Goal: Information Seeking & Learning: Compare options

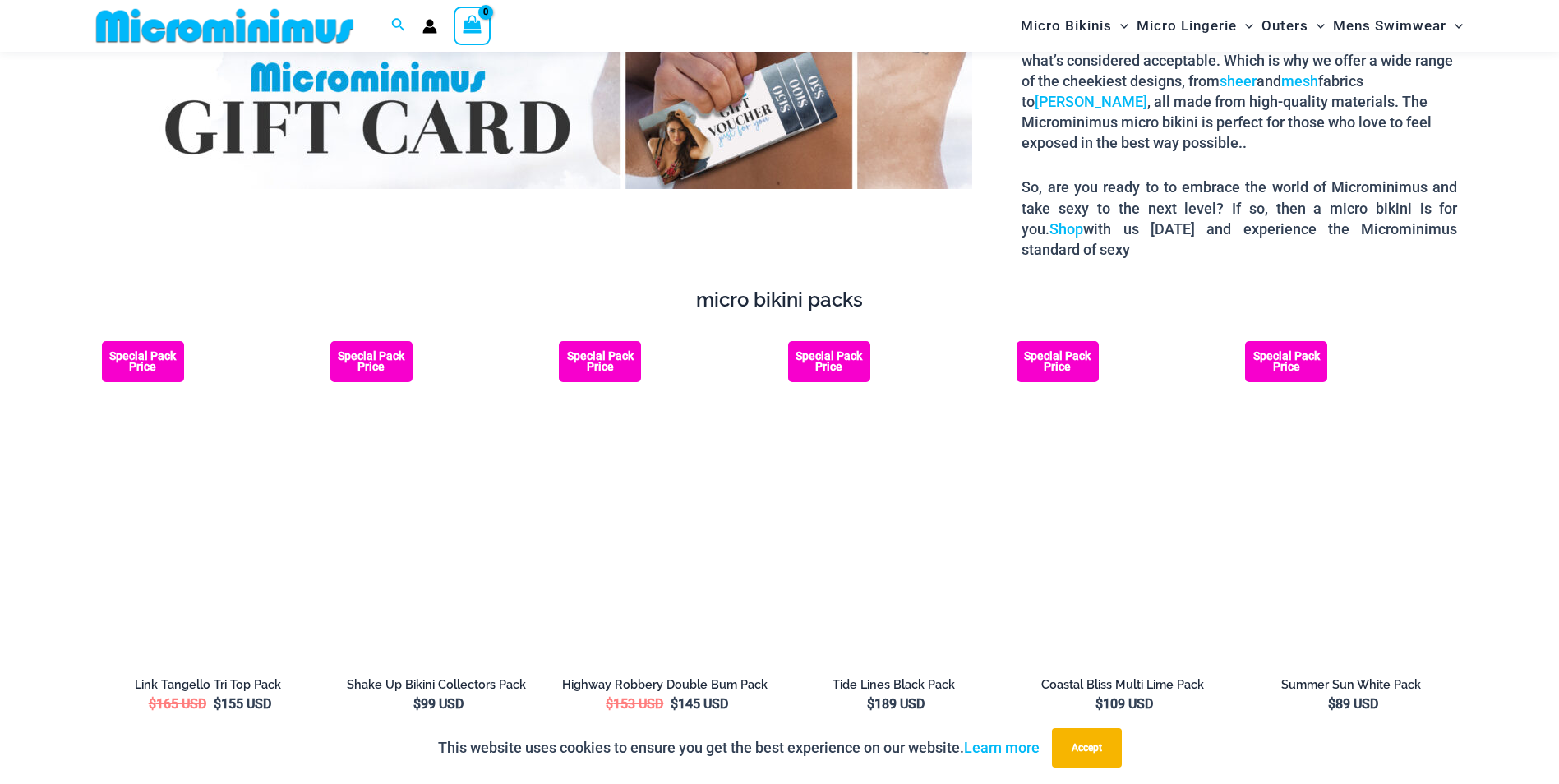
scroll to position [2943, 0]
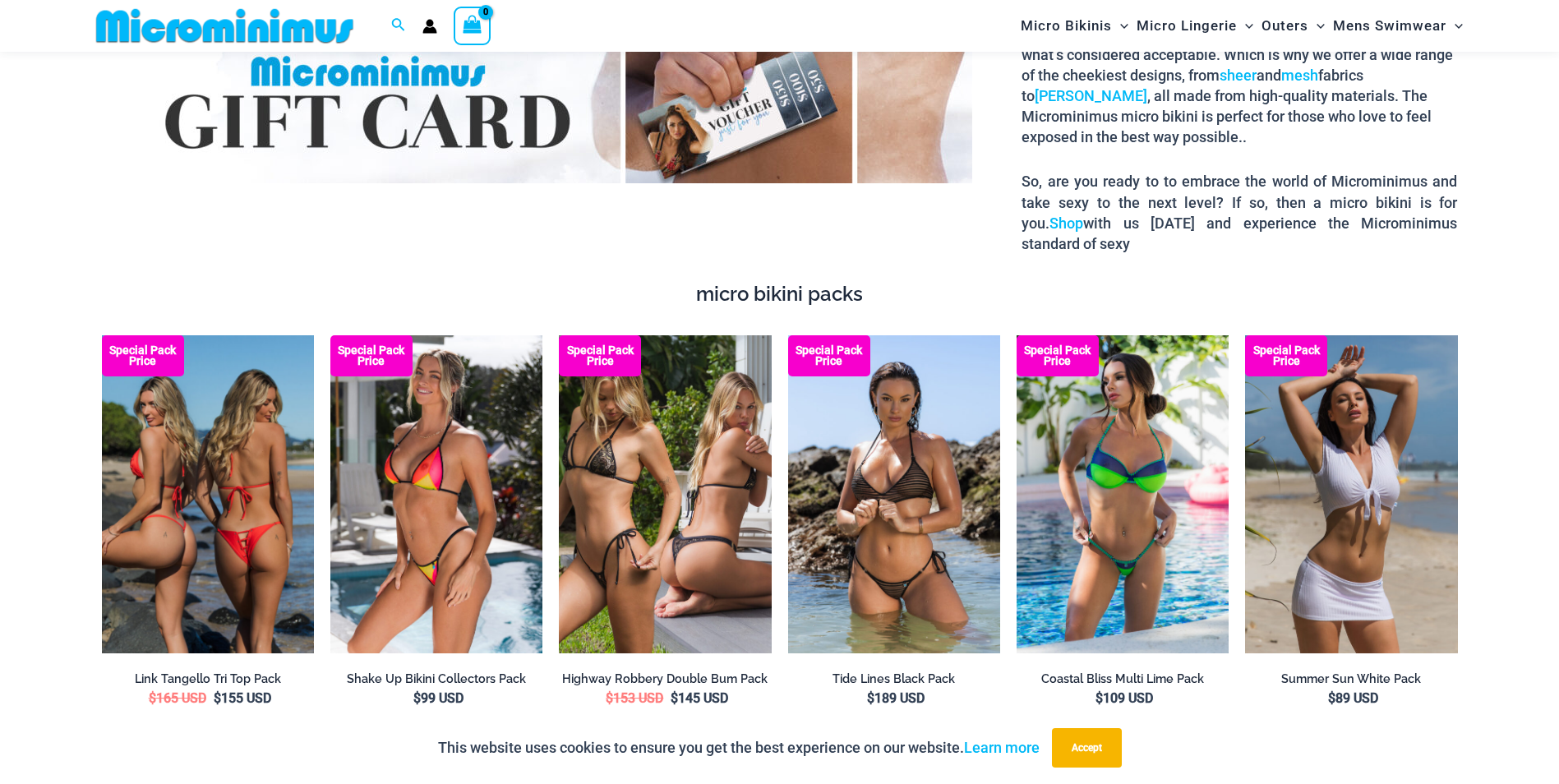
click at [243, 534] on img at bounding box center [209, 494] width 212 height 318
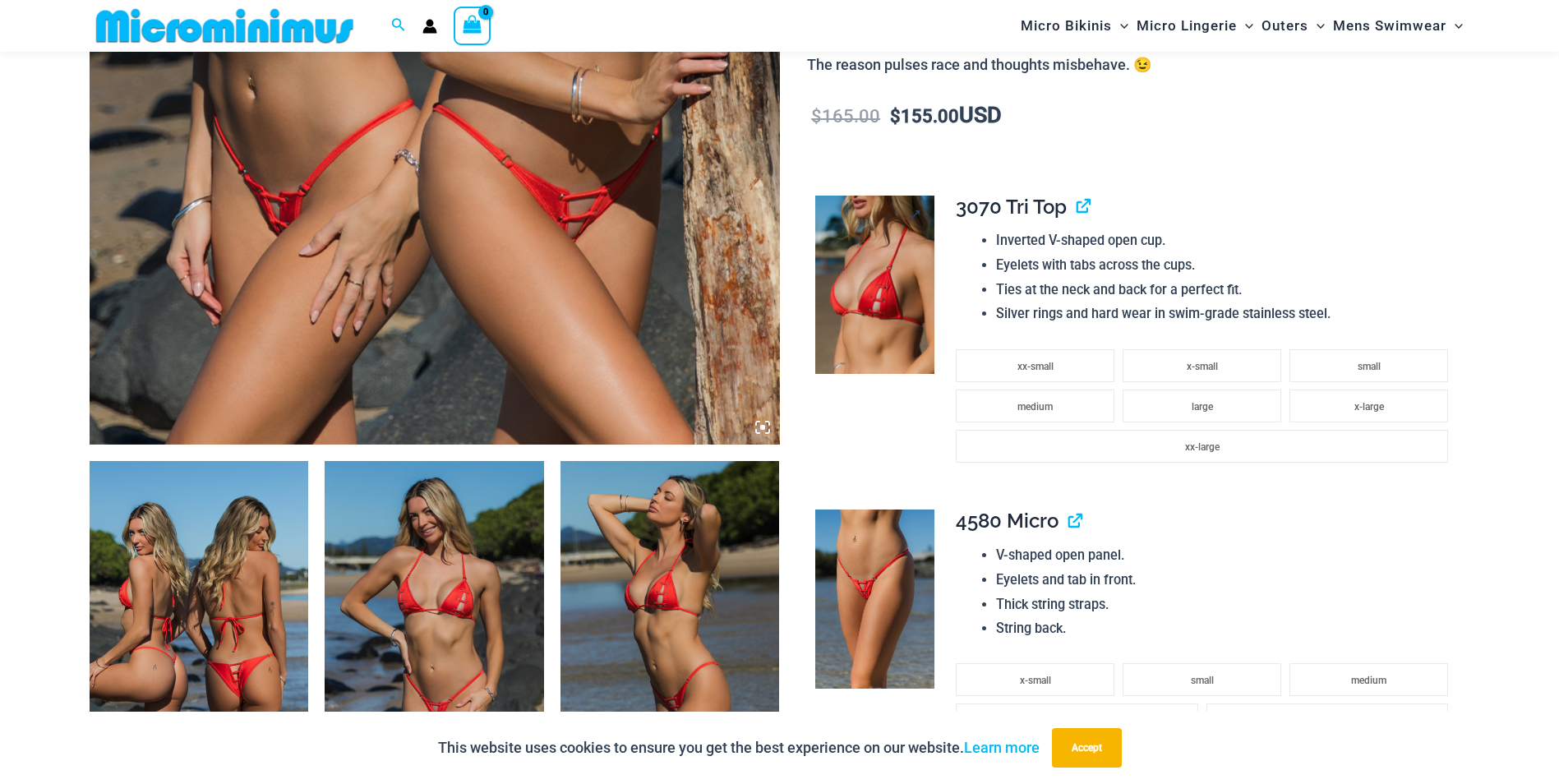
scroll to position [904, 0]
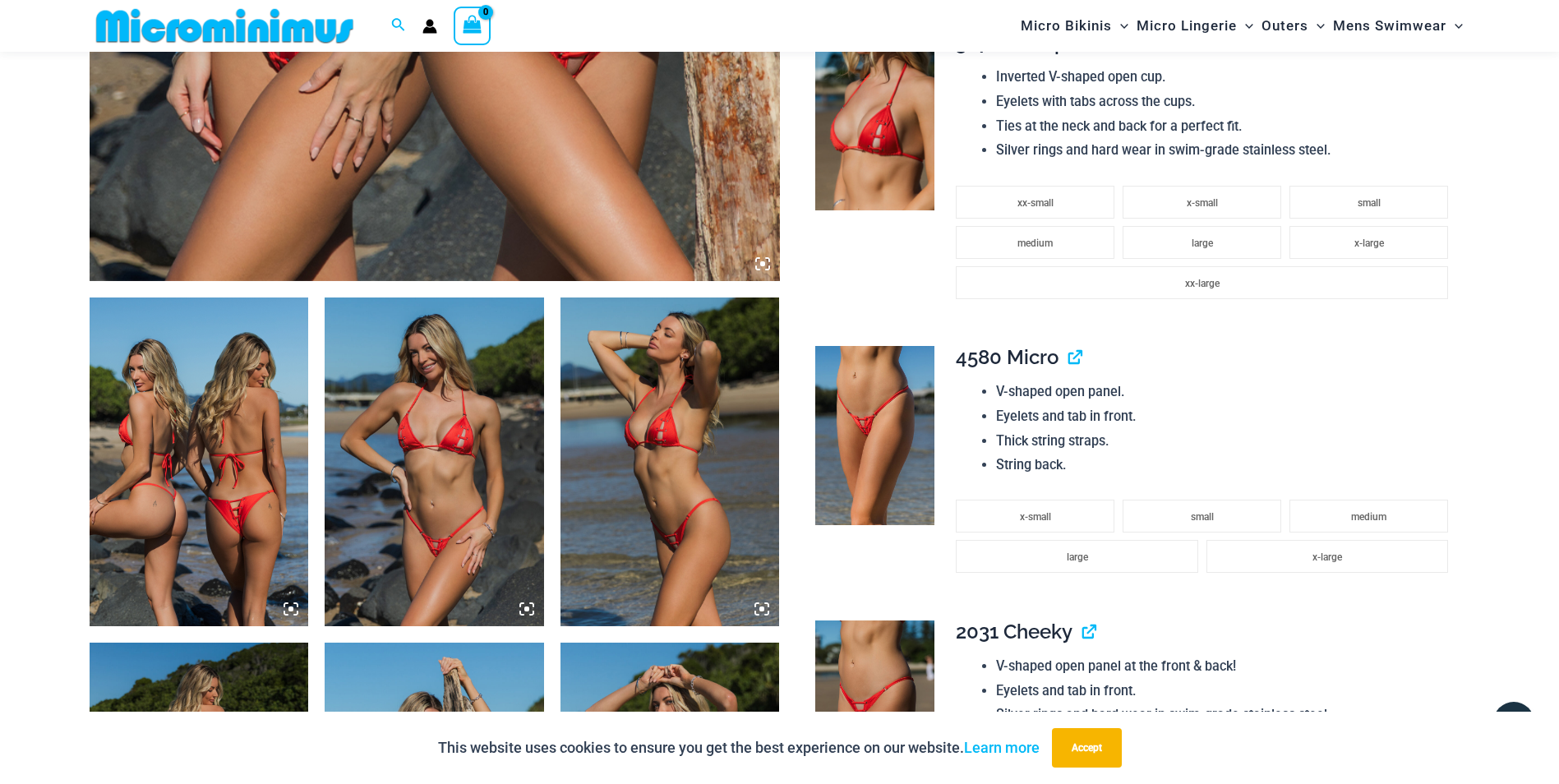
click at [446, 486] on img at bounding box center [433, 462] width 219 height 329
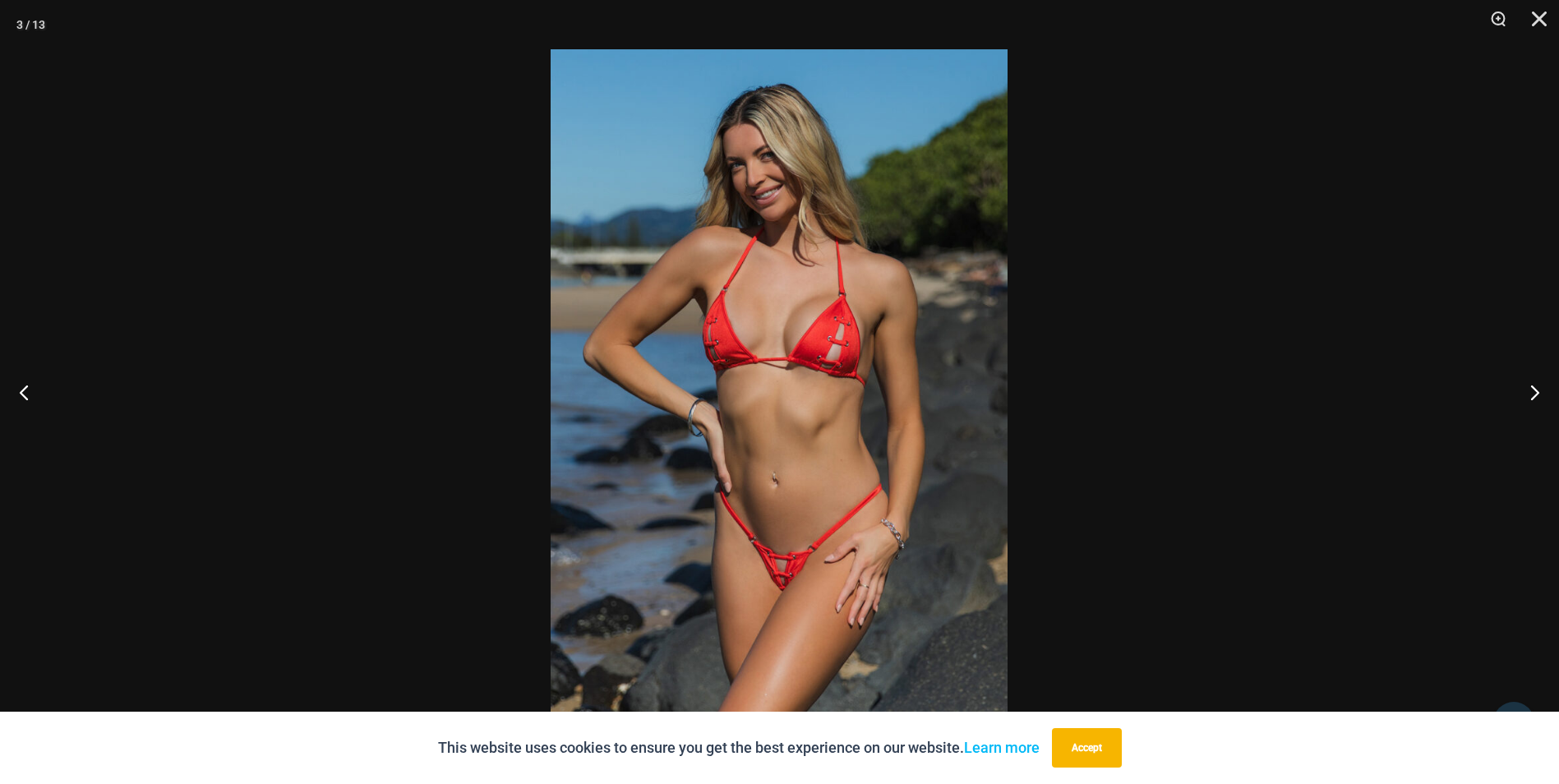
click at [804, 581] on img at bounding box center [780, 392] width 457 height 686
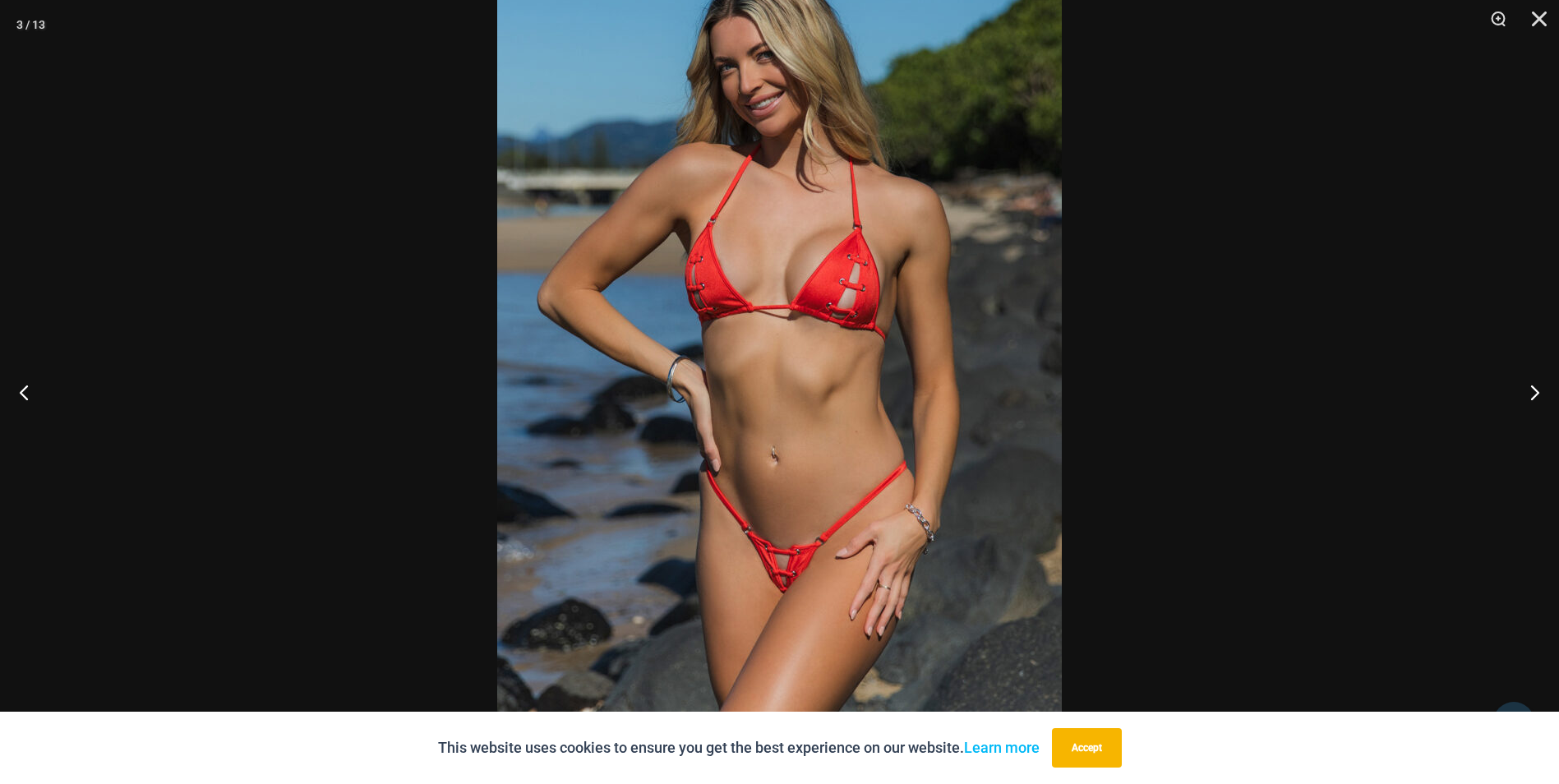
click at [810, 578] on img at bounding box center [780, 347] width 564 height 846
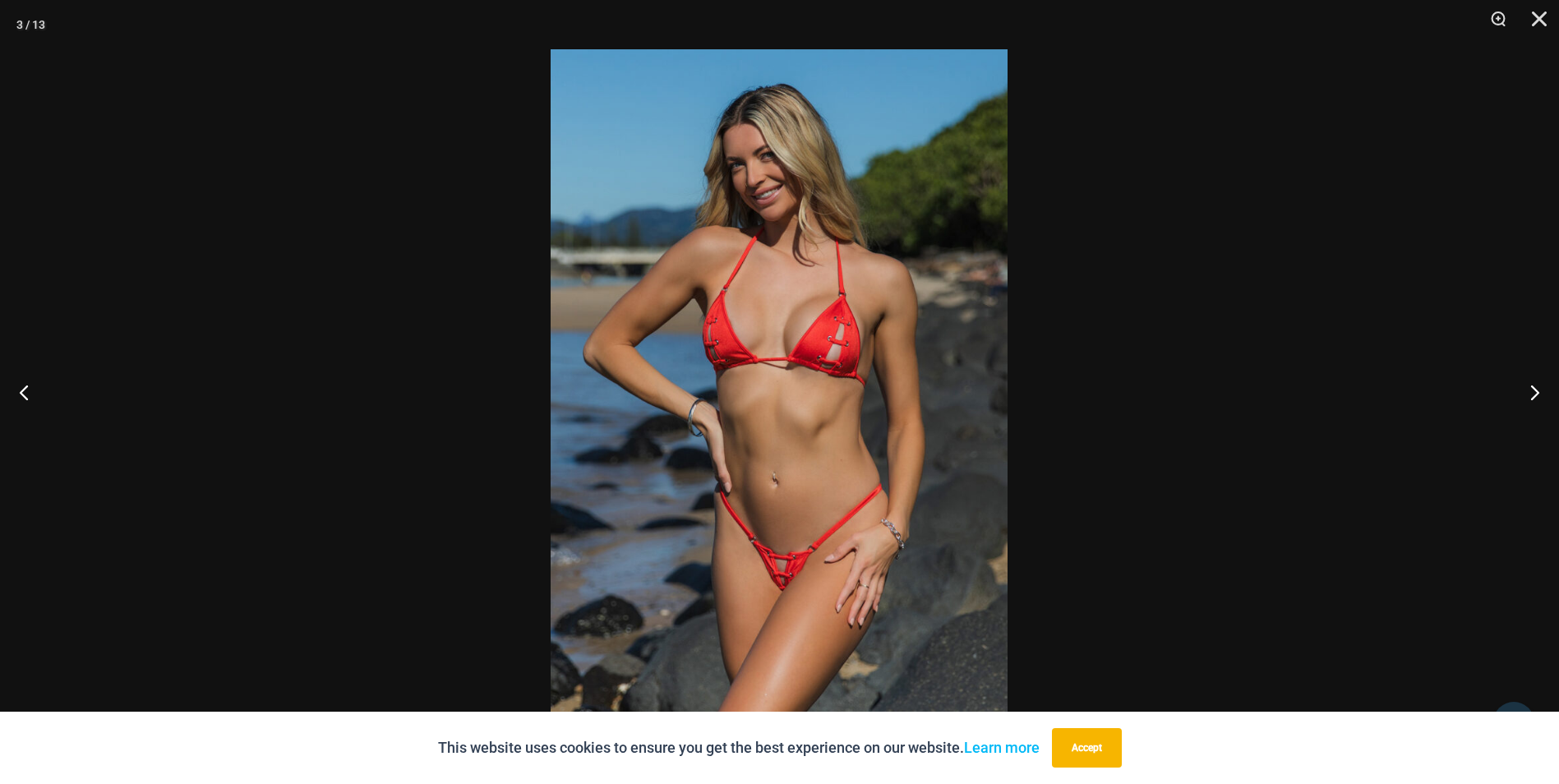
click at [810, 578] on img at bounding box center [780, 392] width 457 height 686
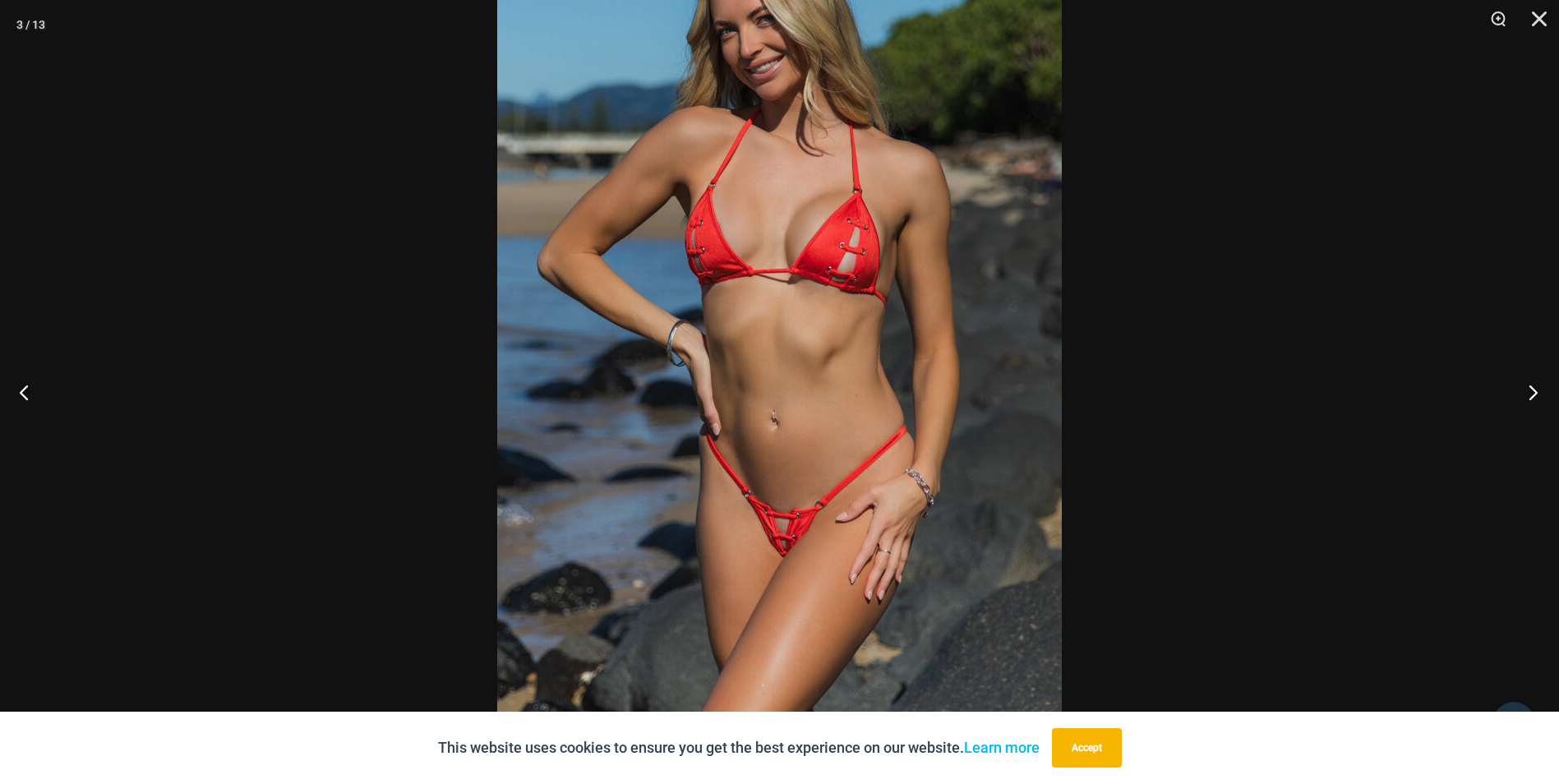
click at [1532, 389] on button "Next" at bounding box center [1528, 392] width 61 height 82
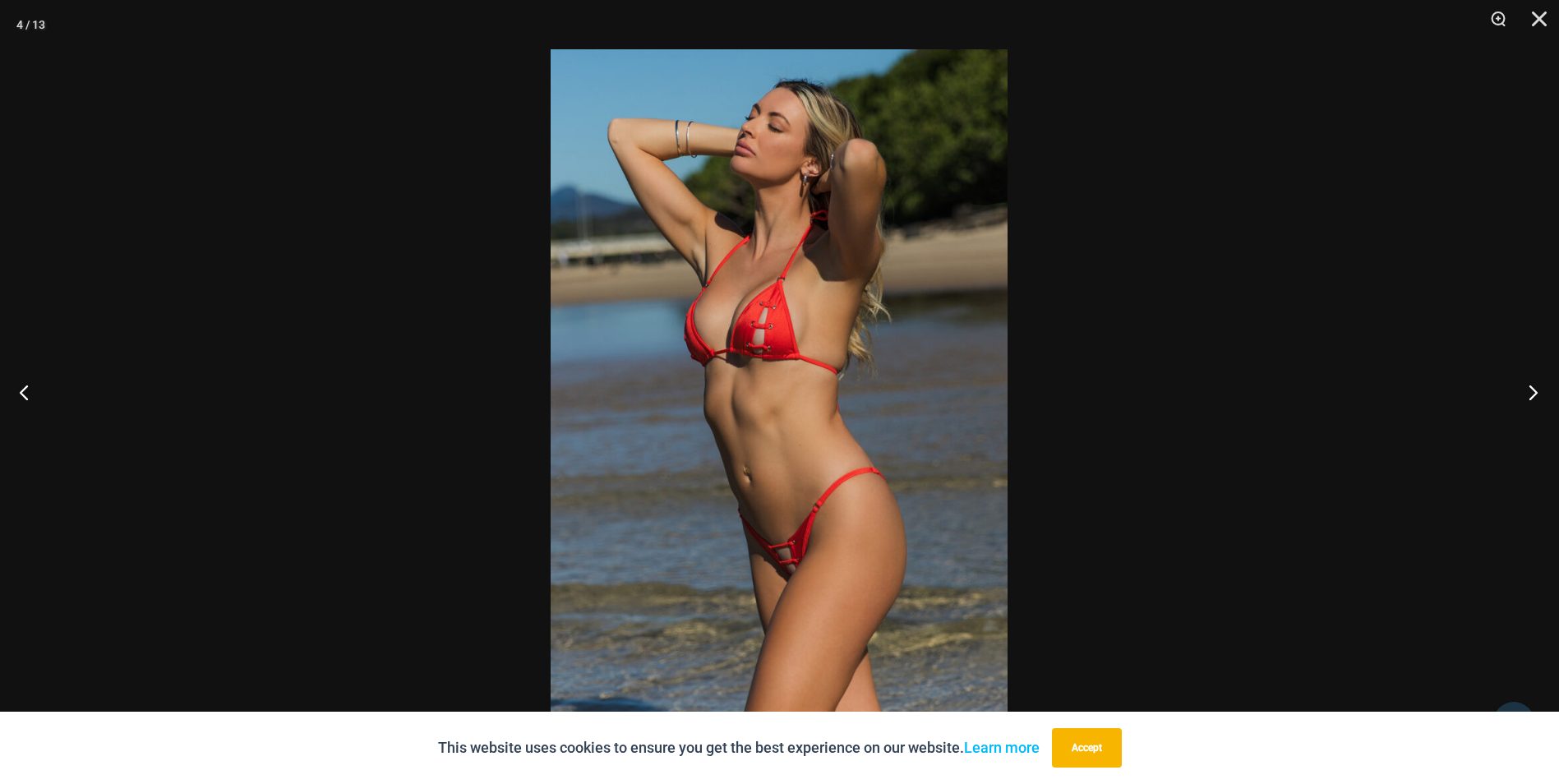
click at [1532, 390] on button "Next" at bounding box center [1528, 392] width 61 height 82
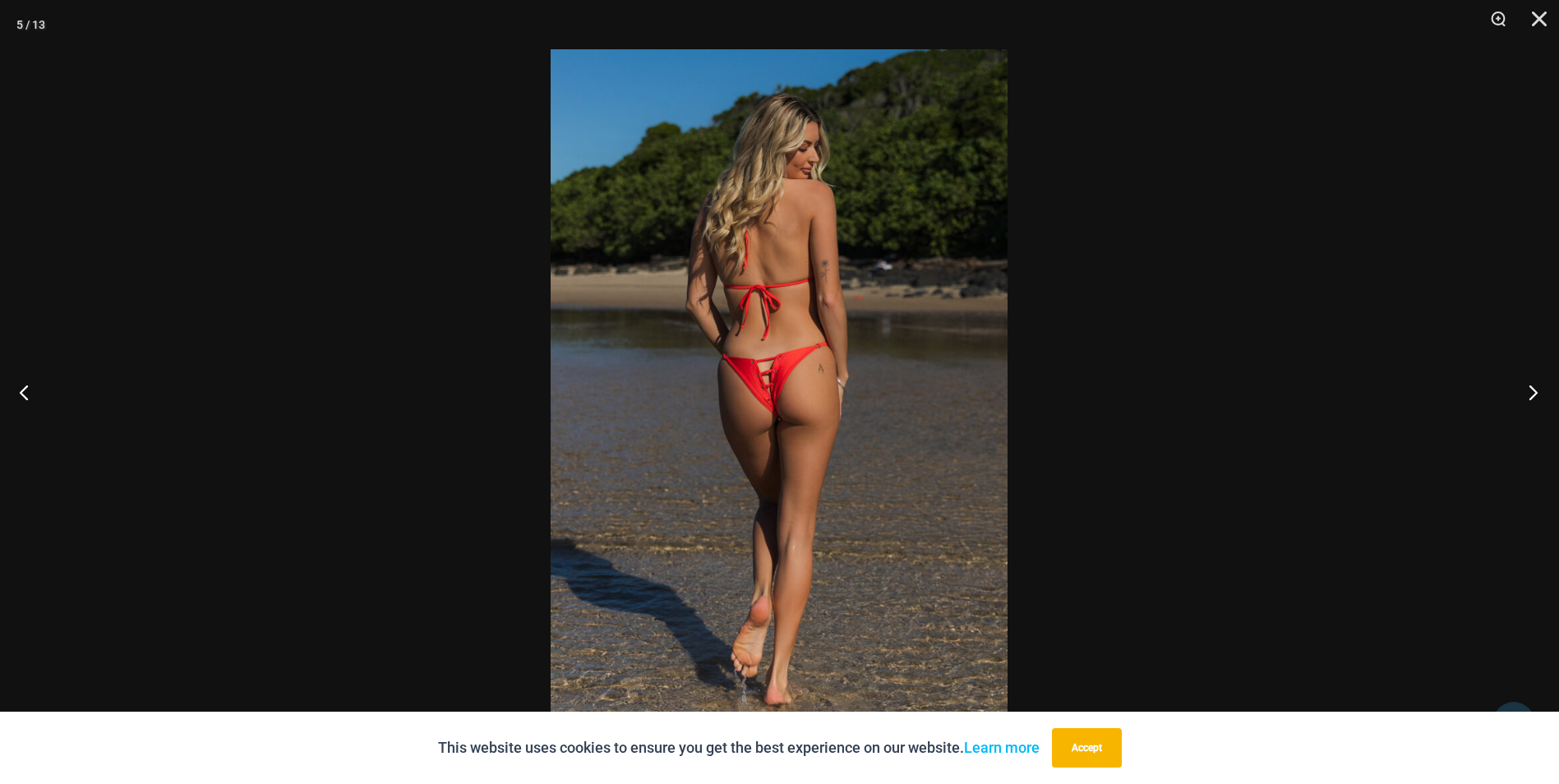
click at [1532, 390] on button "Next" at bounding box center [1528, 392] width 61 height 82
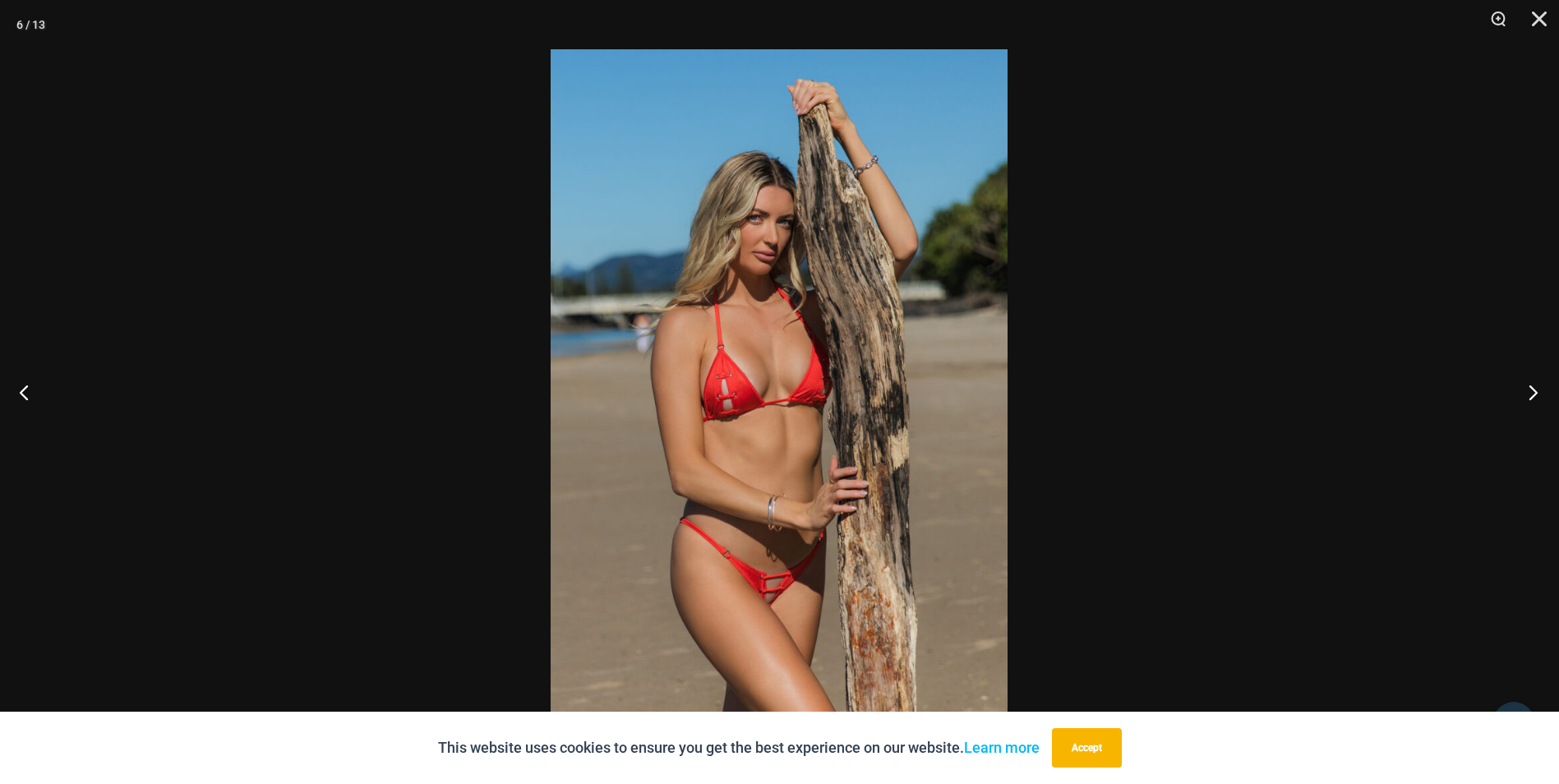
click at [1530, 392] on button "Next" at bounding box center [1528, 392] width 61 height 82
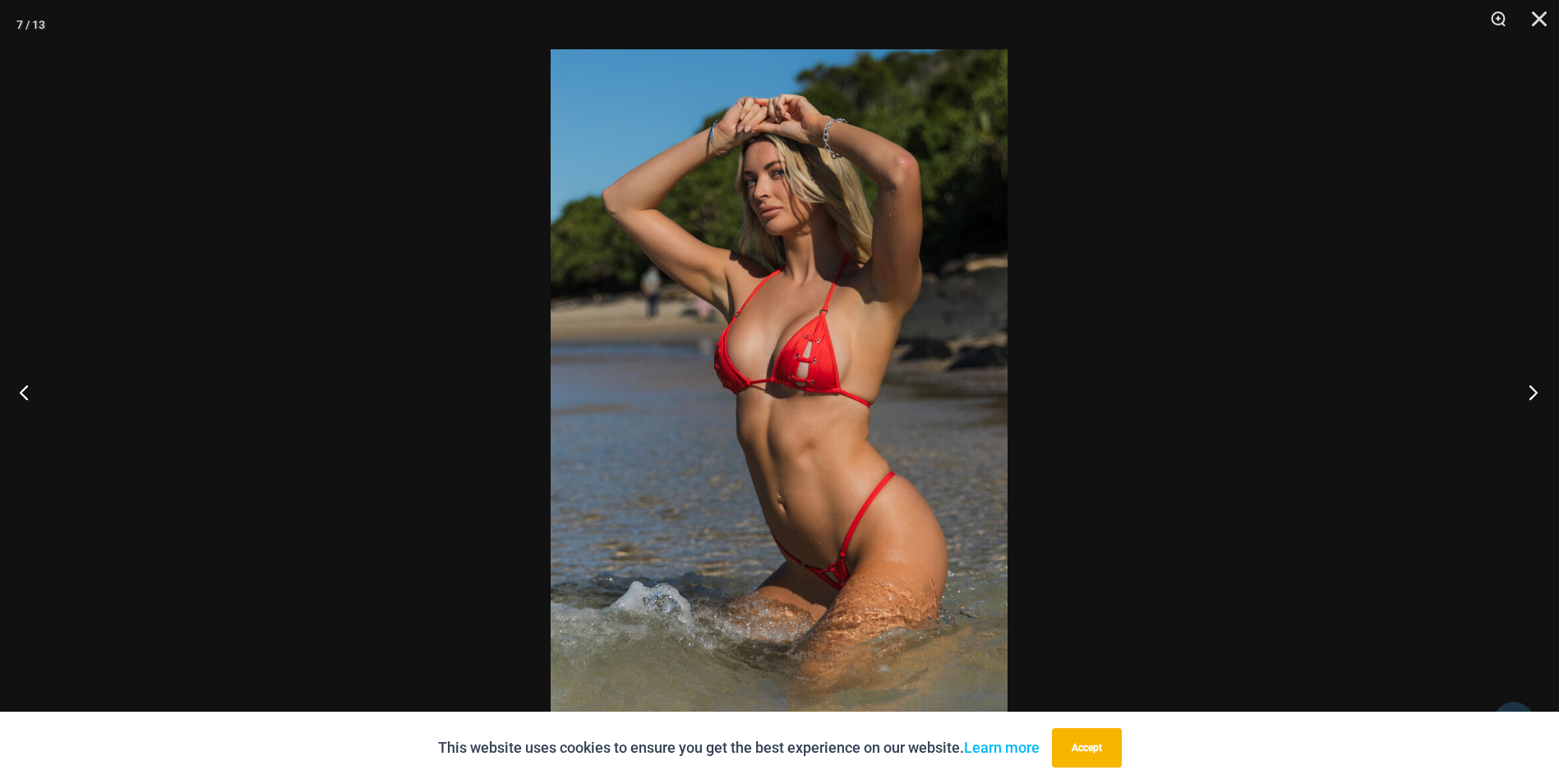
click at [1530, 392] on button "Next" at bounding box center [1528, 392] width 61 height 82
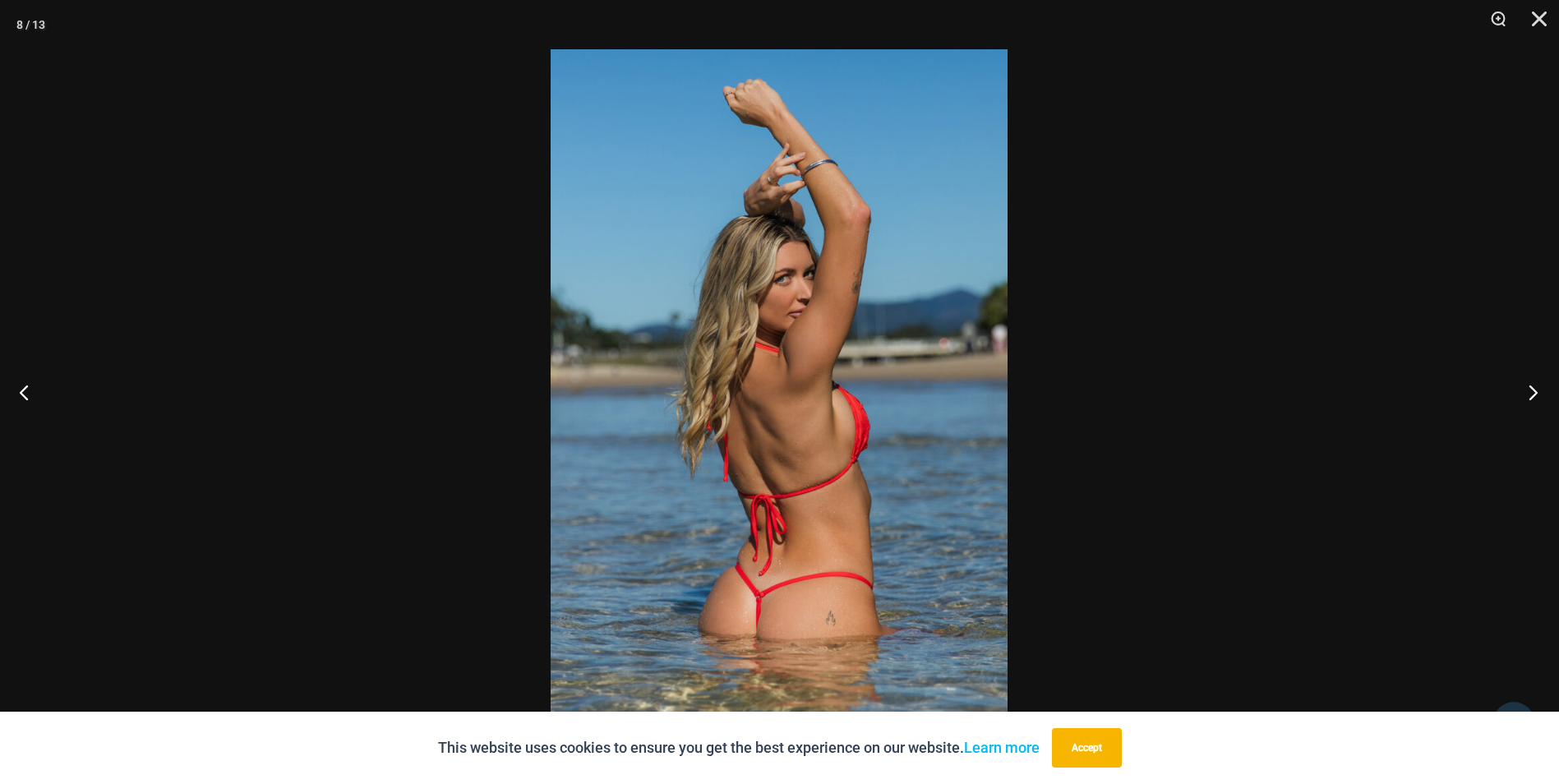
click at [1530, 392] on button "Next" at bounding box center [1528, 392] width 61 height 82
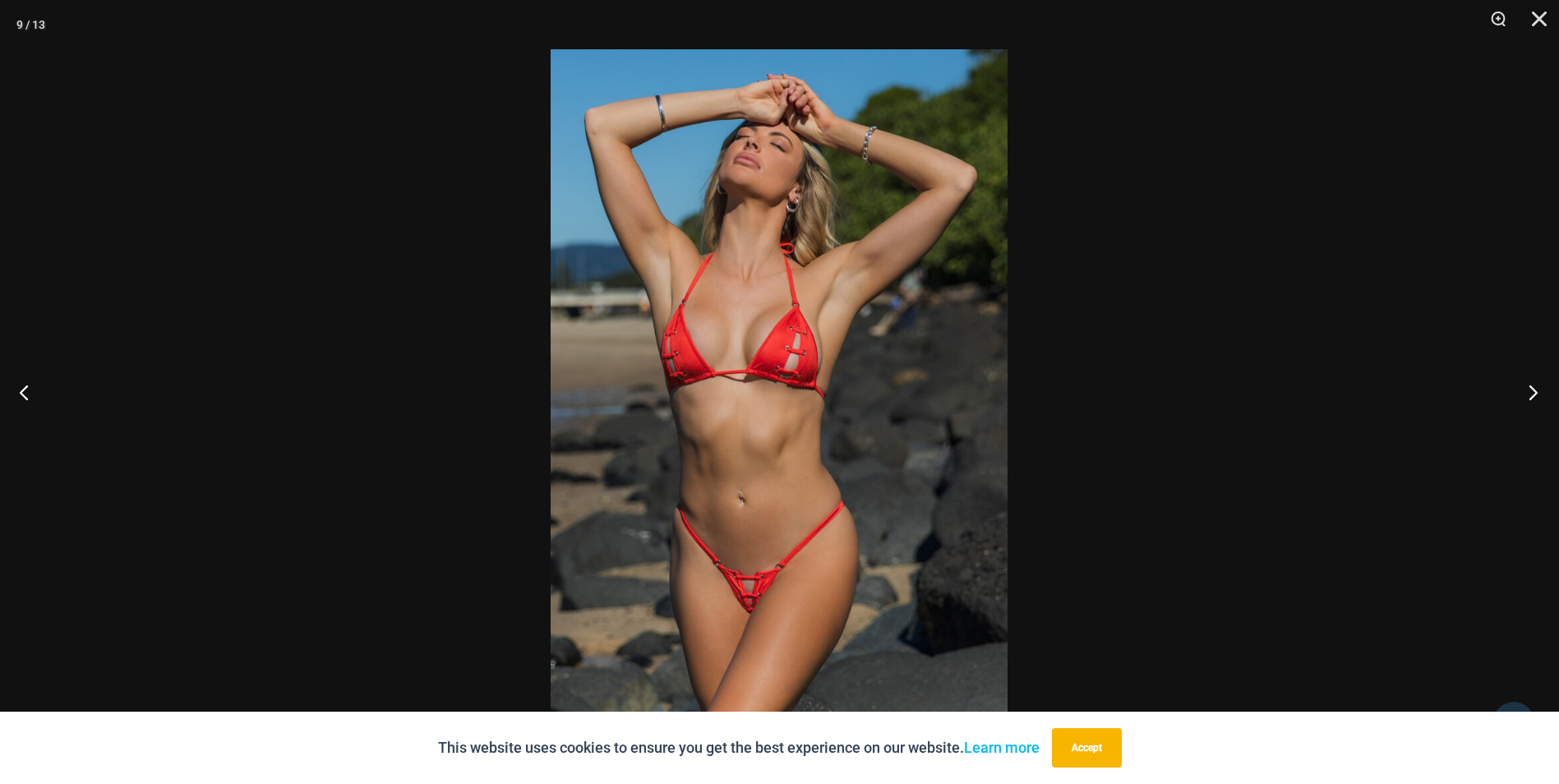
click at [1530, 392] on button "Next" at bounding box center [1528, 392] width 61 height 82
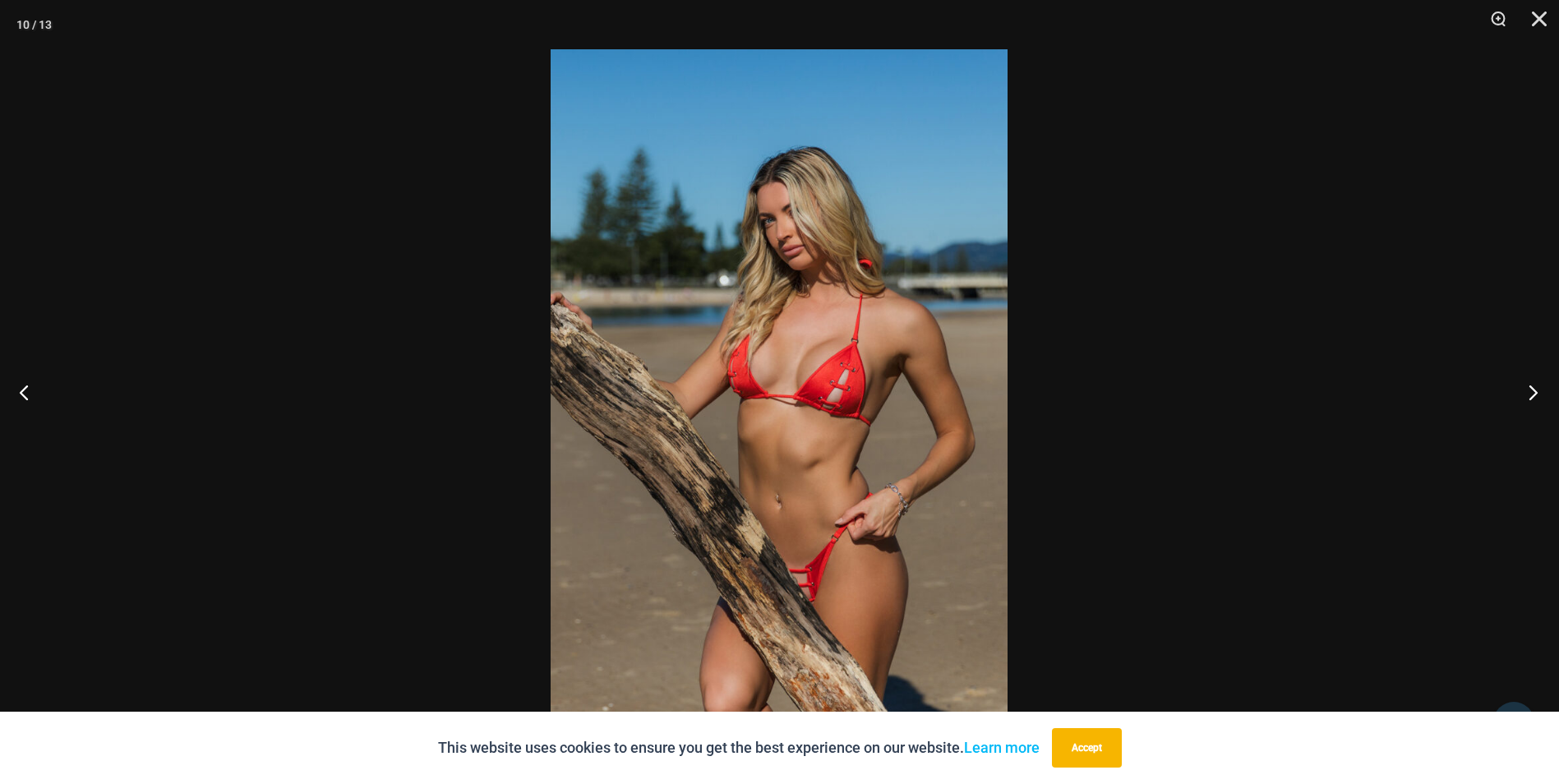
click at [1530, 392] on button "Next" at bounding box center [1528, 392] width 61 height 82
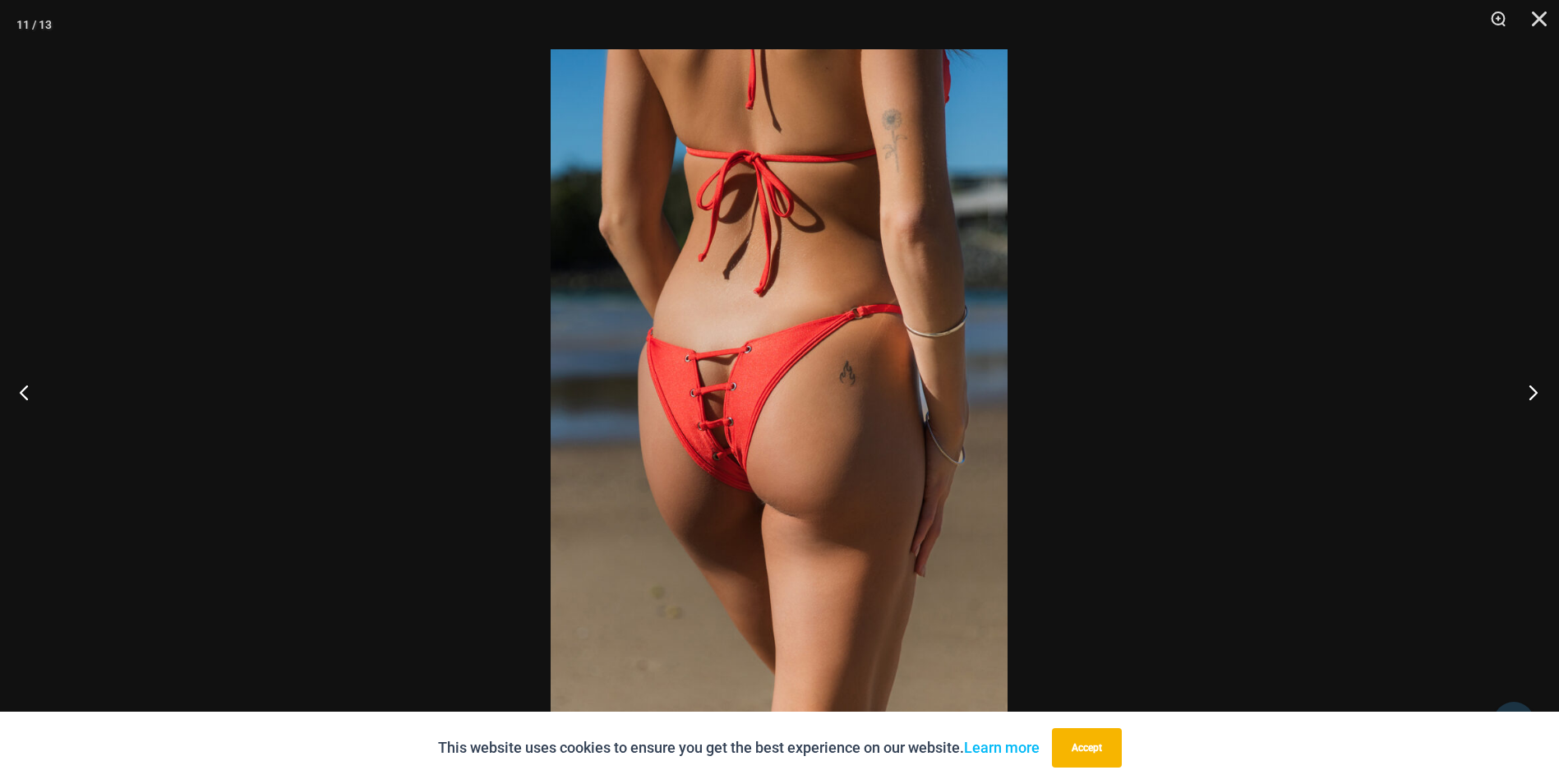
click at [1530, 392] on button "Next" at bounding box center [1528, 392] width 61 height 82
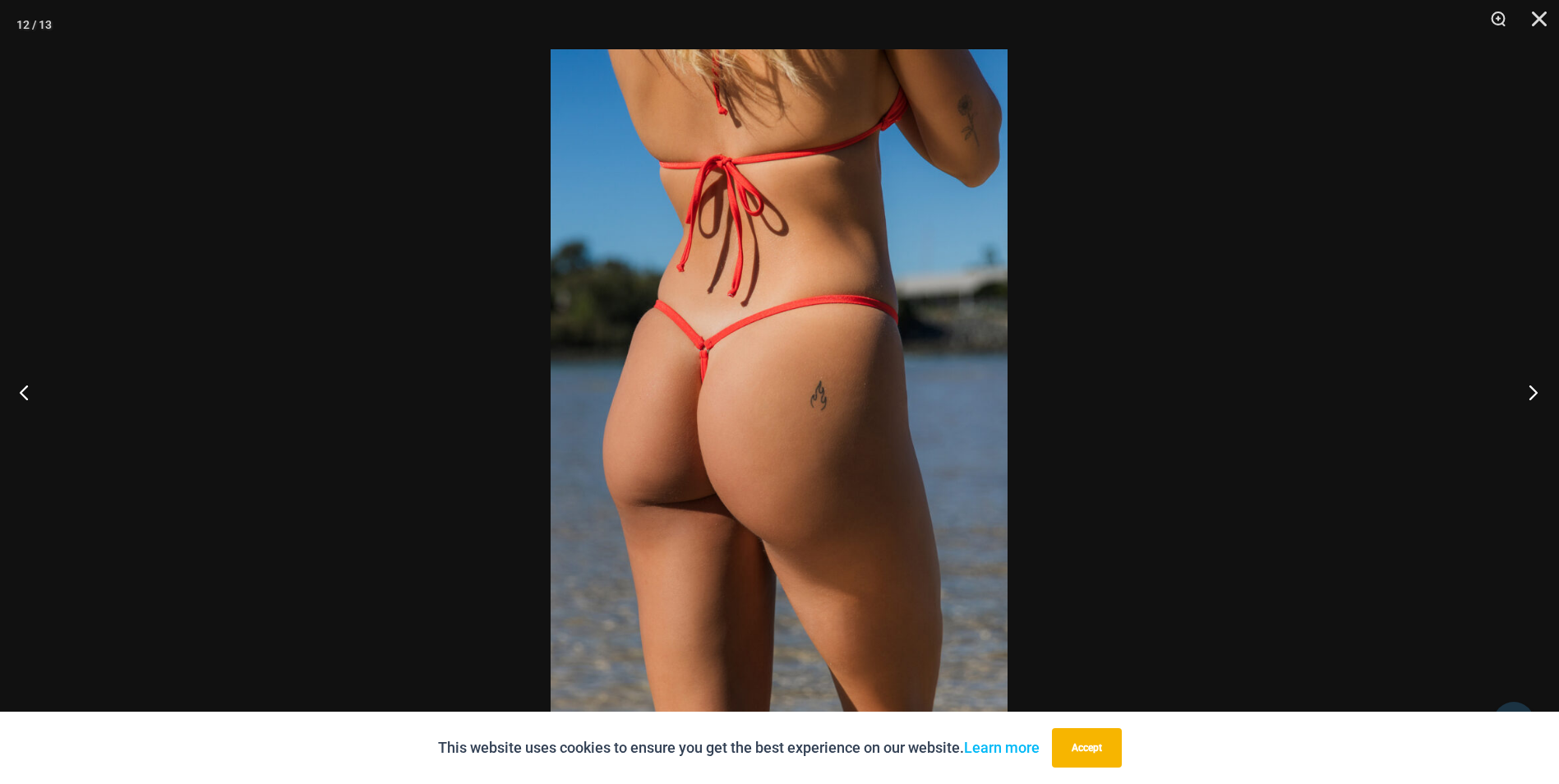
click at [1530, 392] on button "Next" at bounding box center [1528, 392] width 61 height 82
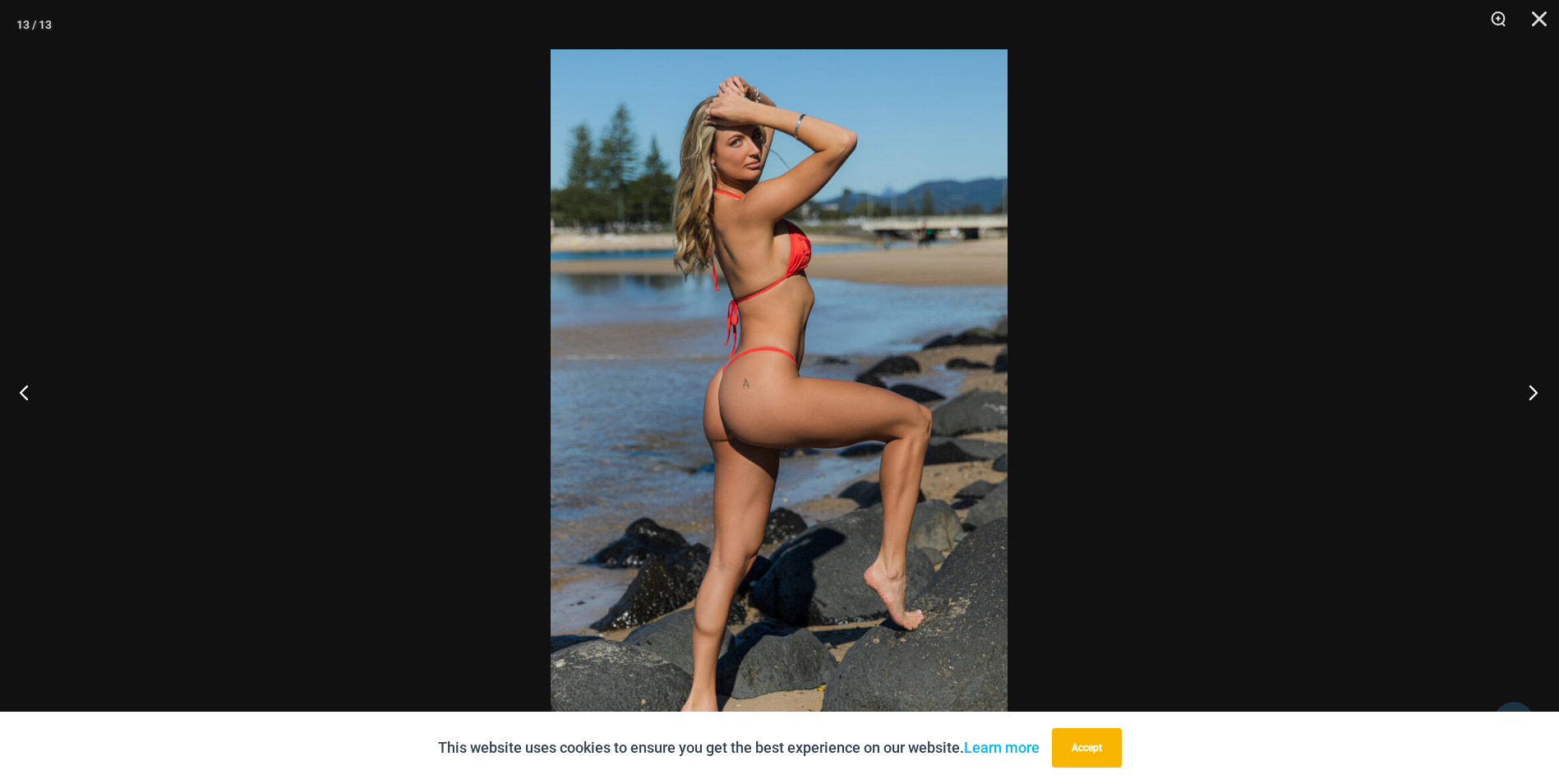
click at [1530, 392] on button "Next" at bounding box center [1528, 392] width 61 height 82
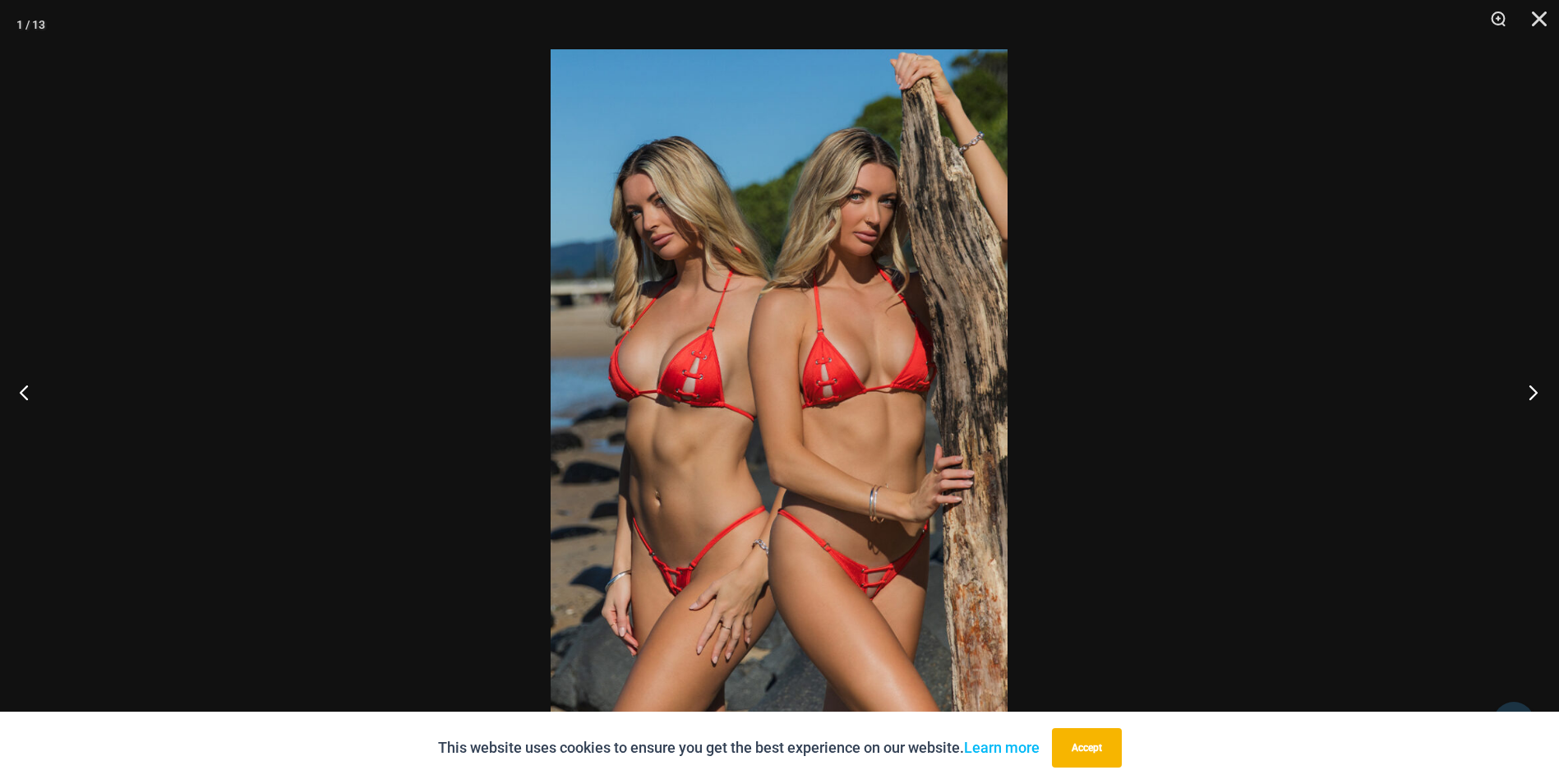
click at [1530, 392] on button "Next" at bounding box center [1528, 392] width 61 height 82
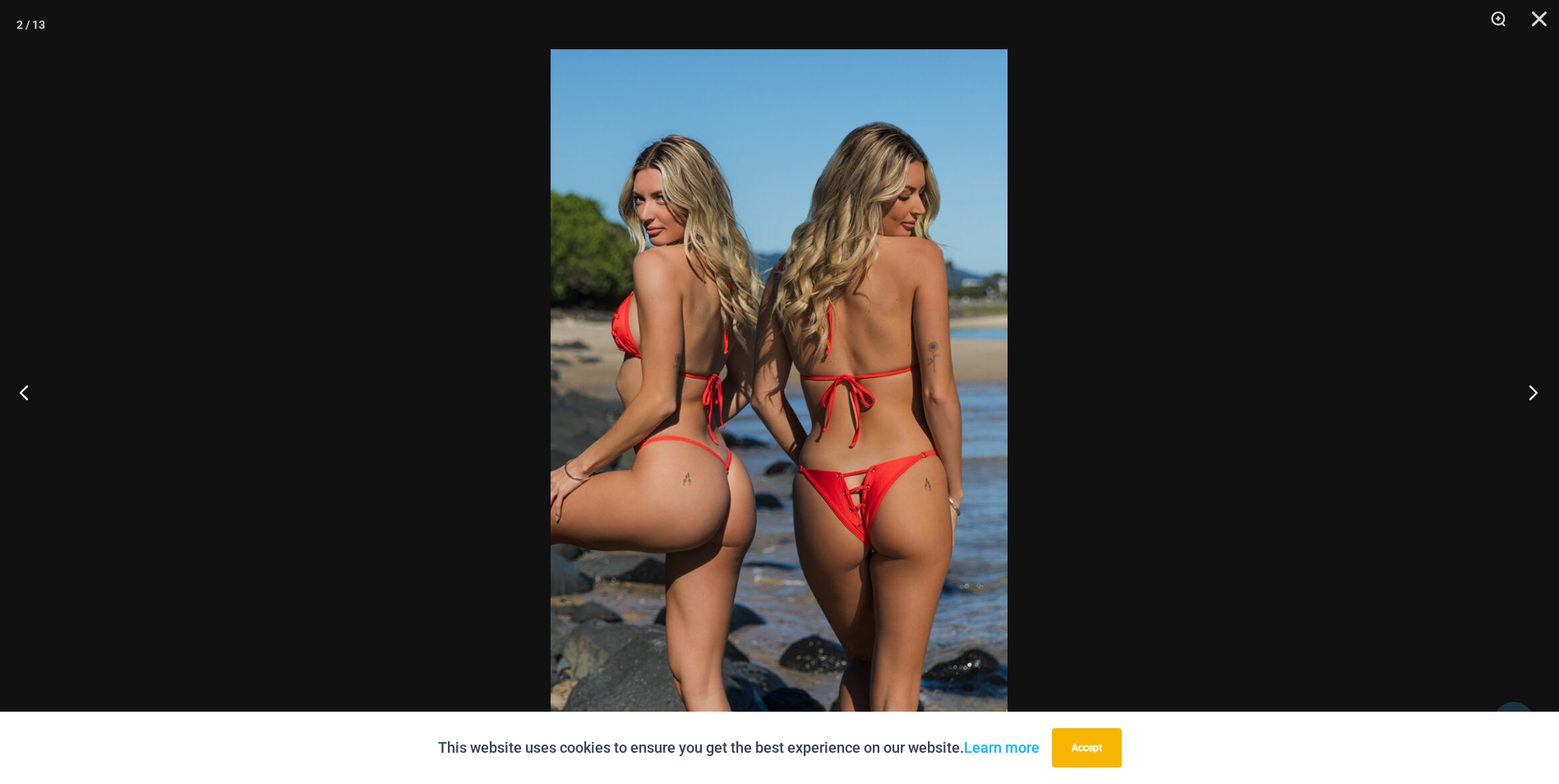
click at [1530, 392] on button "Next" at bounding box center [1528, 392] width 61 height 82
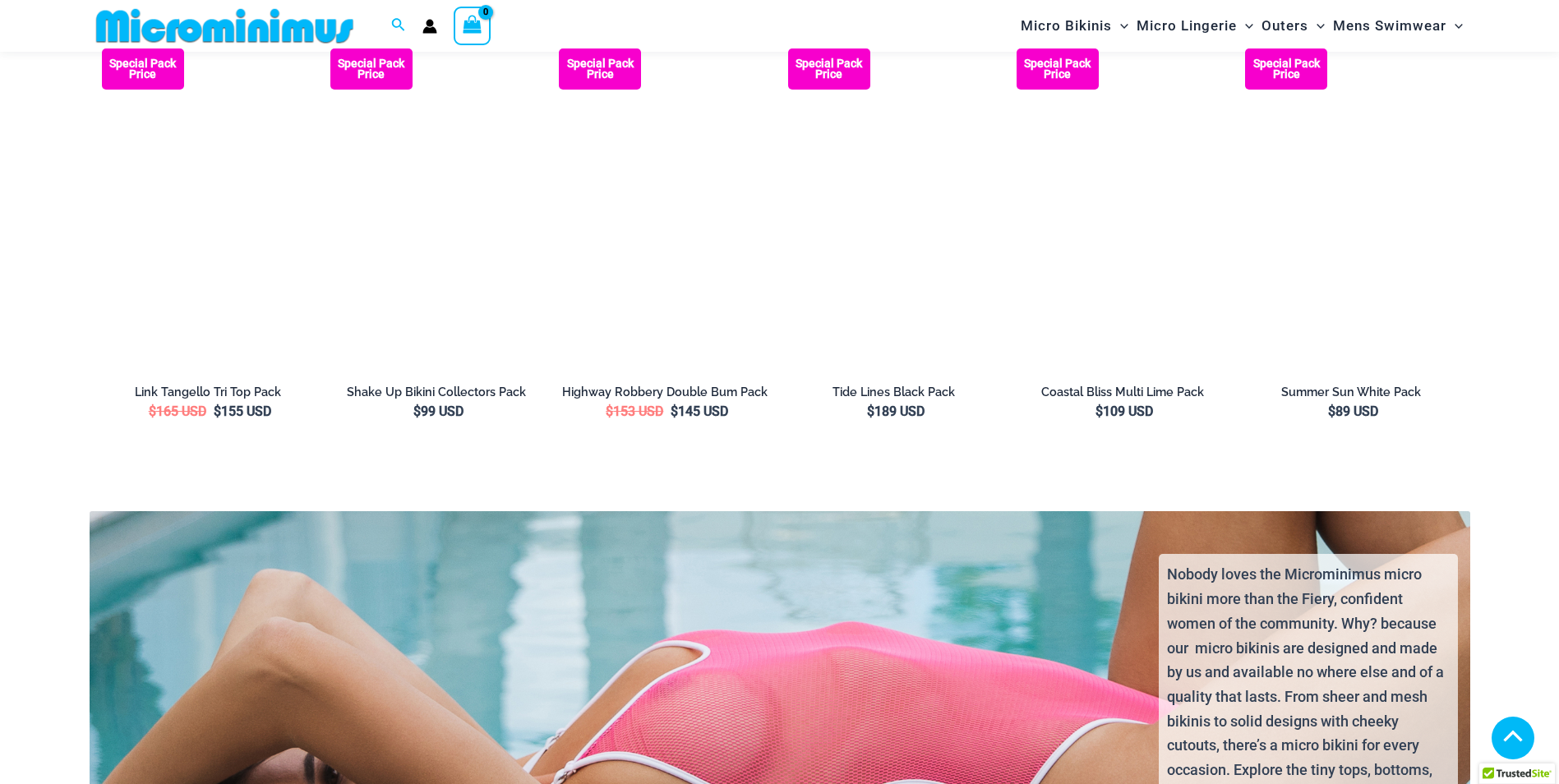
scroll to position [2943, 0]
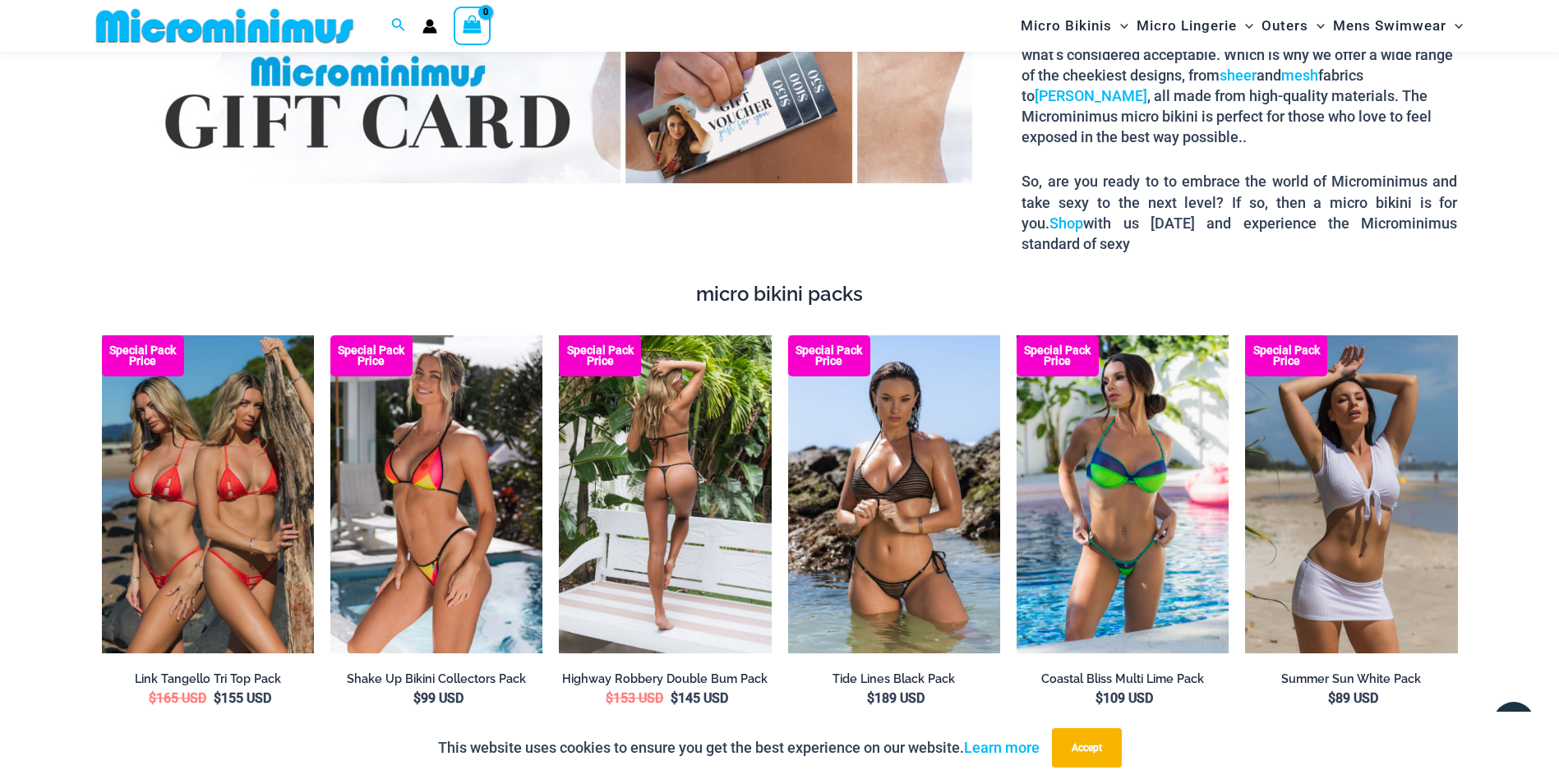
click at [679, 476] on img at bounding box center [665, 494] width 212 height 318
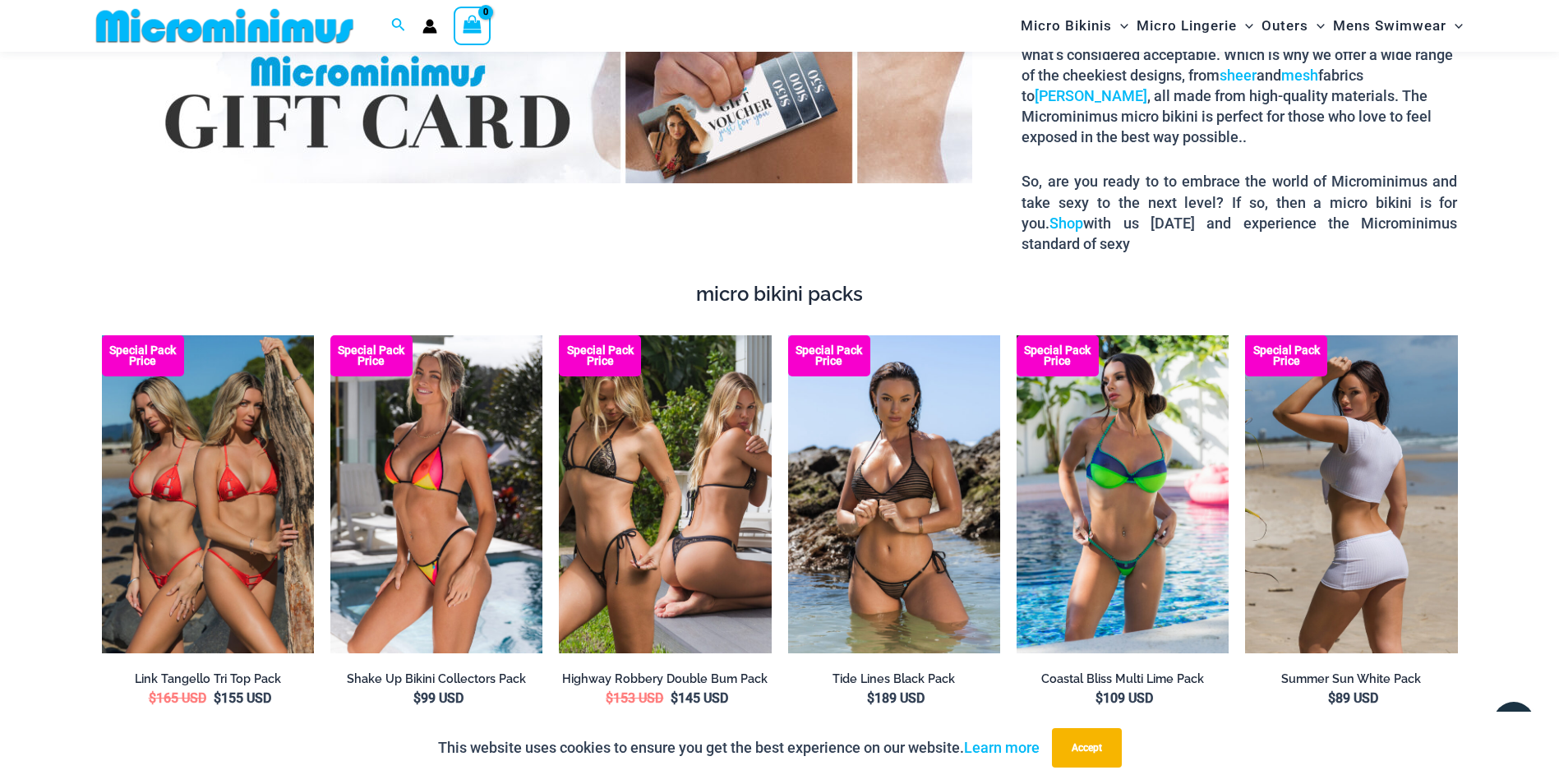
click at [1373, 497] on img at bounding box center [1351, 494] width 212 height 318
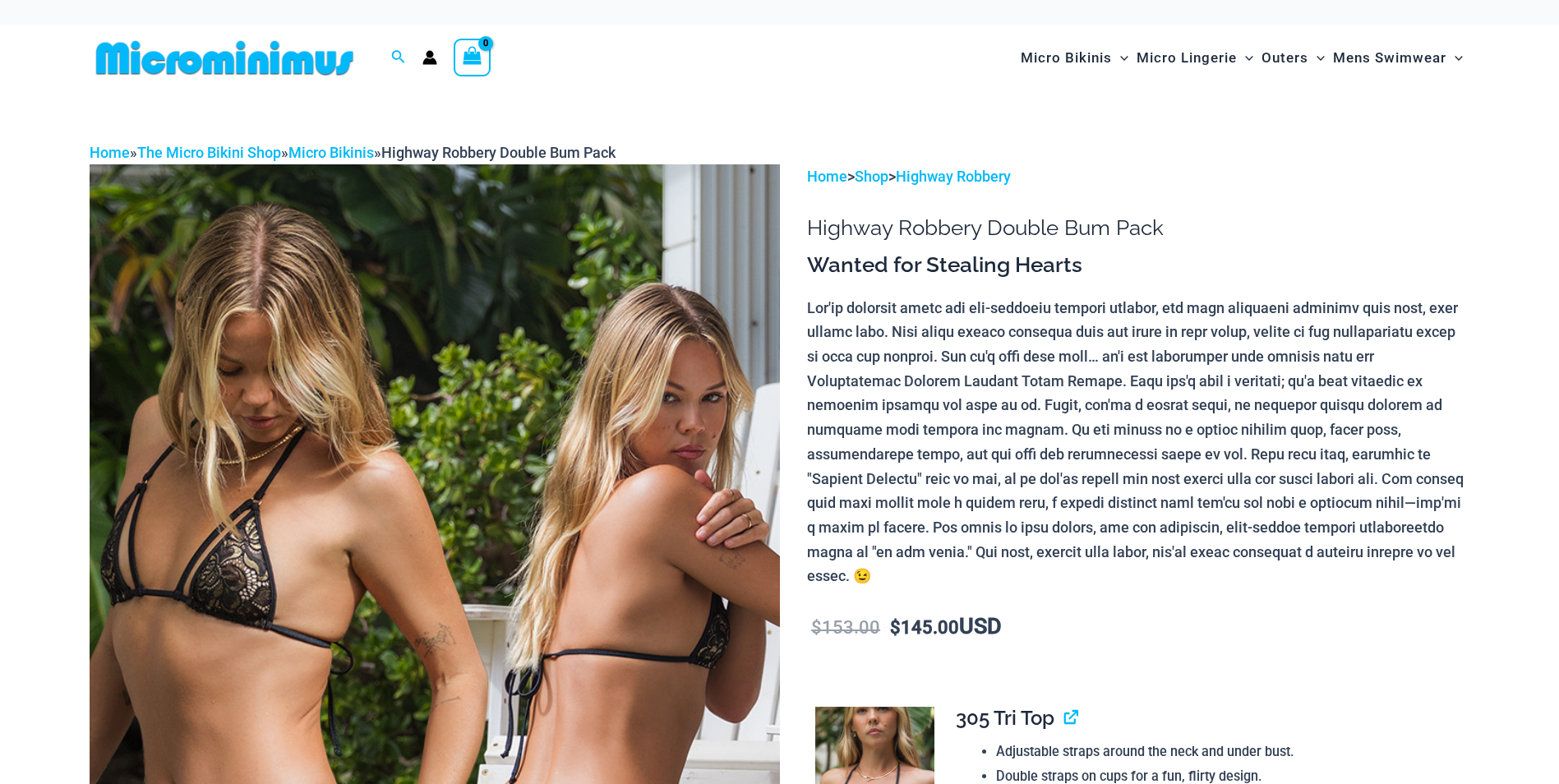
scroll to position [282, 0]
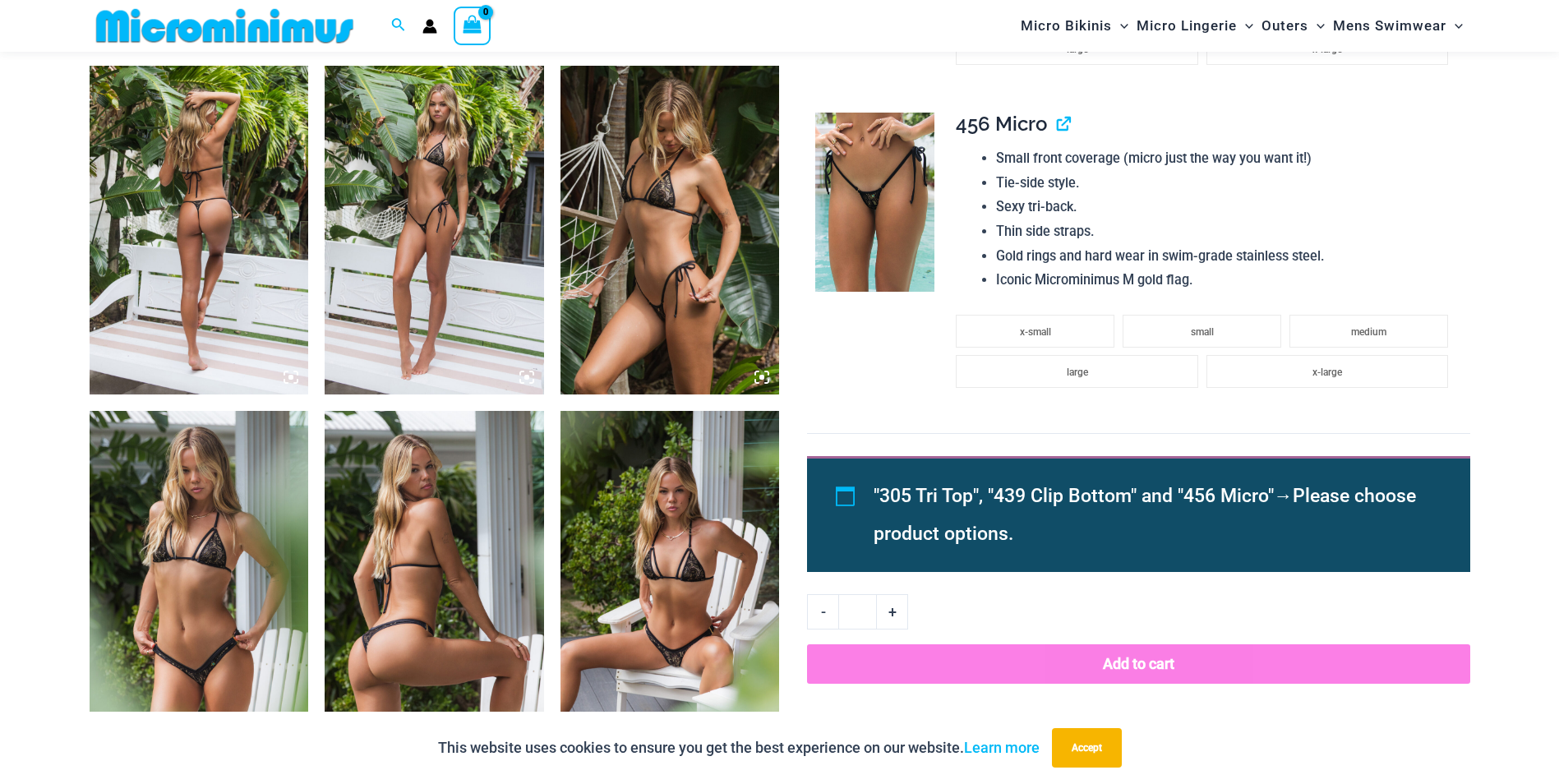
scroll to position [1054, 0]
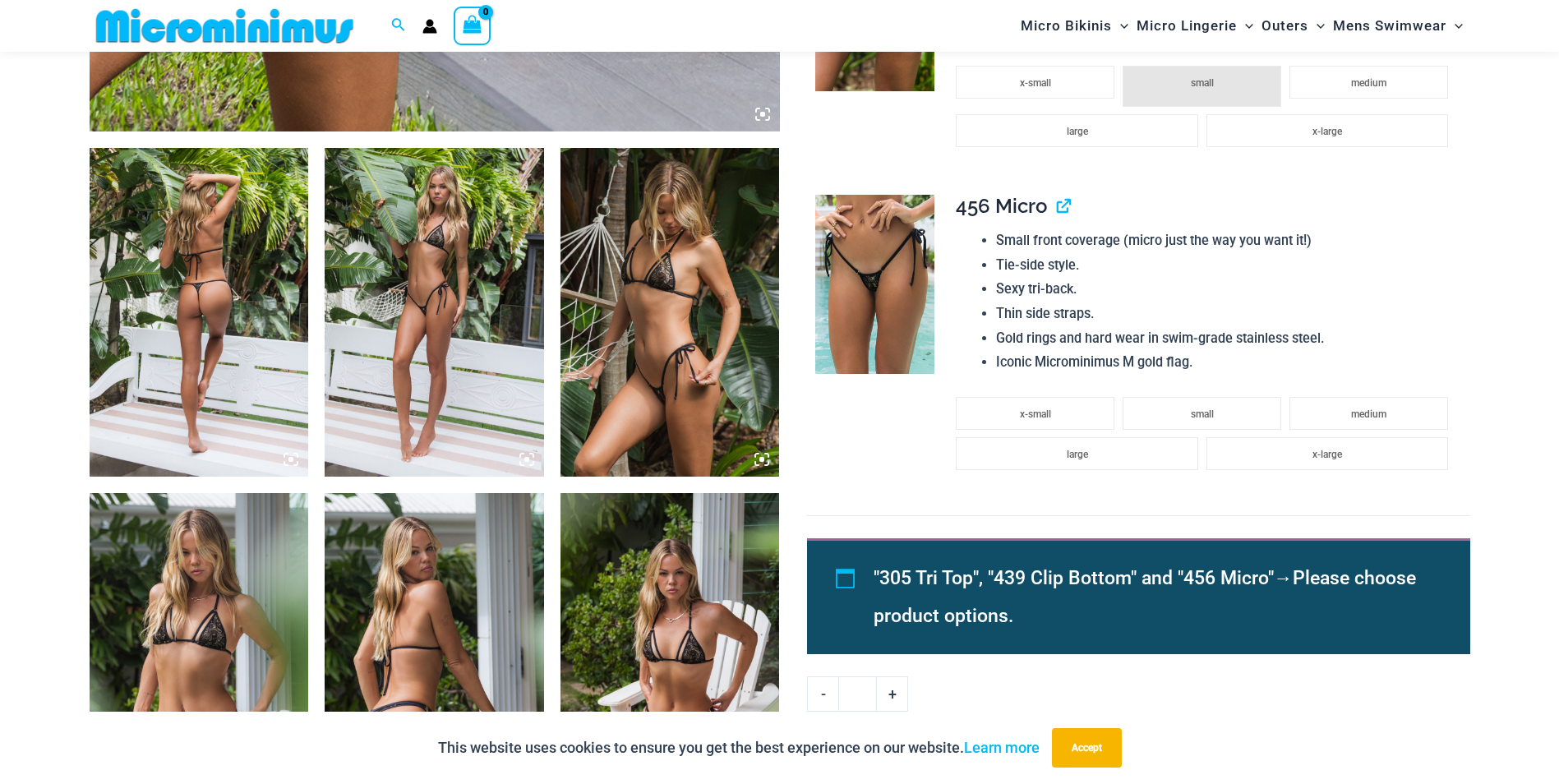
click at [216, 340] on img at bounding box center [199, 313] width 219 height 329
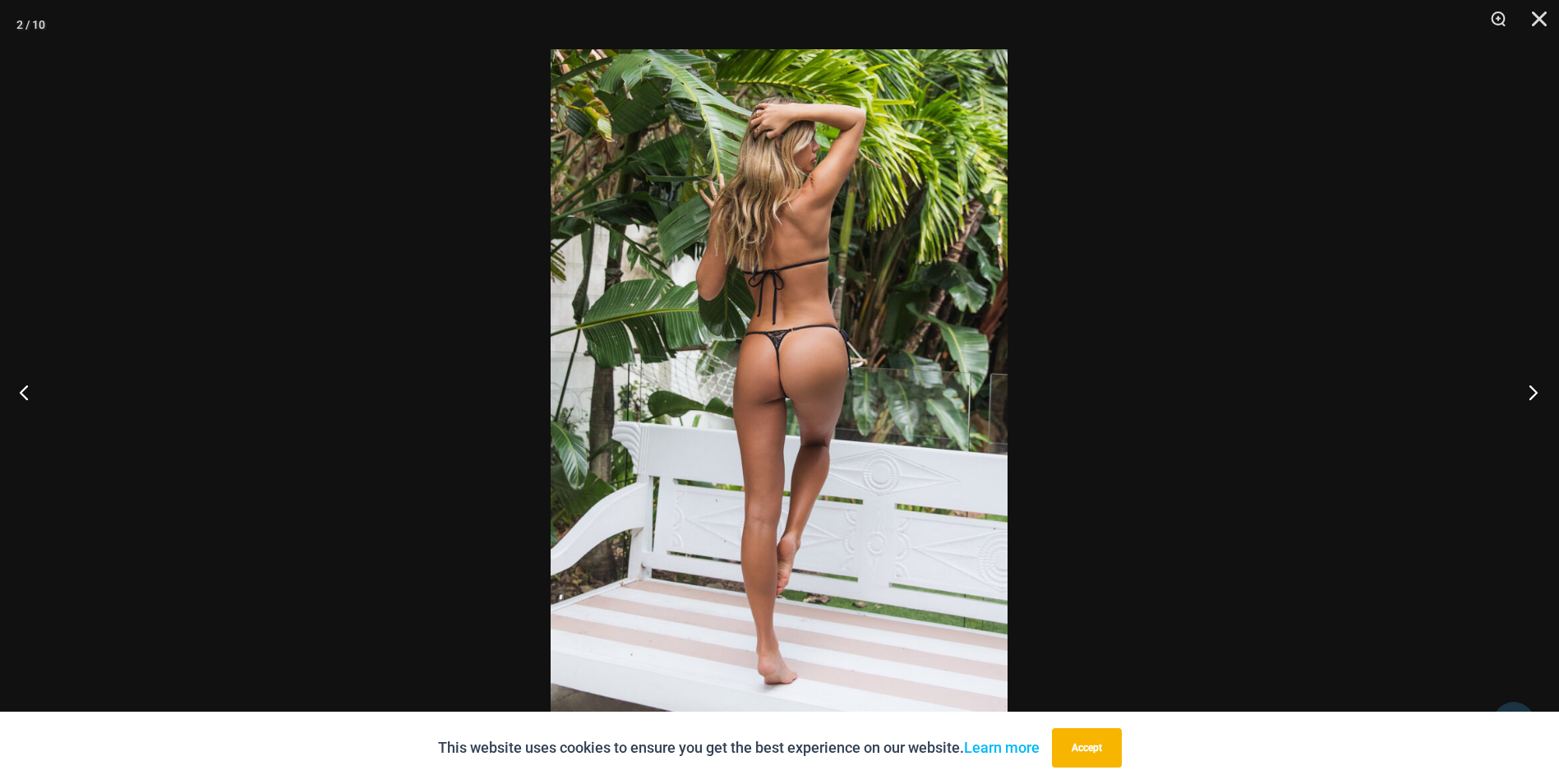
click at [1528, 391] on button "Next" at bounding box center [1528, 392] width 61 height 82
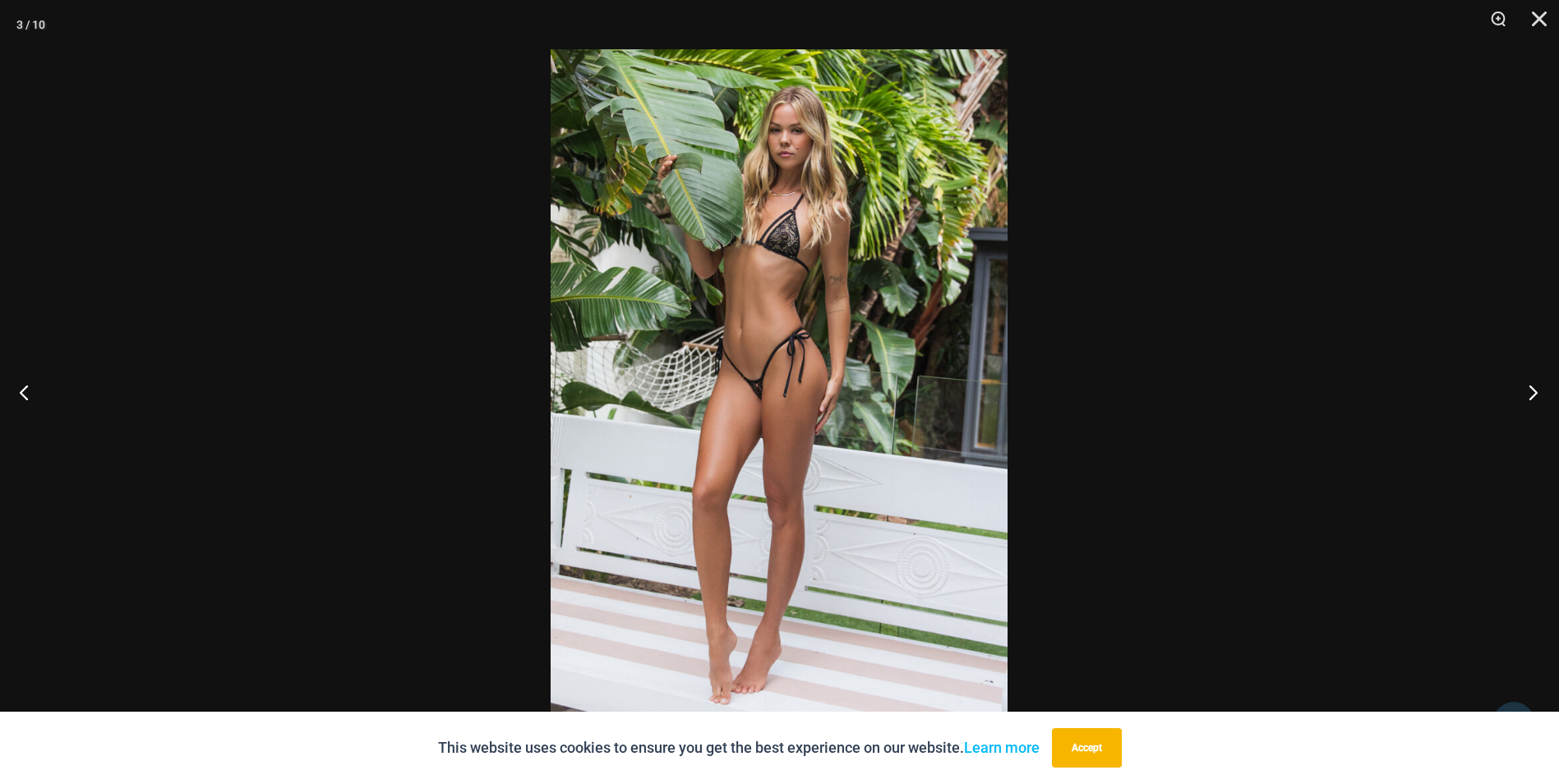
click at [1532, 393] on button "Next" at bounding box center [1528, 392] width 61 height 82
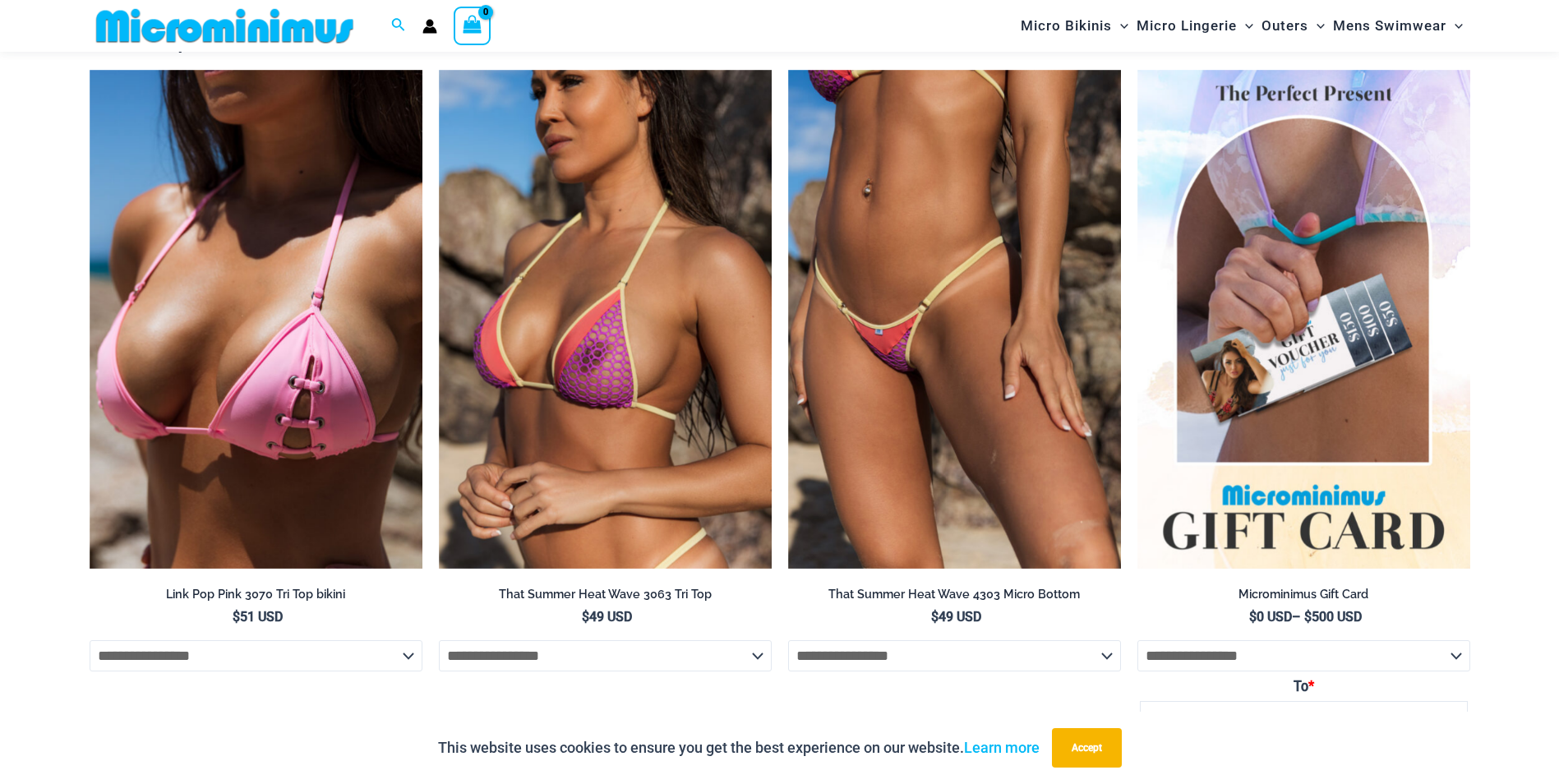
scroll to position [2697, 0]
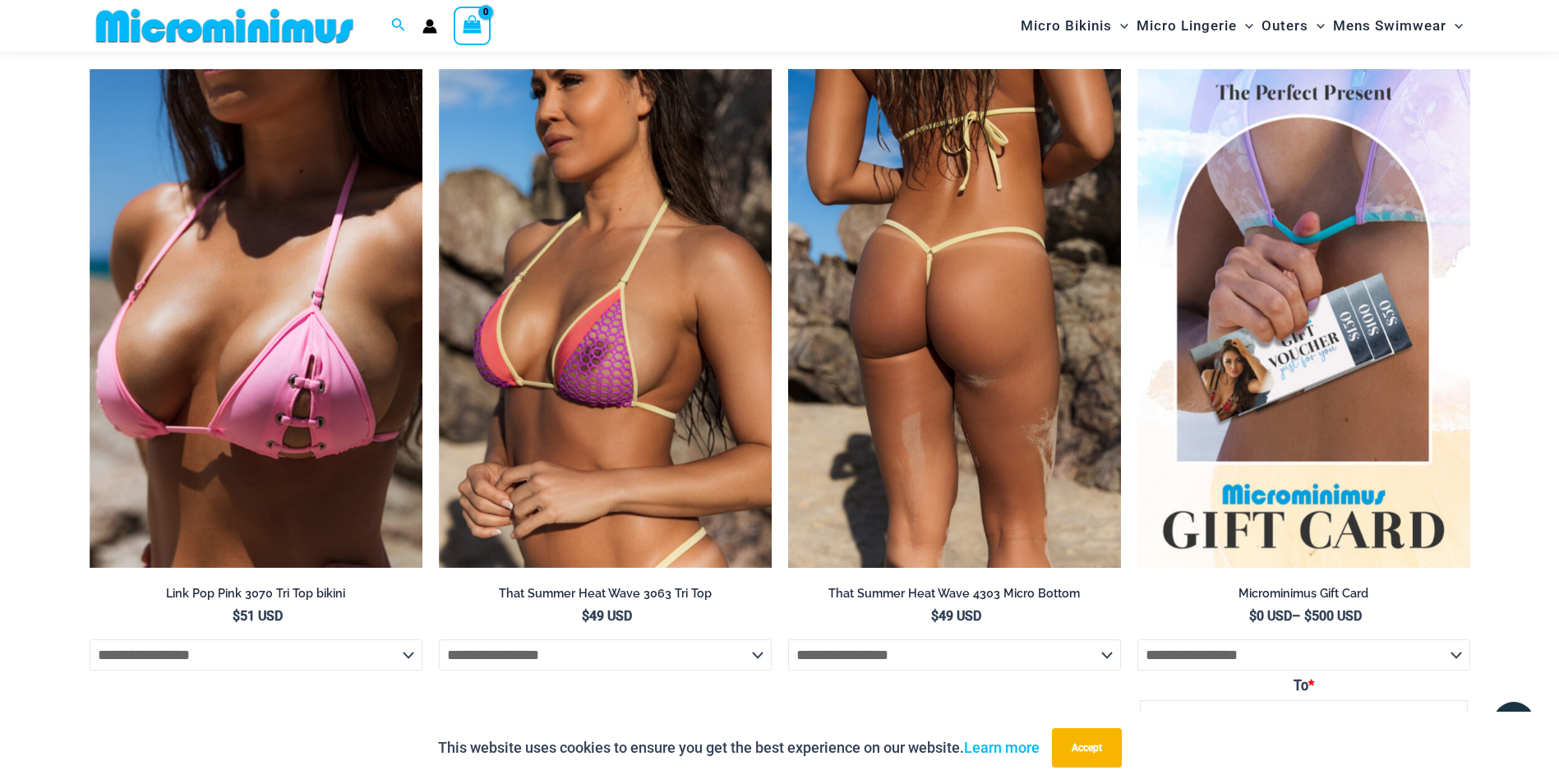
click at [941, 428] on img at bounding box center [955, 318] width 333 height 500
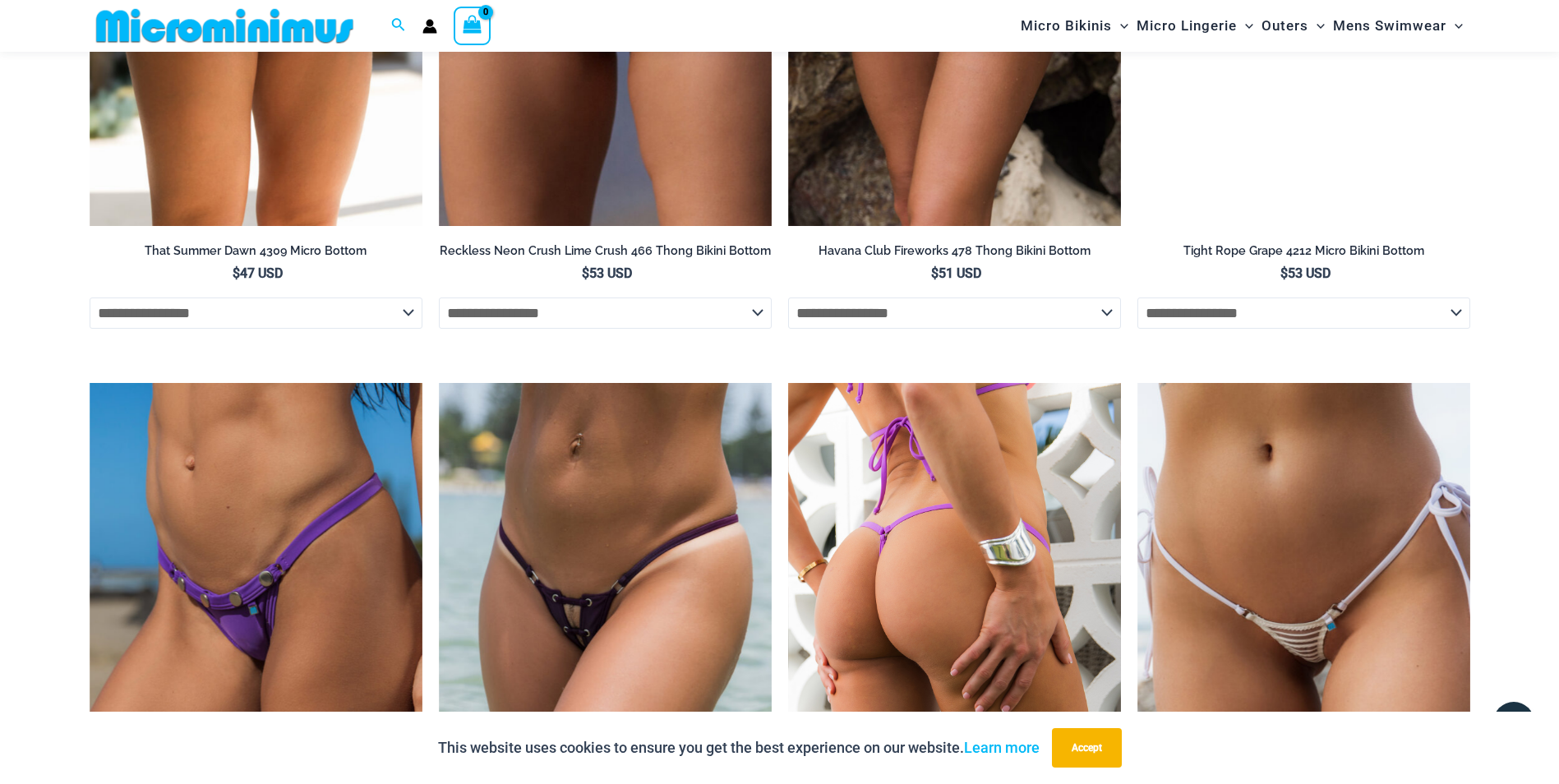
scroll to position [5490, 0]
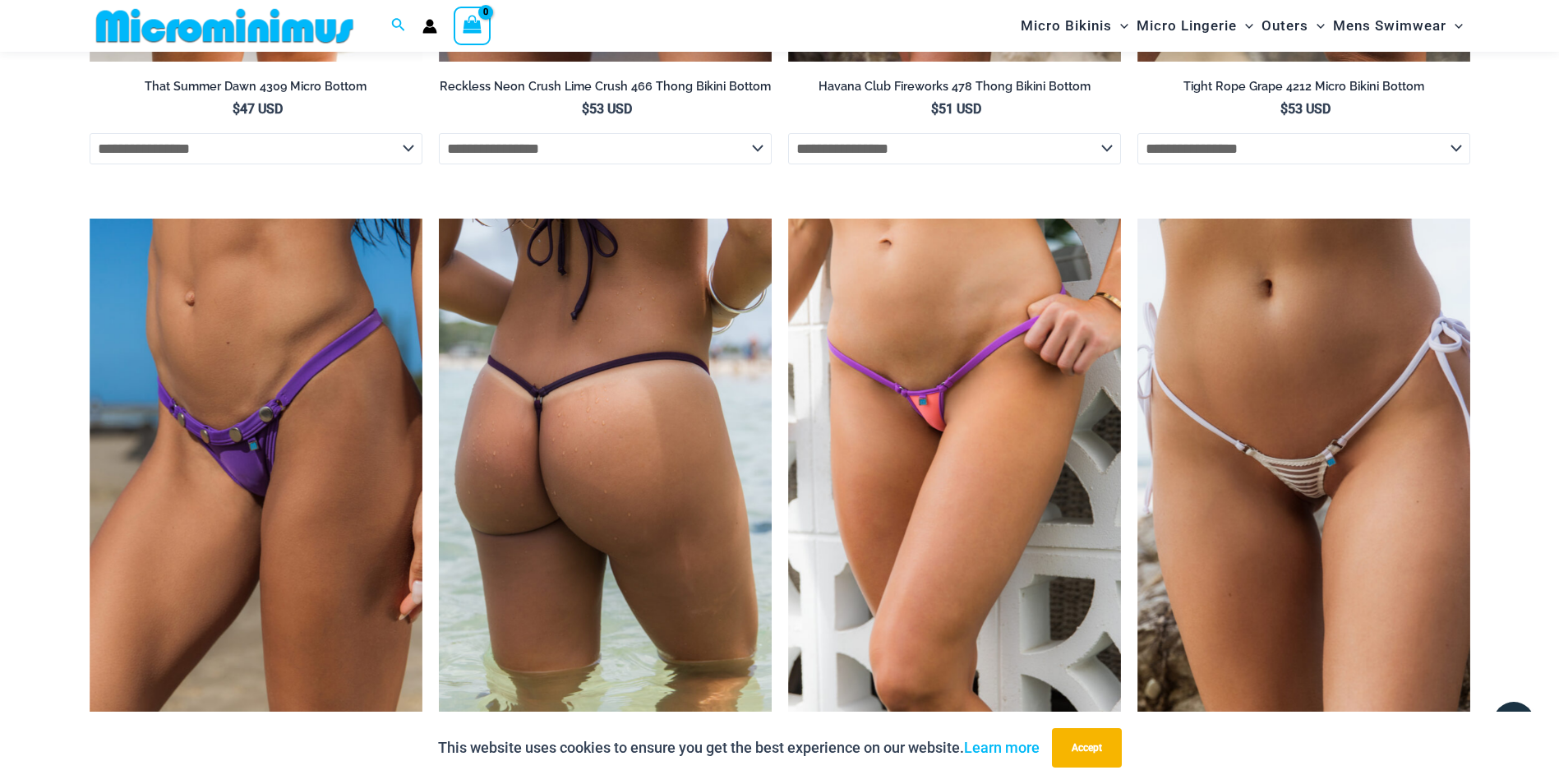
click at [604, 447] on img at bounding box center [605, 468] width 333 height 500
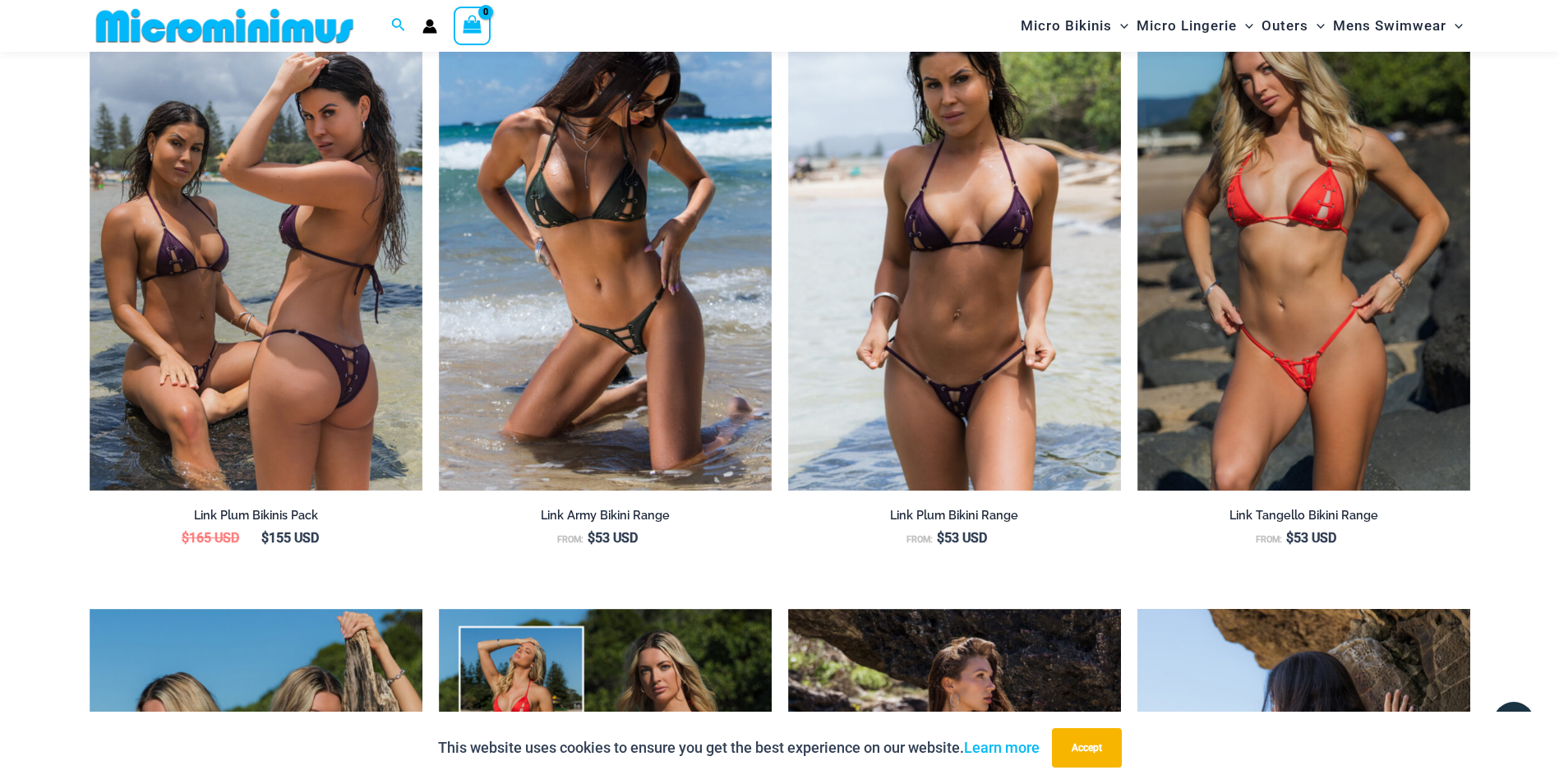
scroll to position [1936, 0]
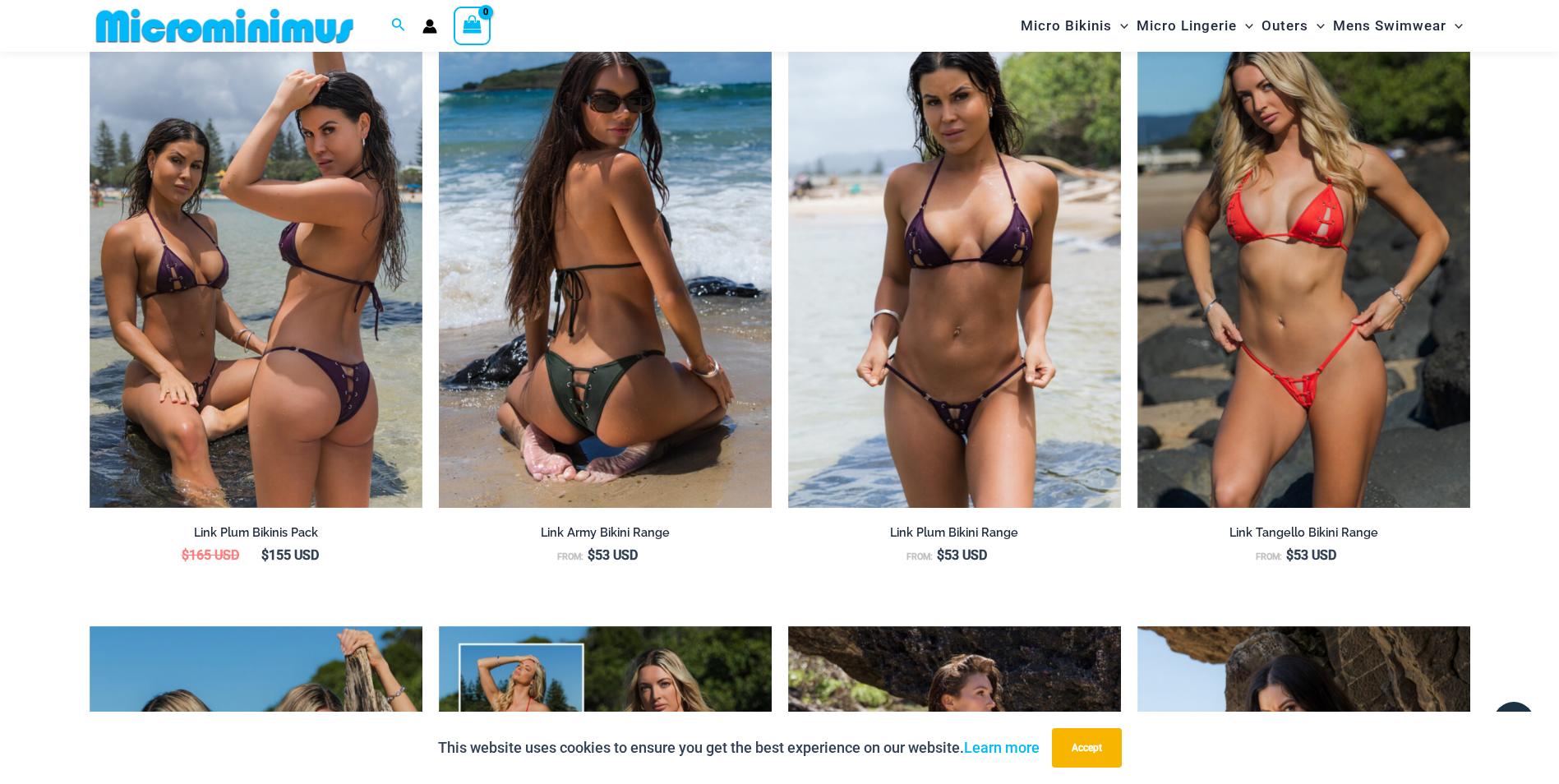
click at [633, 363] on img at bounding box center [605, 258] width 333 height 500
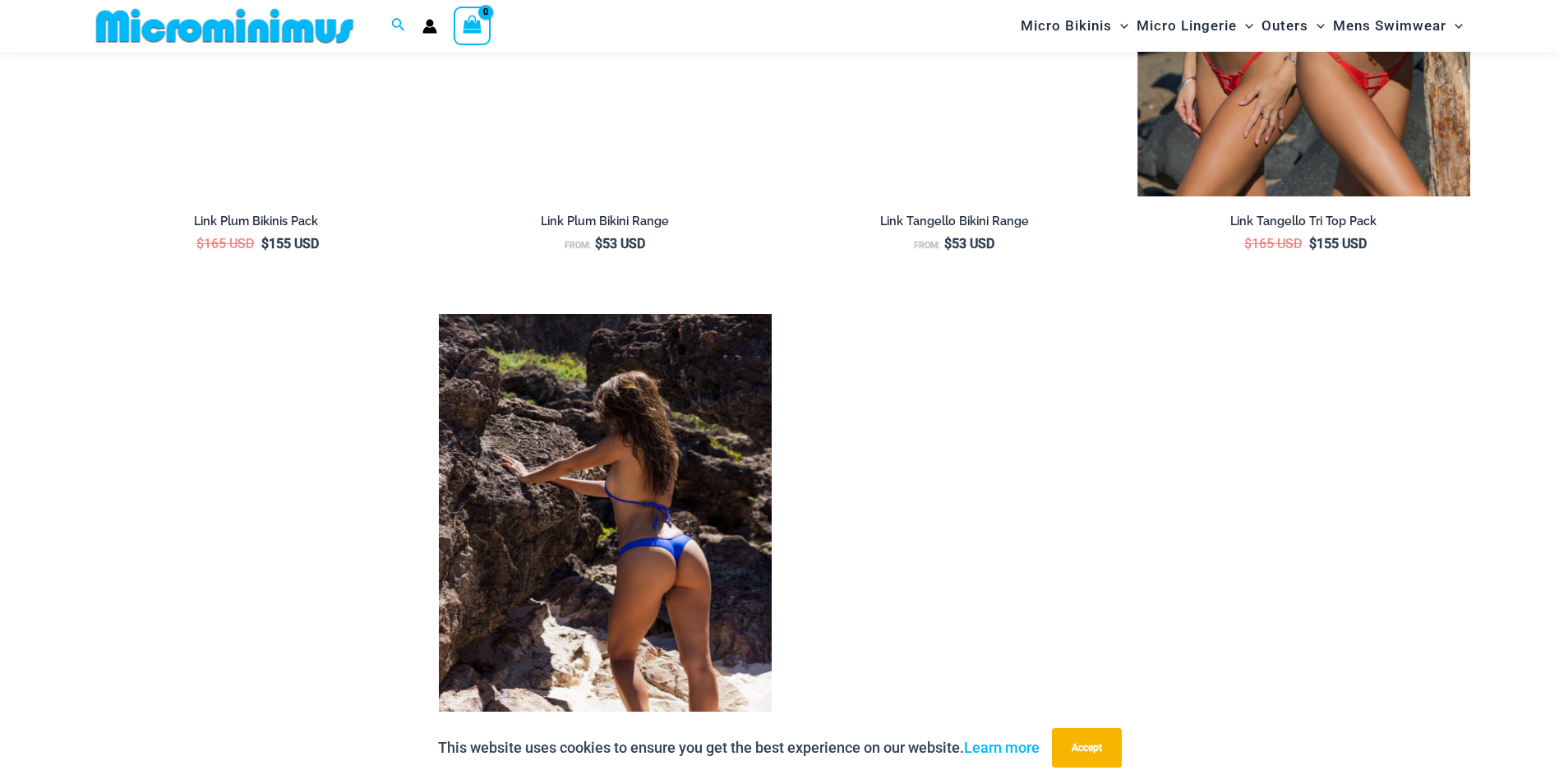
scroll to position [2711, 0]
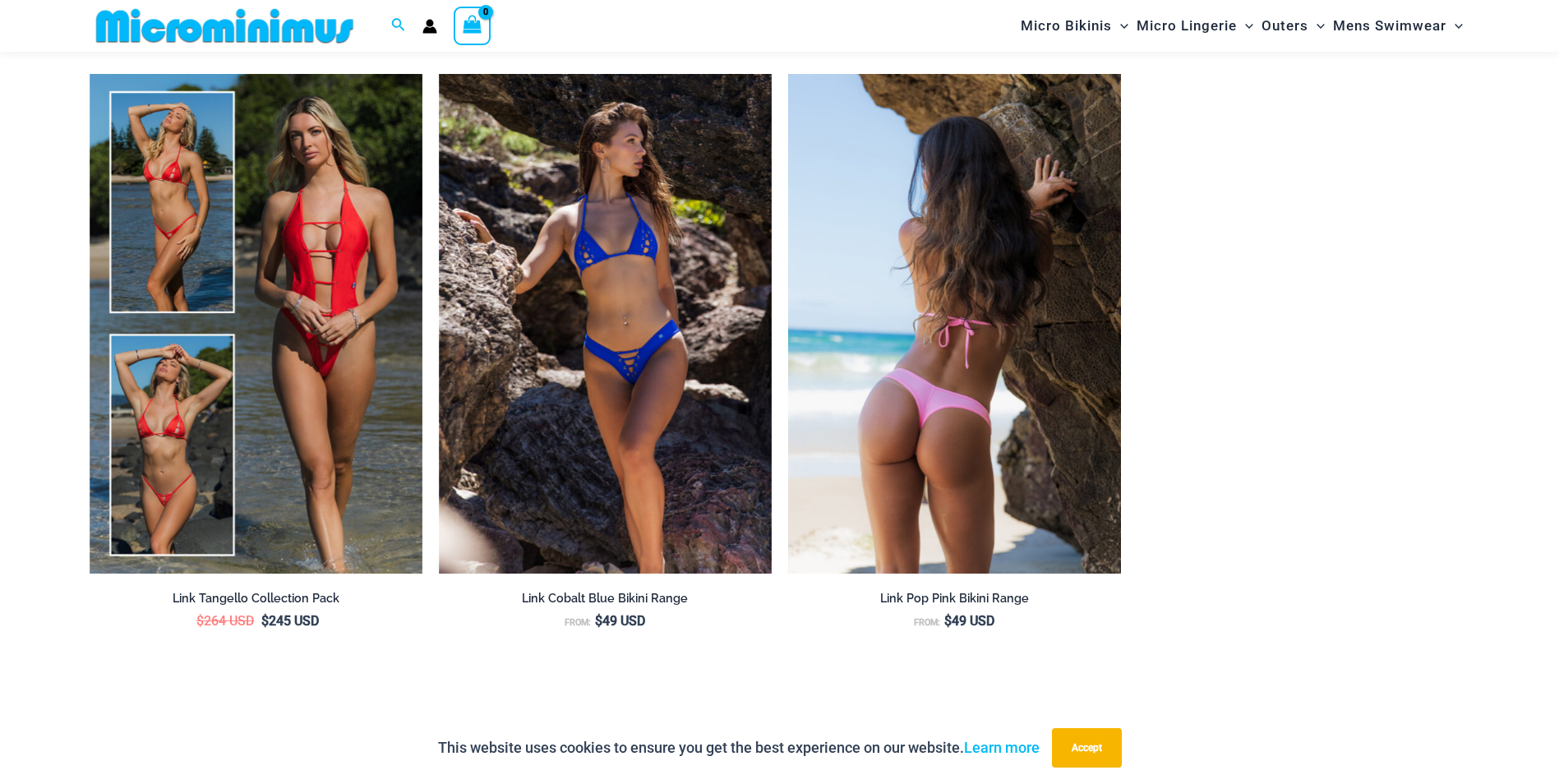
click at [950, 425] on img at bounding box center [955, 323] width 333 height 500
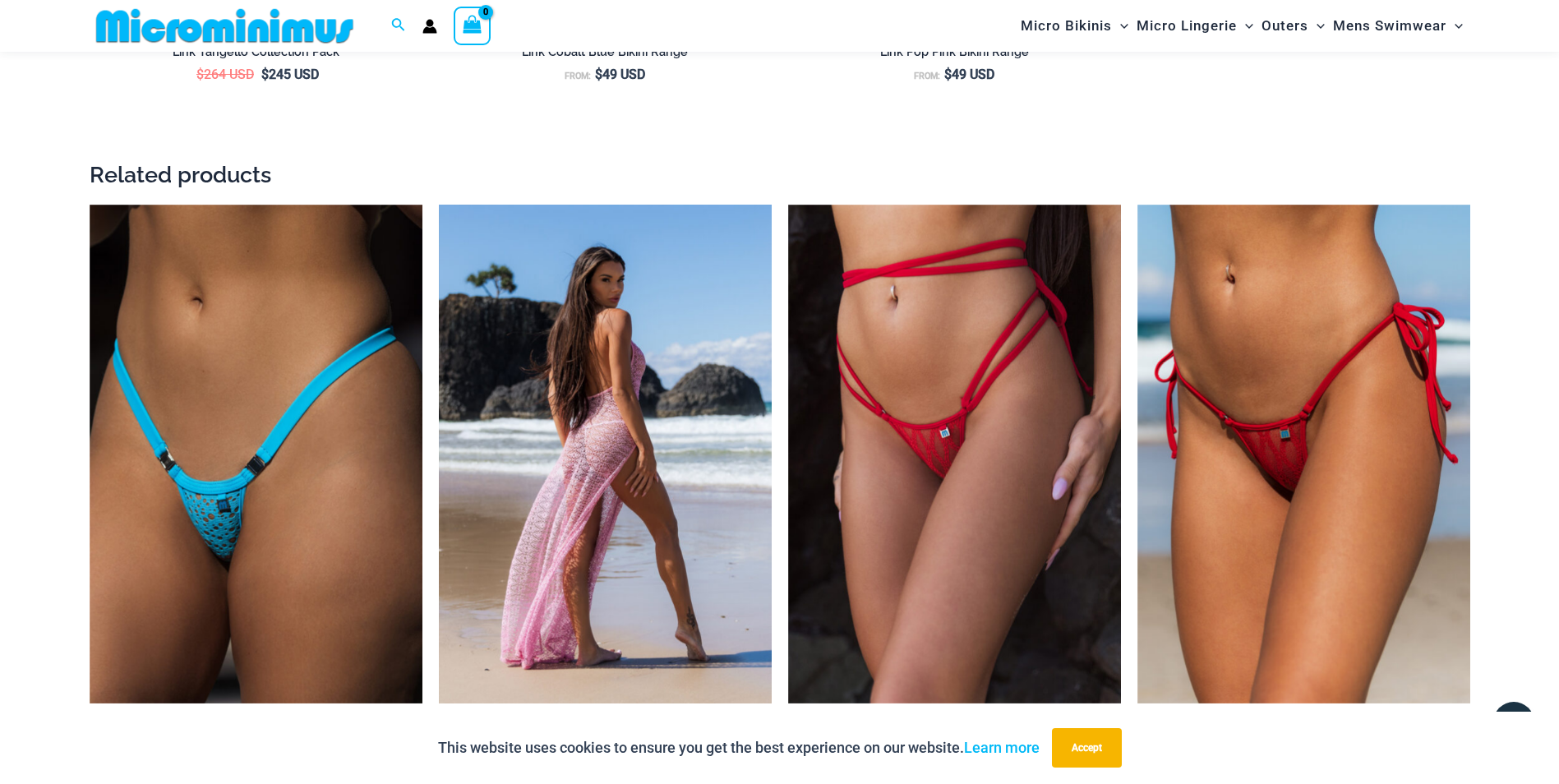
scroll to position [3287, 0]
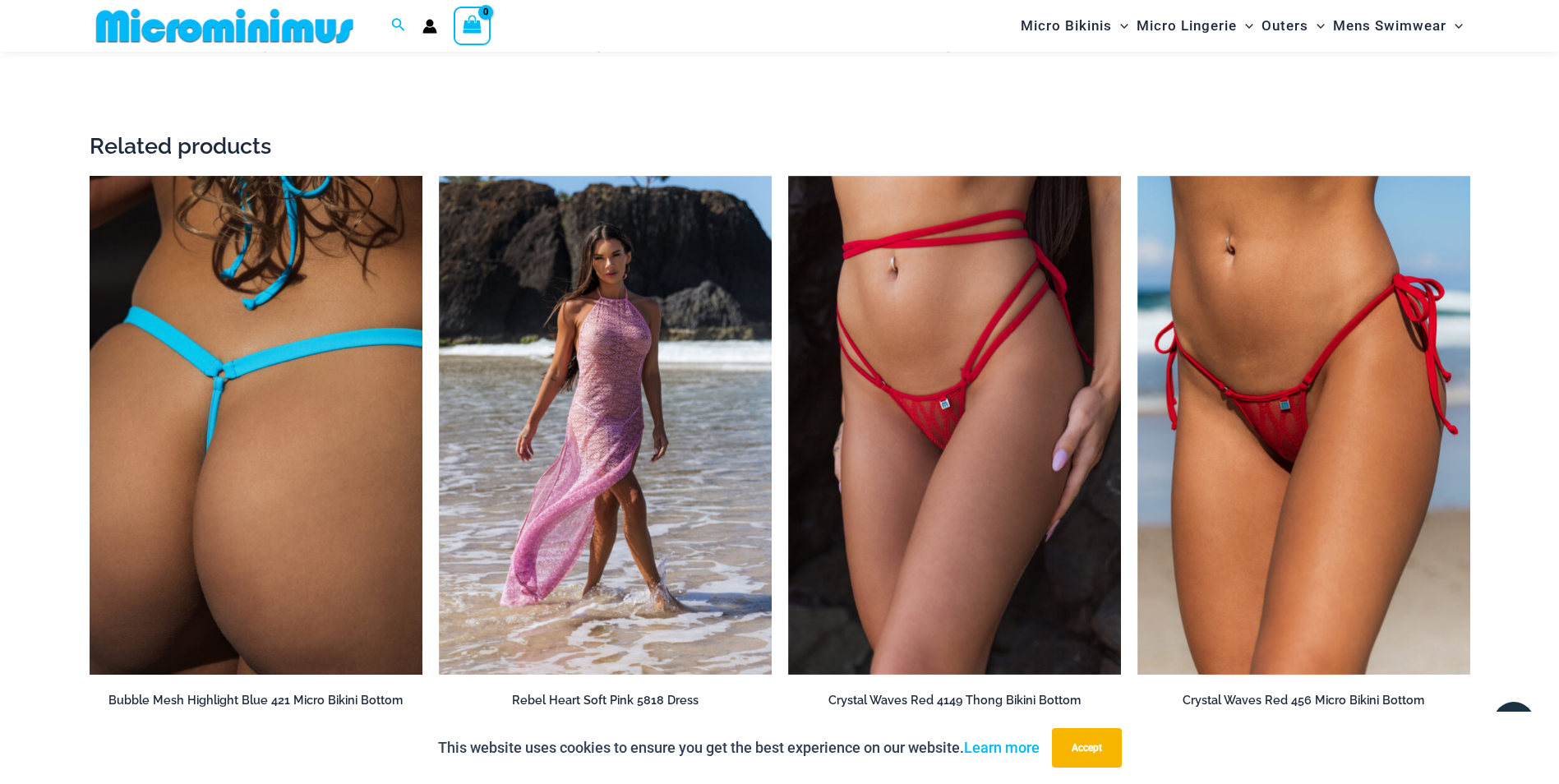
click at [267, 500] on img at bounding box center [256, 425] width 333 height 500
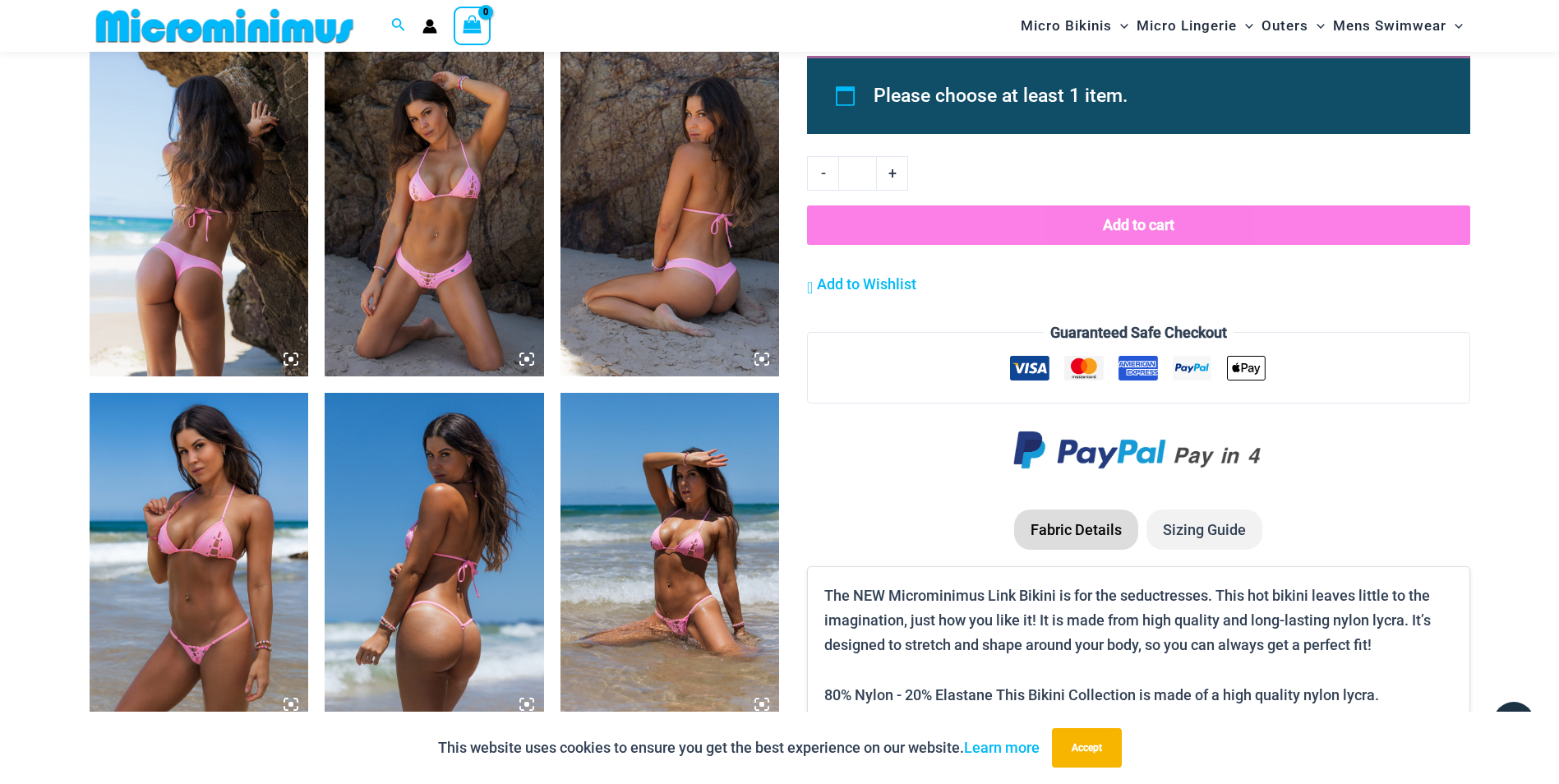
scroll to position [1251, 0]
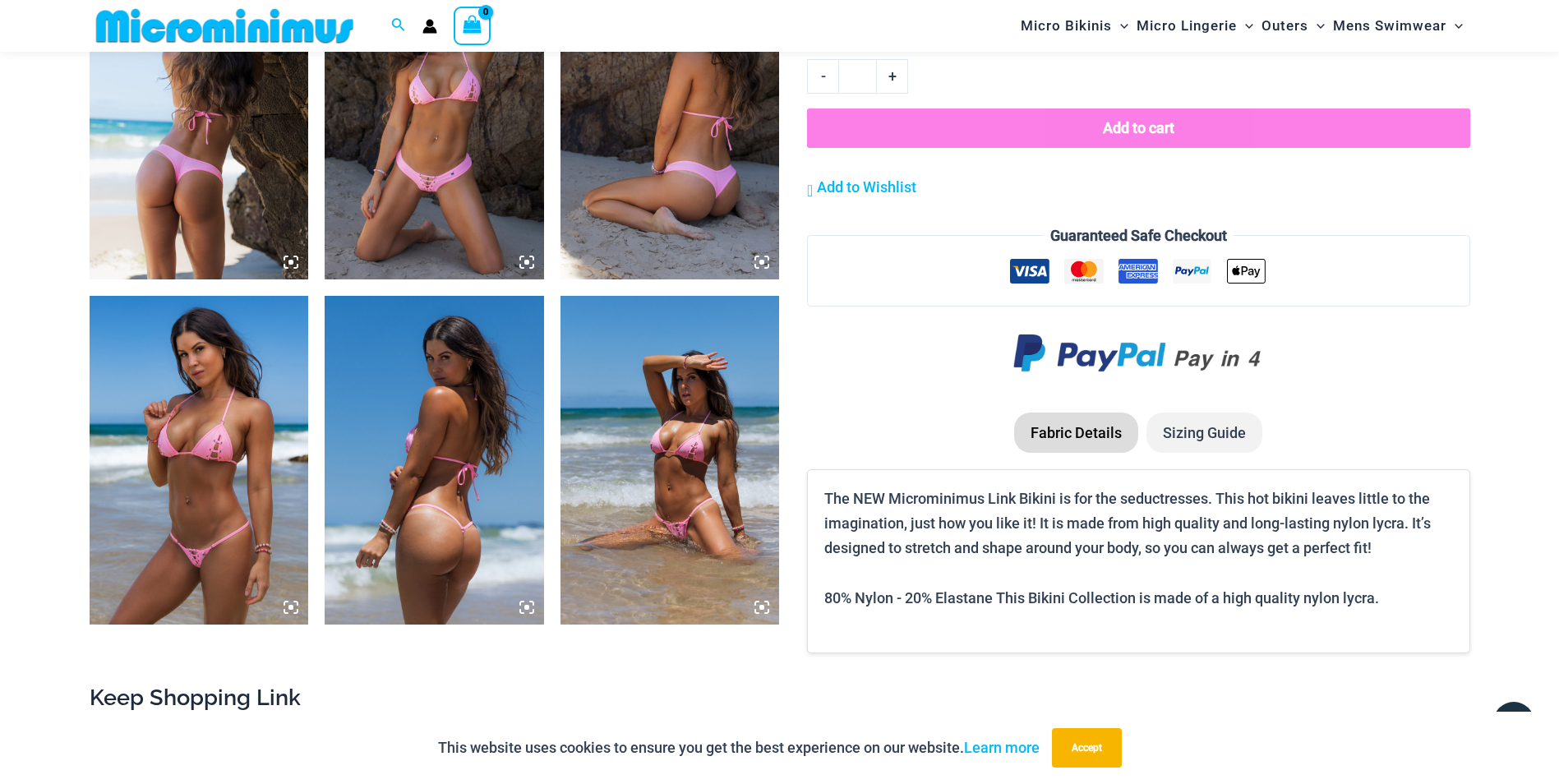
click at [434, 165] on img at bounding box center [433, 115] width 219 height 329
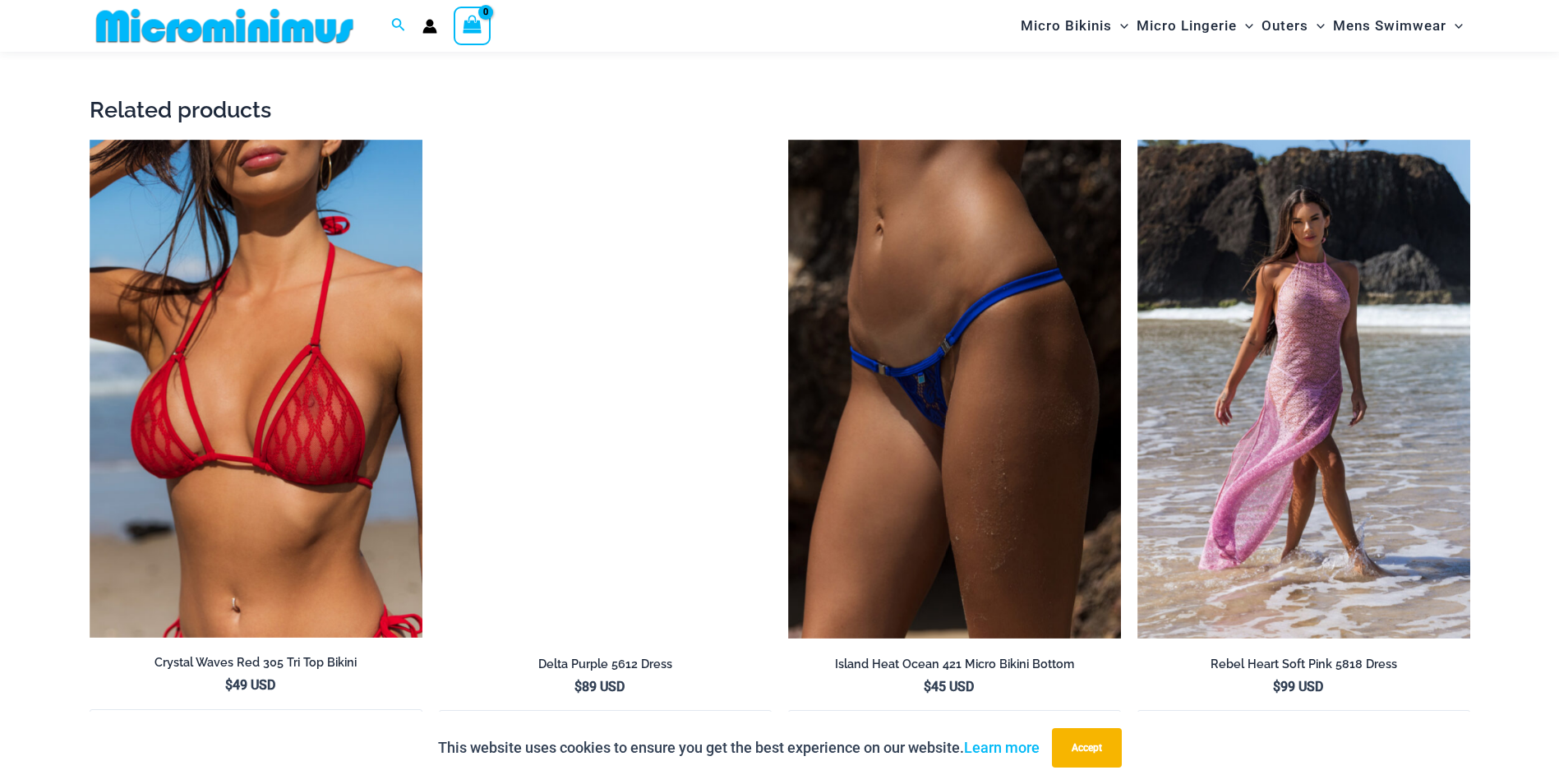
scroll to position [3190, 0]
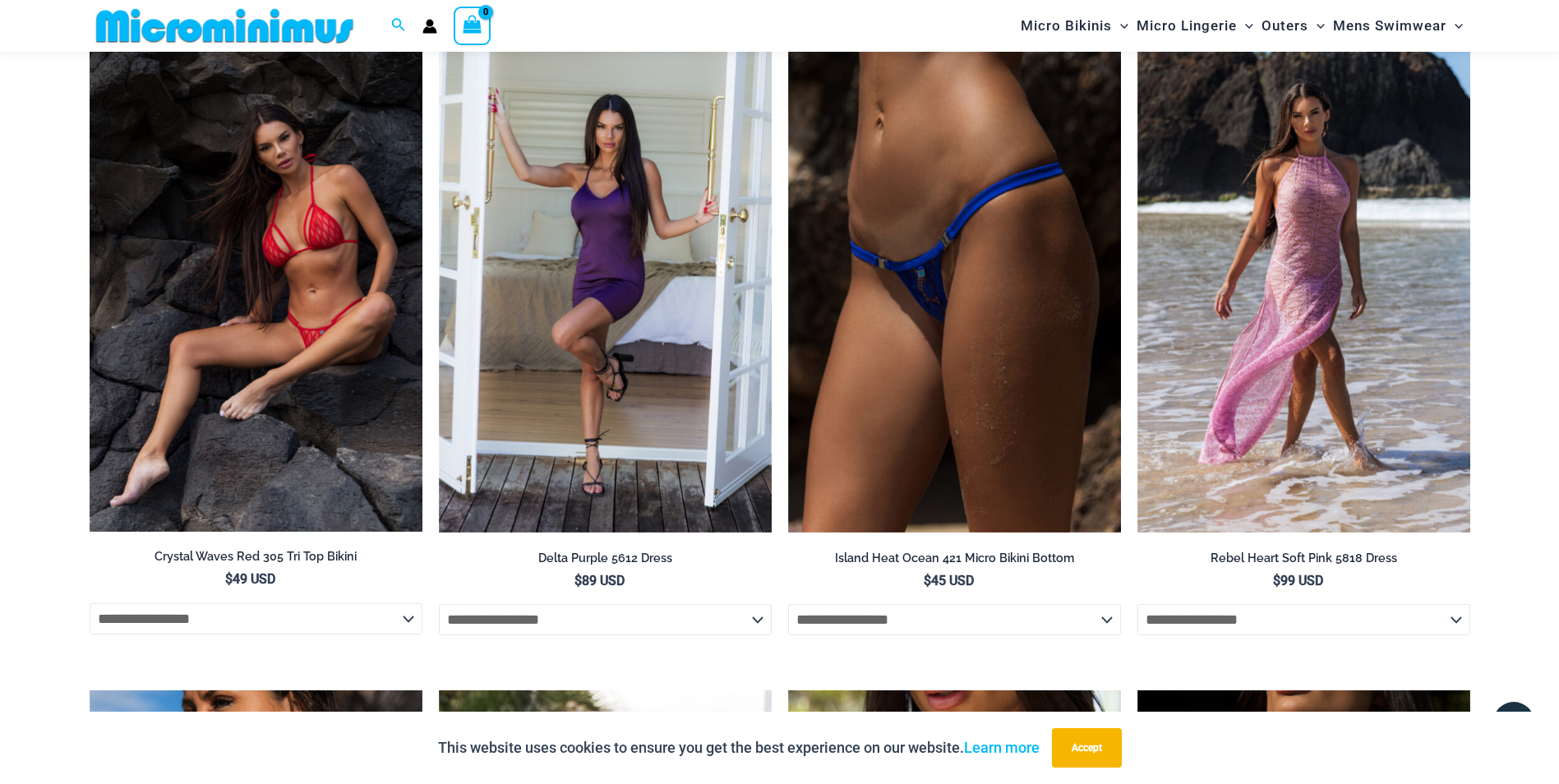
click at [318, 365] on img at bounding box center [256, 282] width 333 height 498
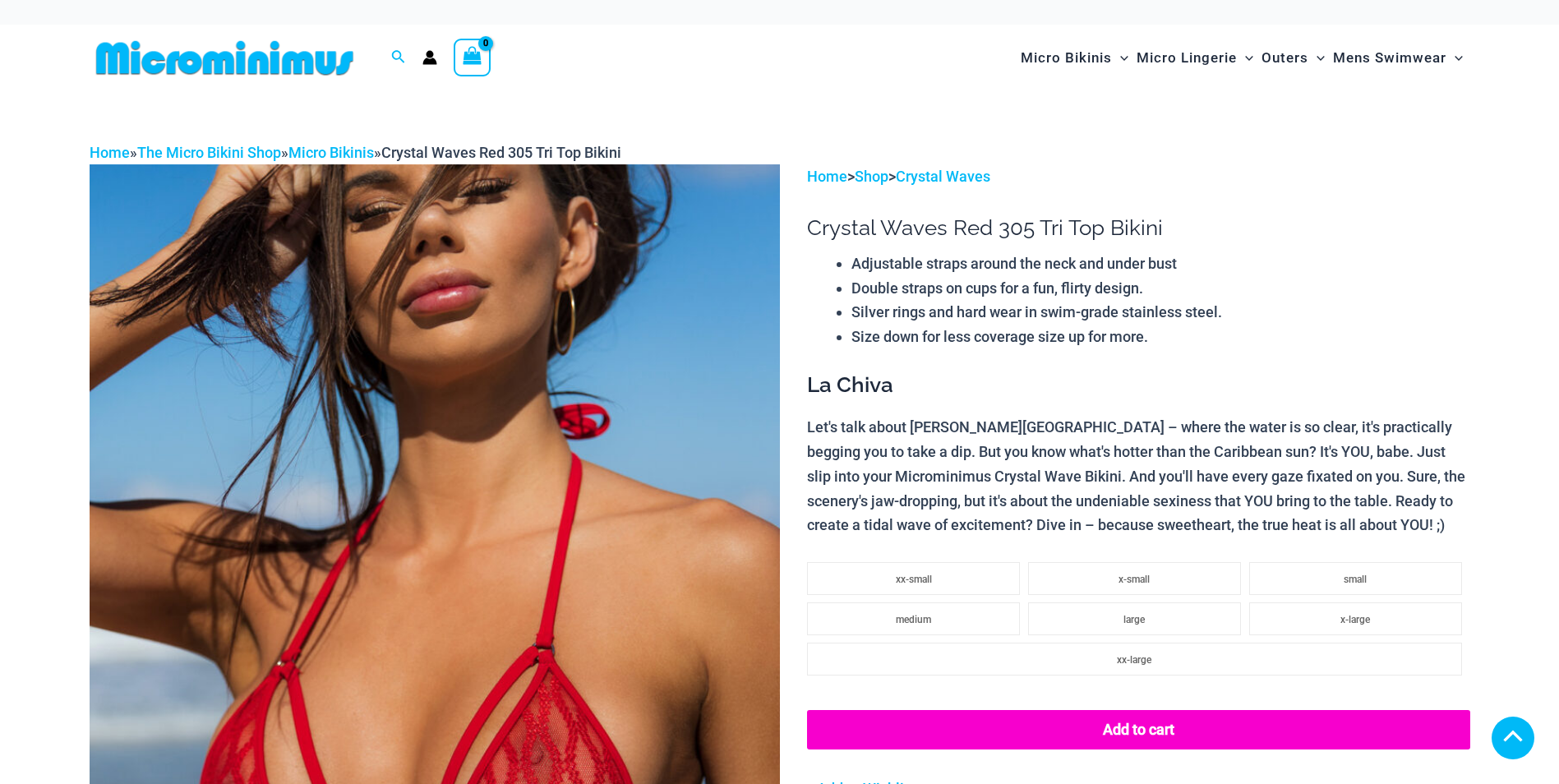
scroll to position [329, 0]
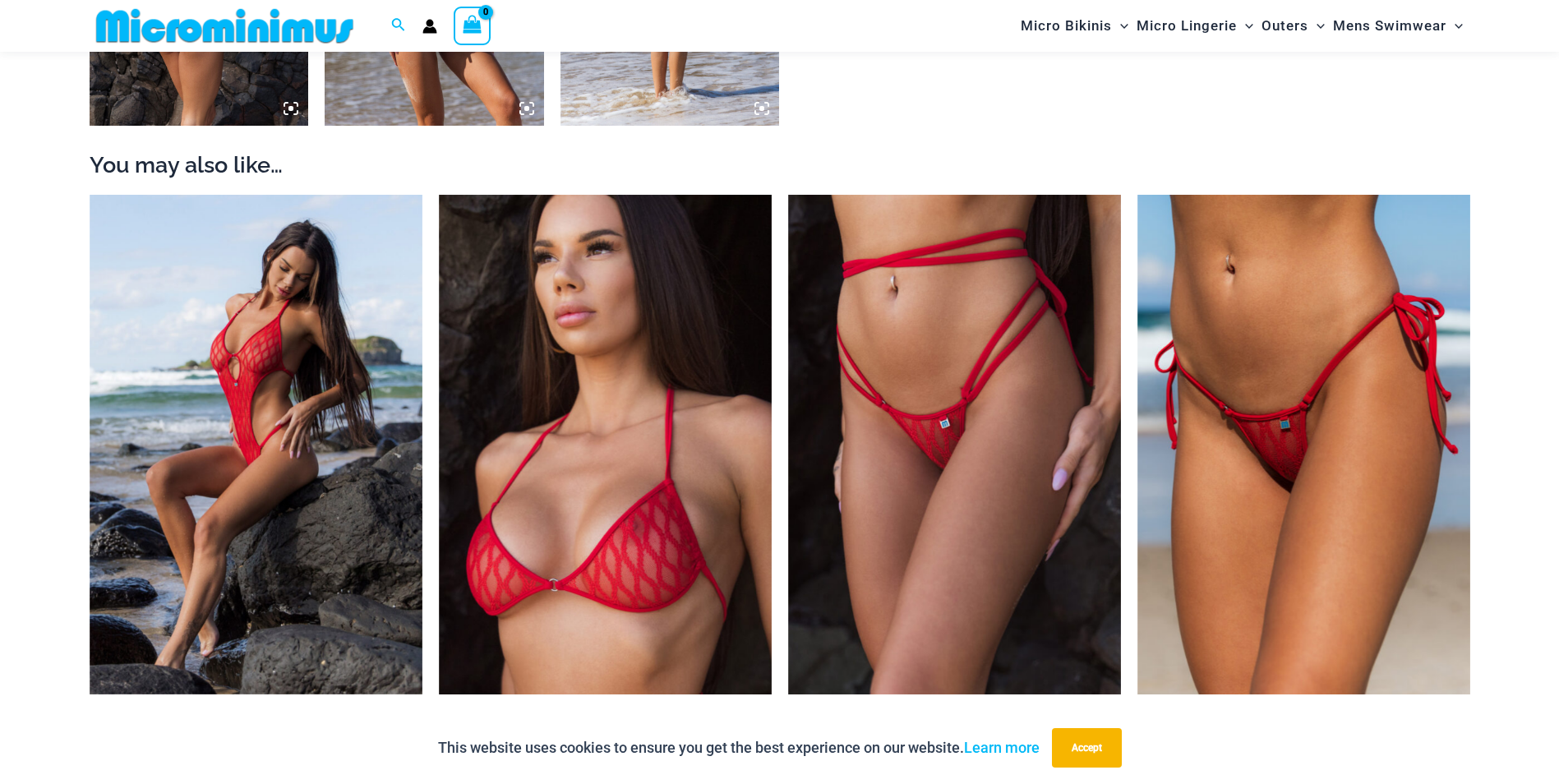
scroll to position [1793, 0]
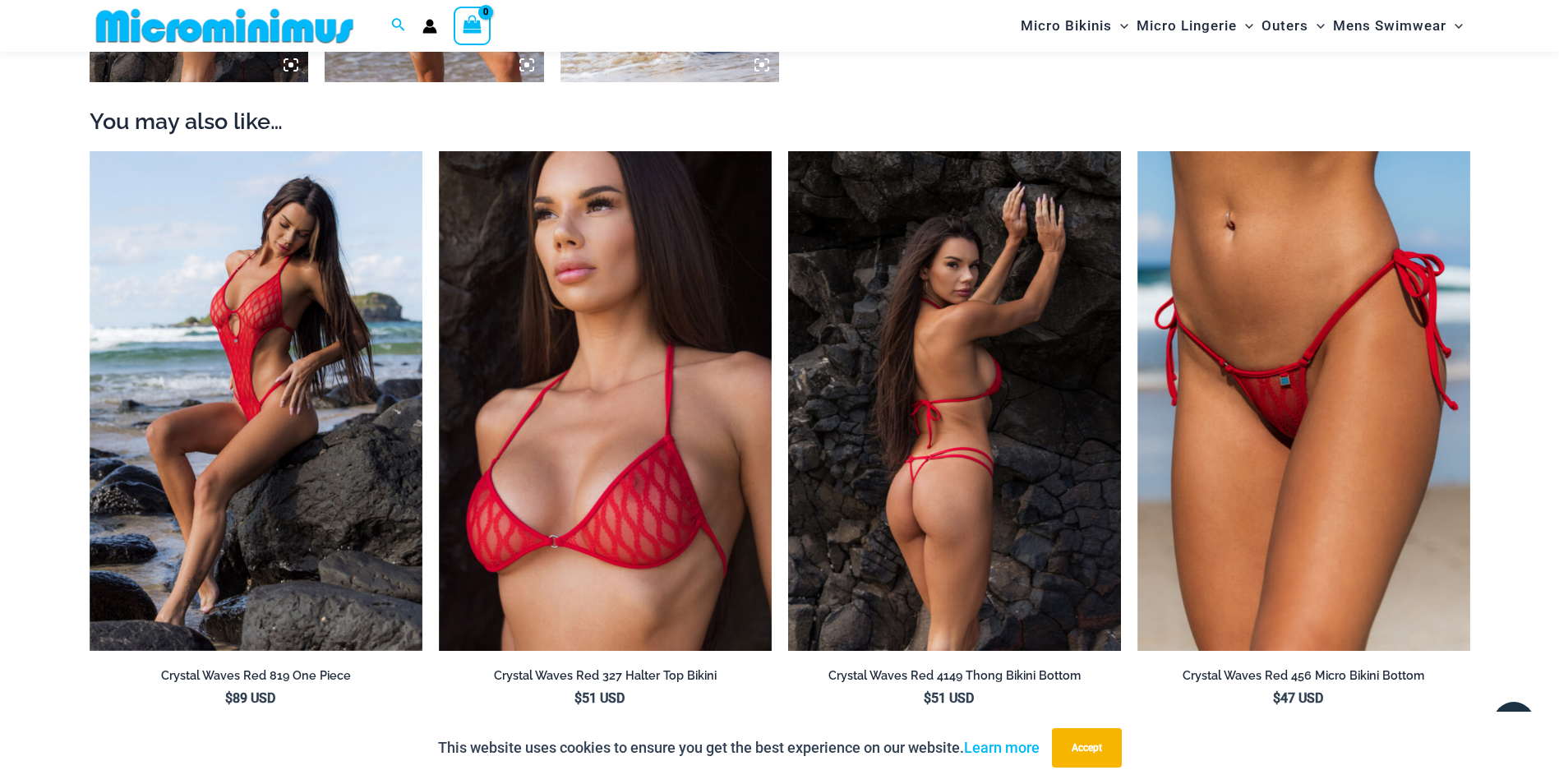
click at [953, 488] on img at bounding box center [955, 401] width 333 height 500
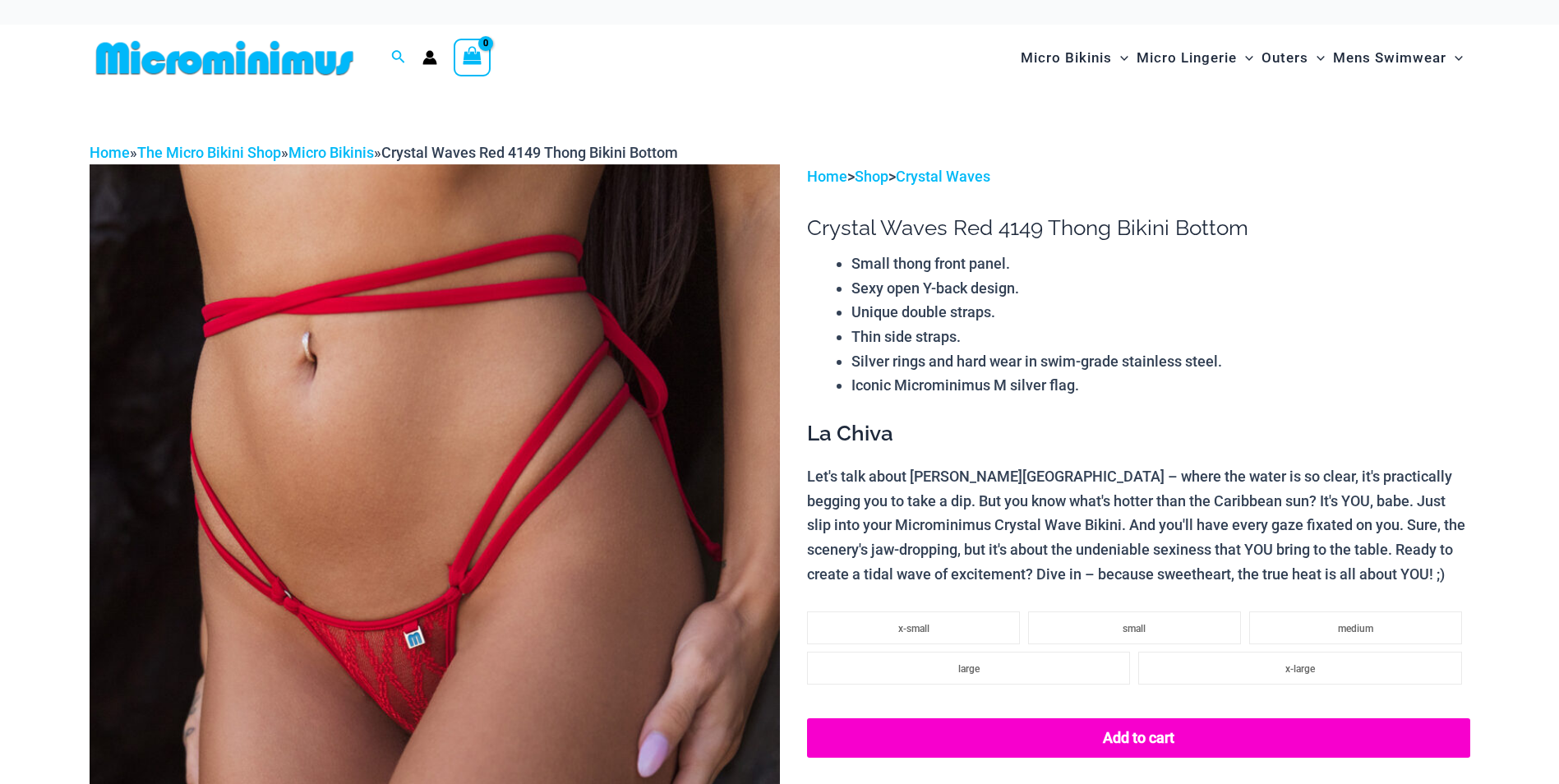
scroll to position [247, 0]
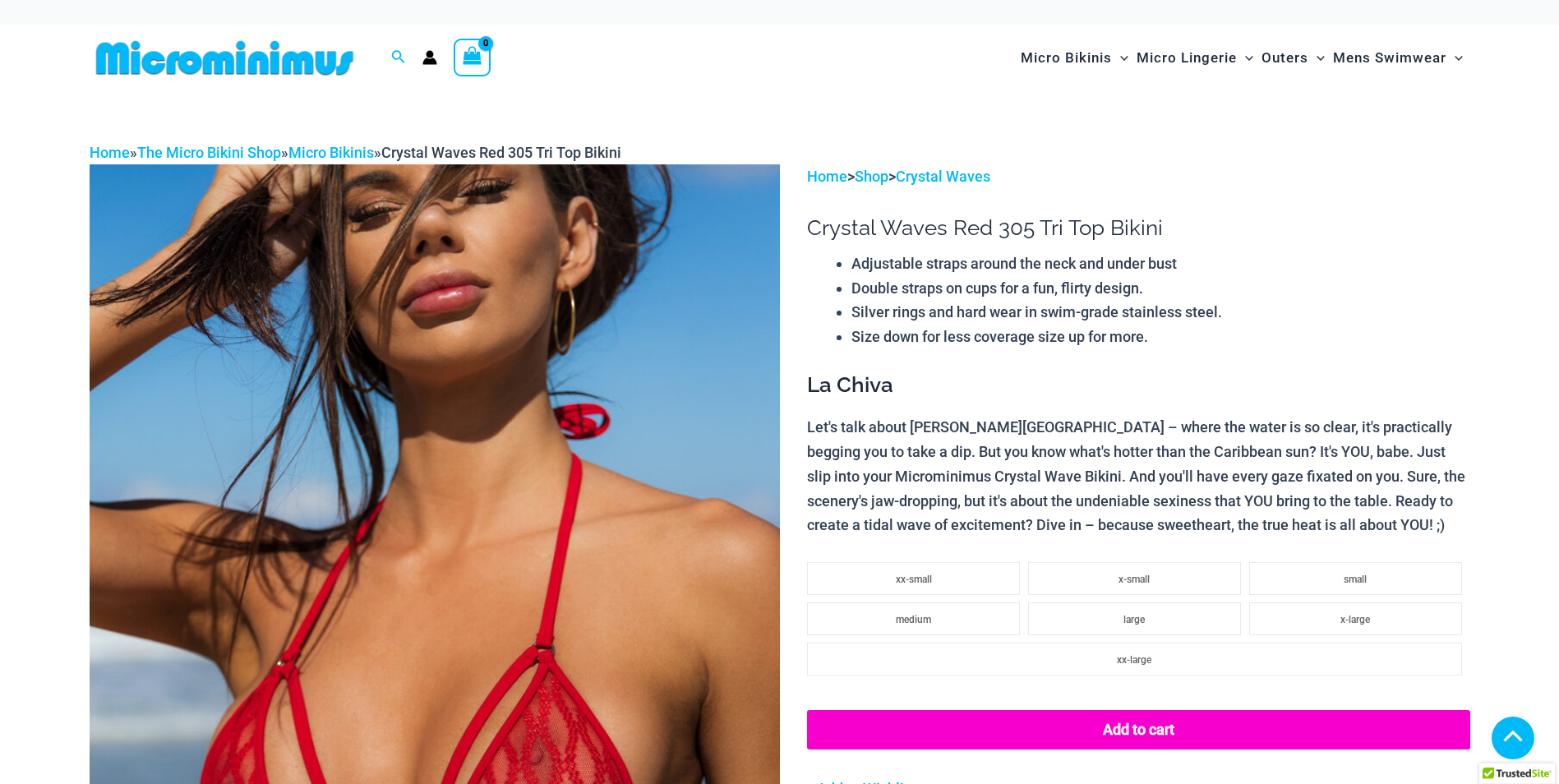
scroll to position [635, 0]
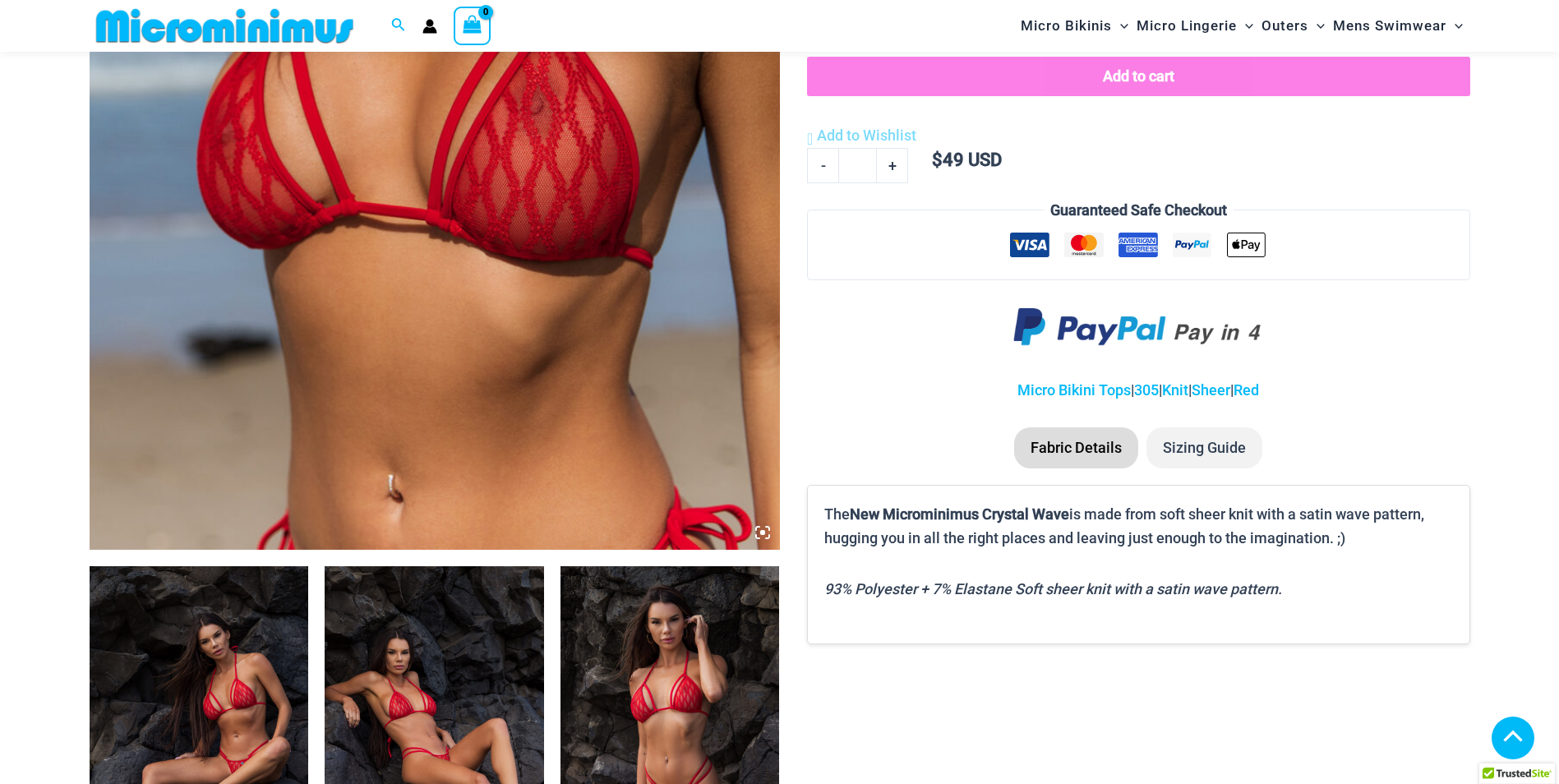
click at [243, 628] on img at bounding box center [199, 730] width 219 height 329
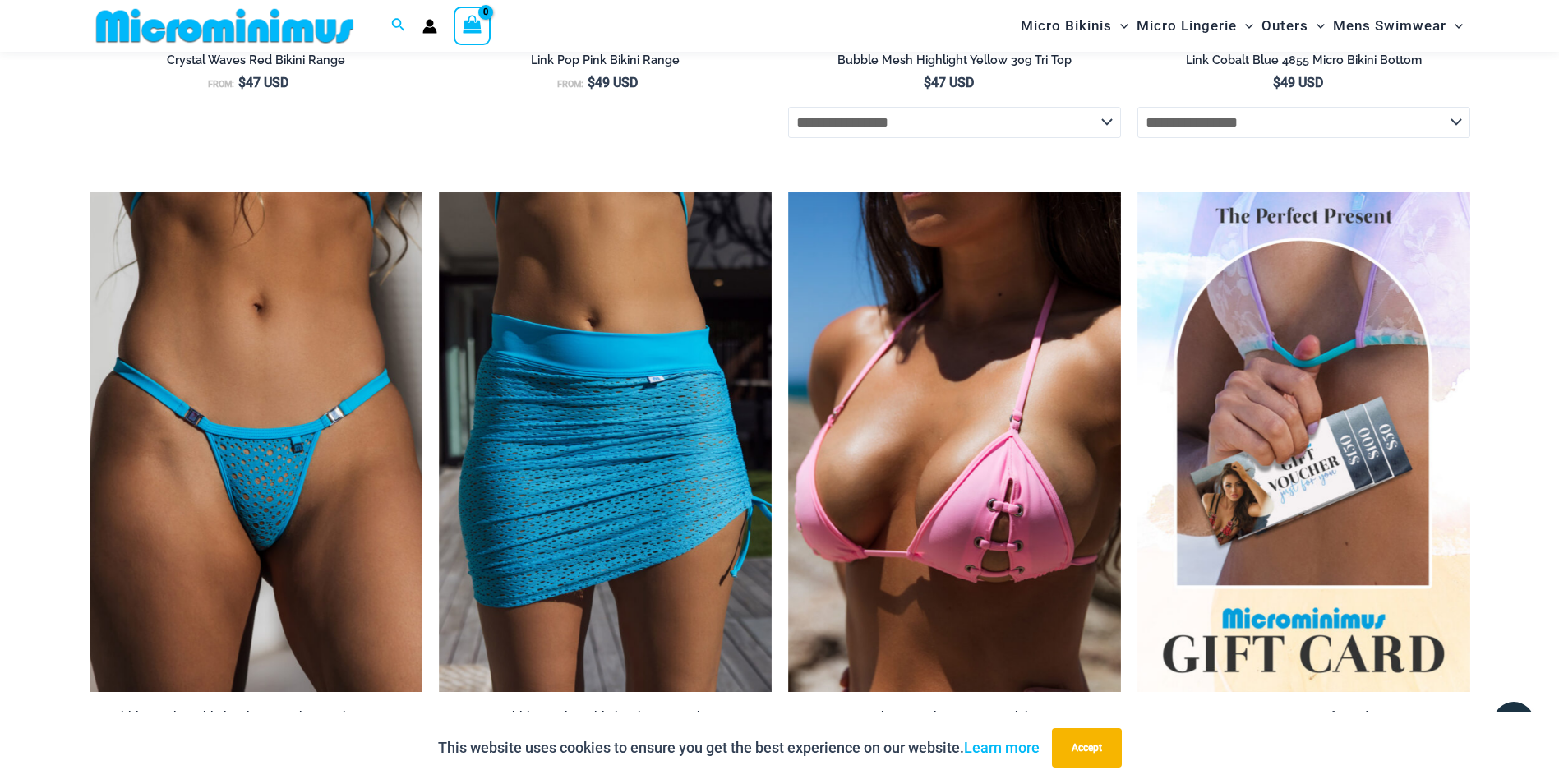
scroll to position [4504, 0]
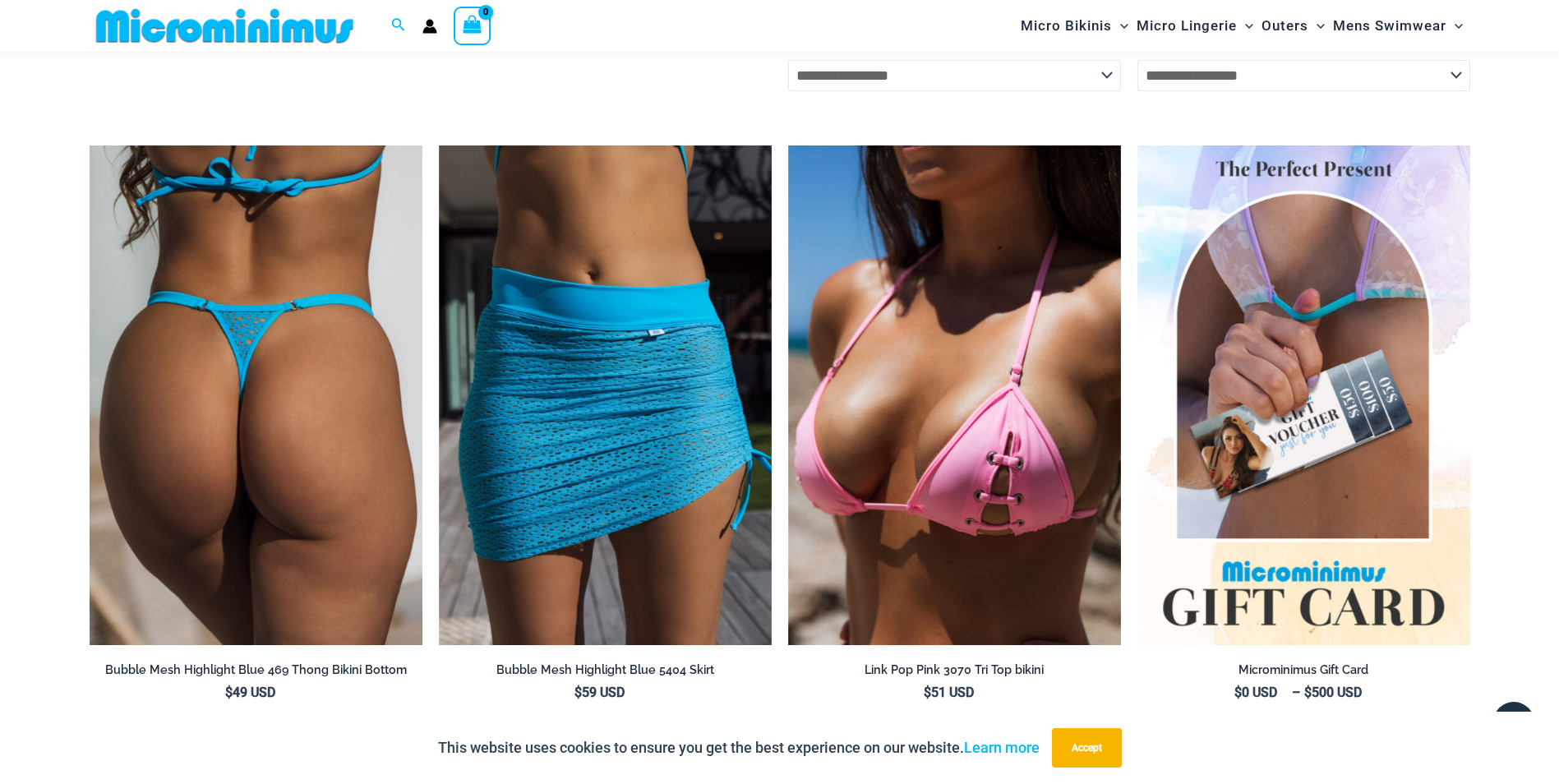
click at [310, 483] on img at bounding box center [256, 395] width 333 height 500
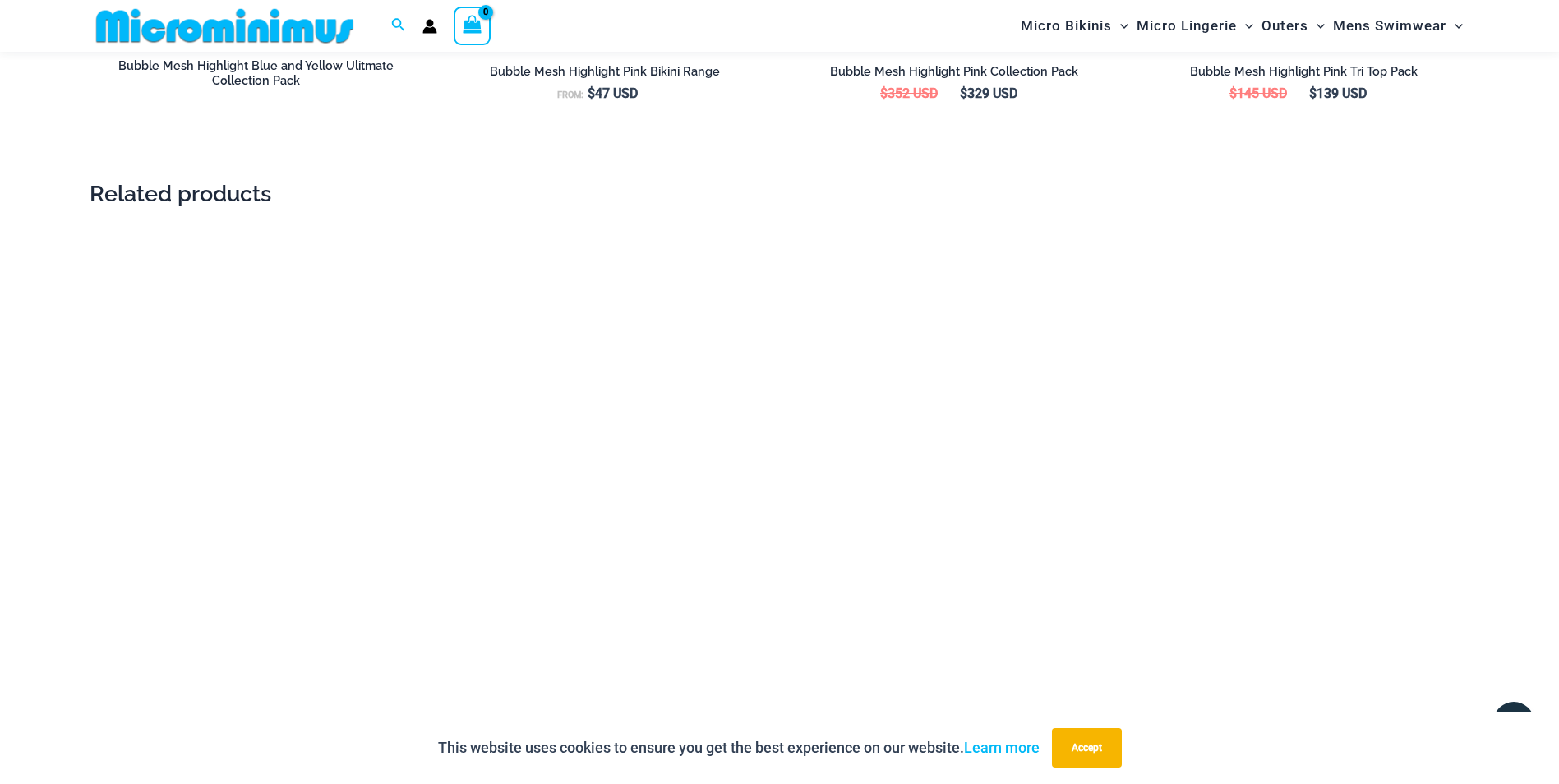
scroll to position [3040, 0]
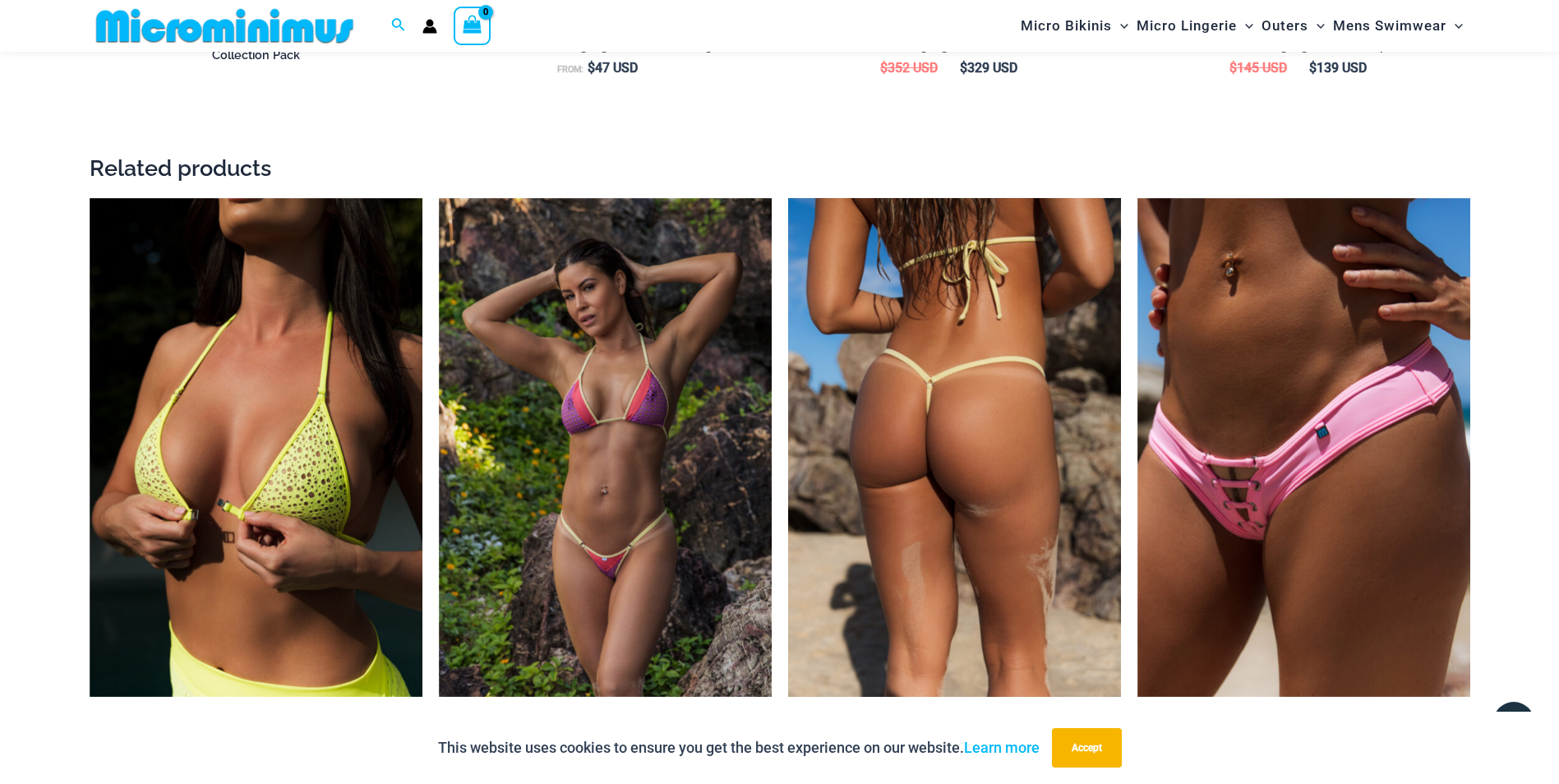
click at [966, 470] on img at bounding box center [955, 447] width 333 height 500
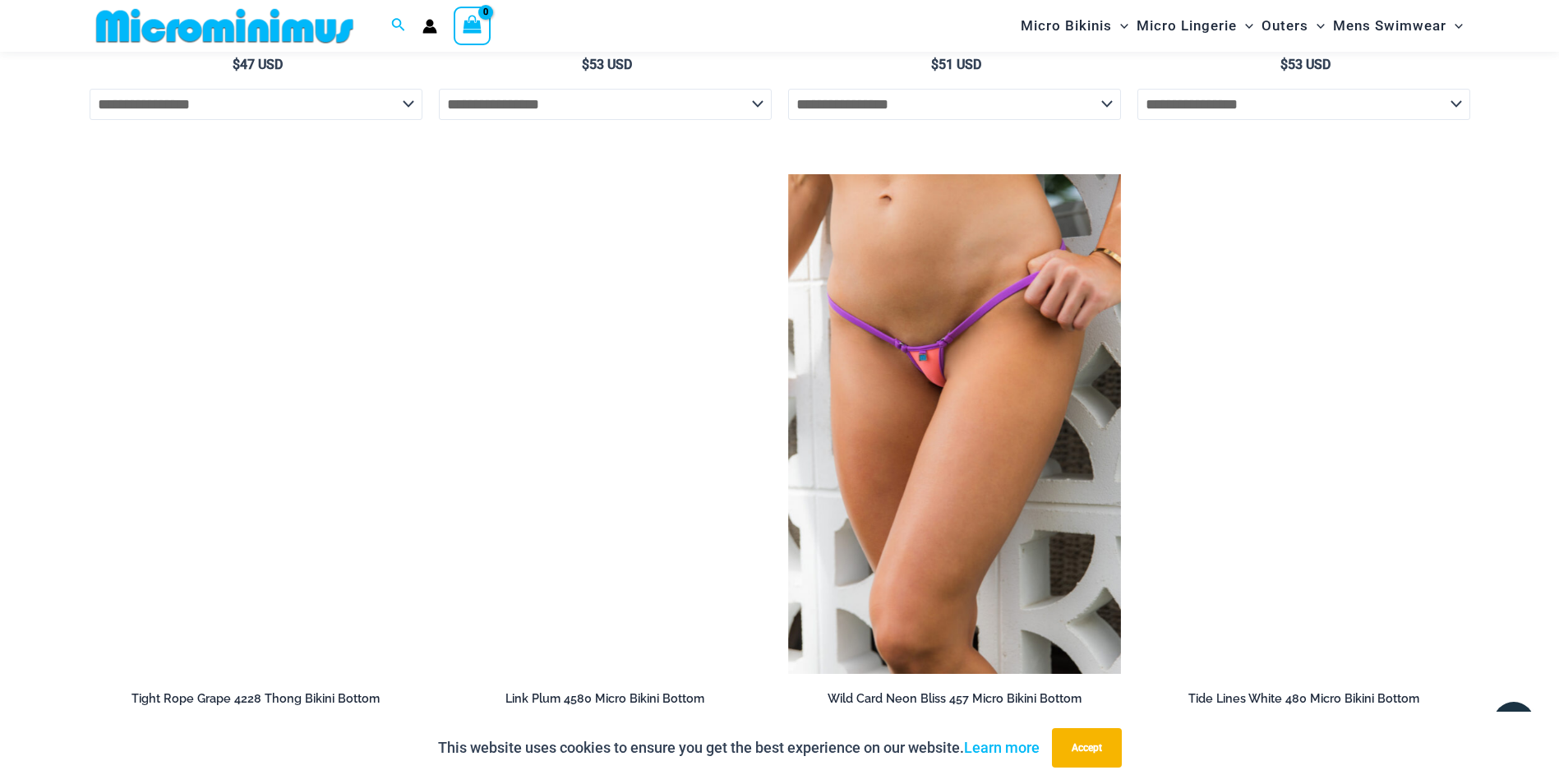
scroll to position [5572, 0]
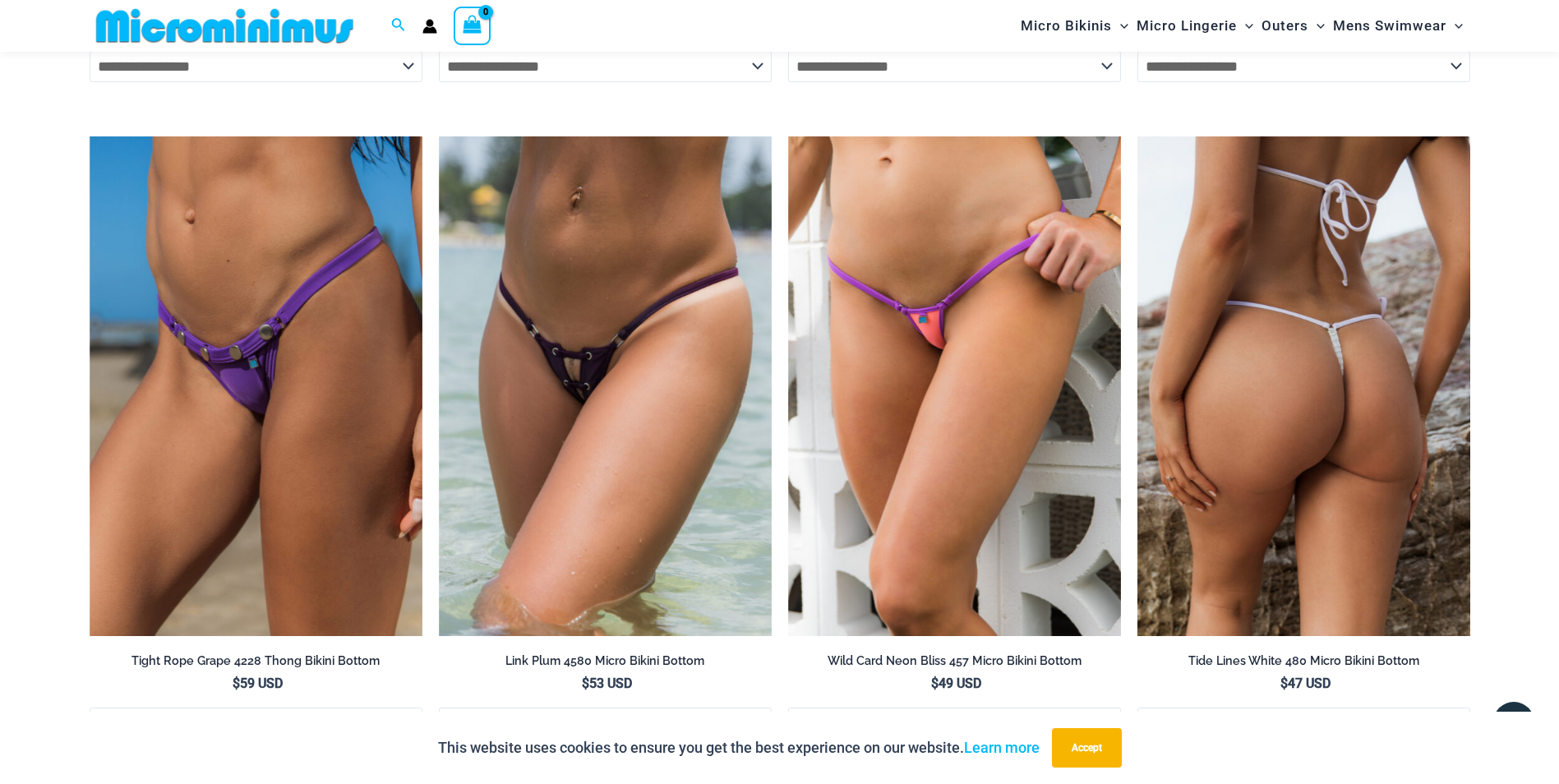
click at [1312, 385] on img at bounding box center [1304, 386] width 333 height 500
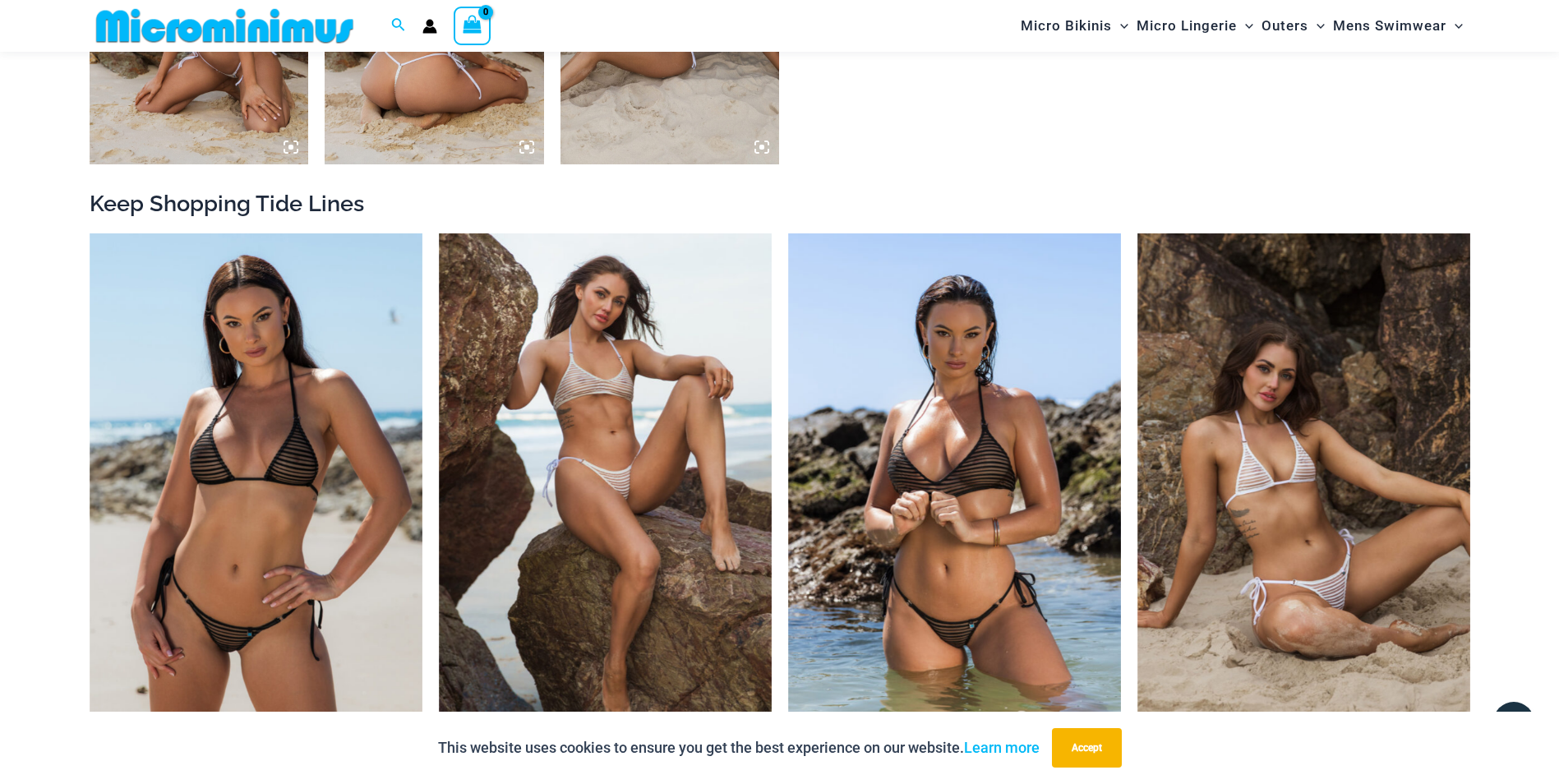
scroll to position [1842, 0]
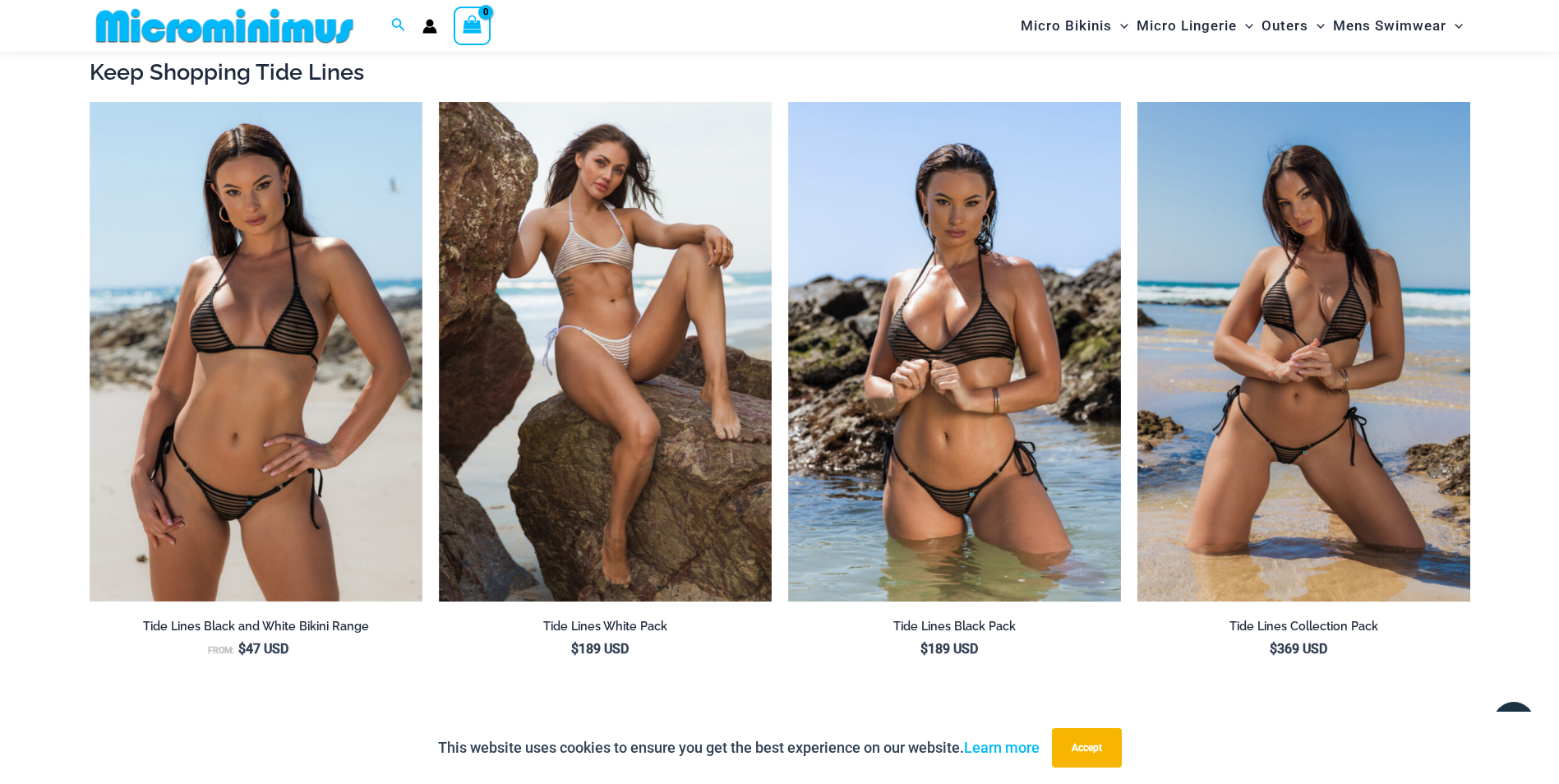
click at [1293, 460] on img at bounding box center [1304, 352] width 333 height 500
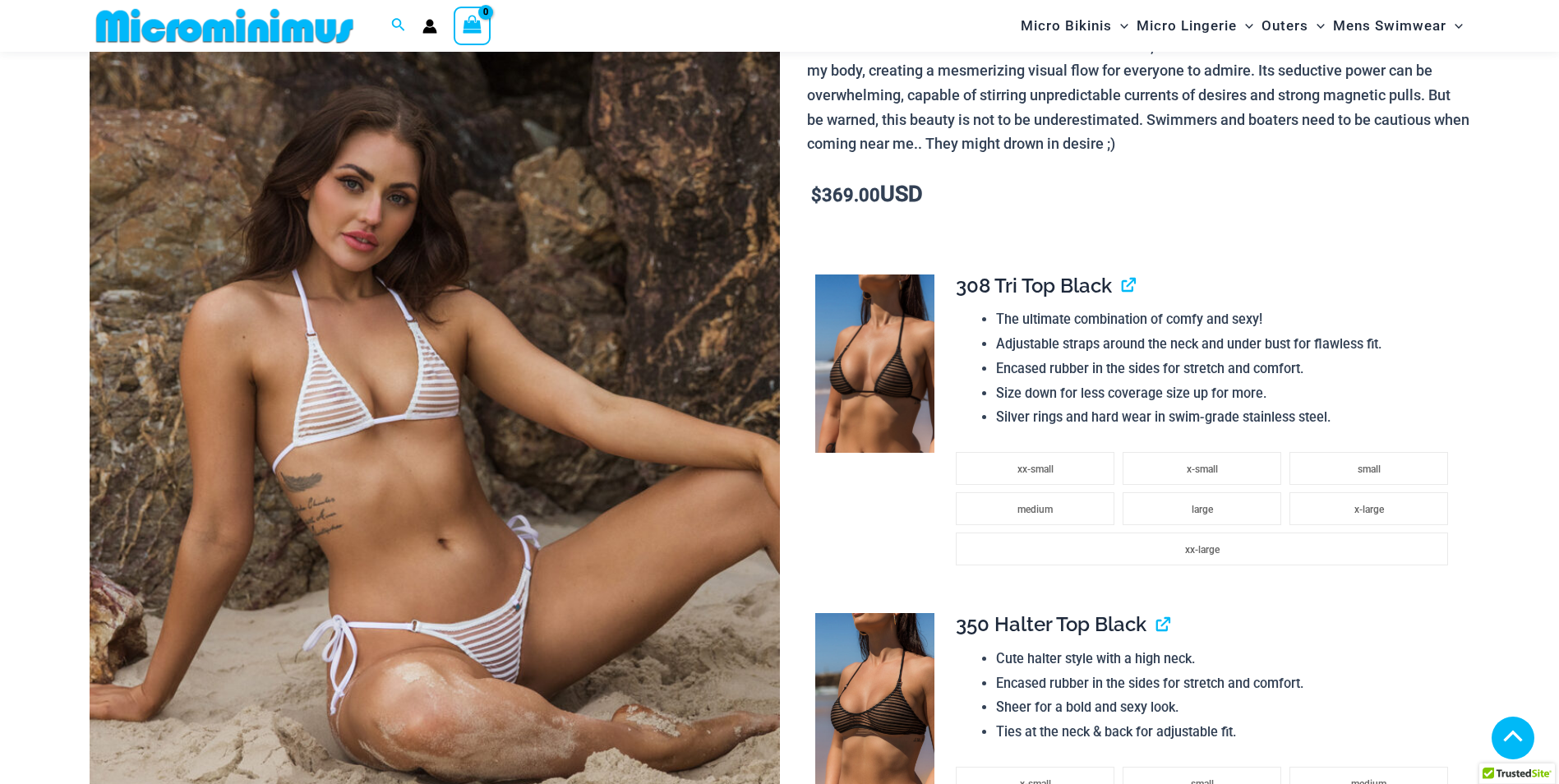
scroll to position [2286, 0]
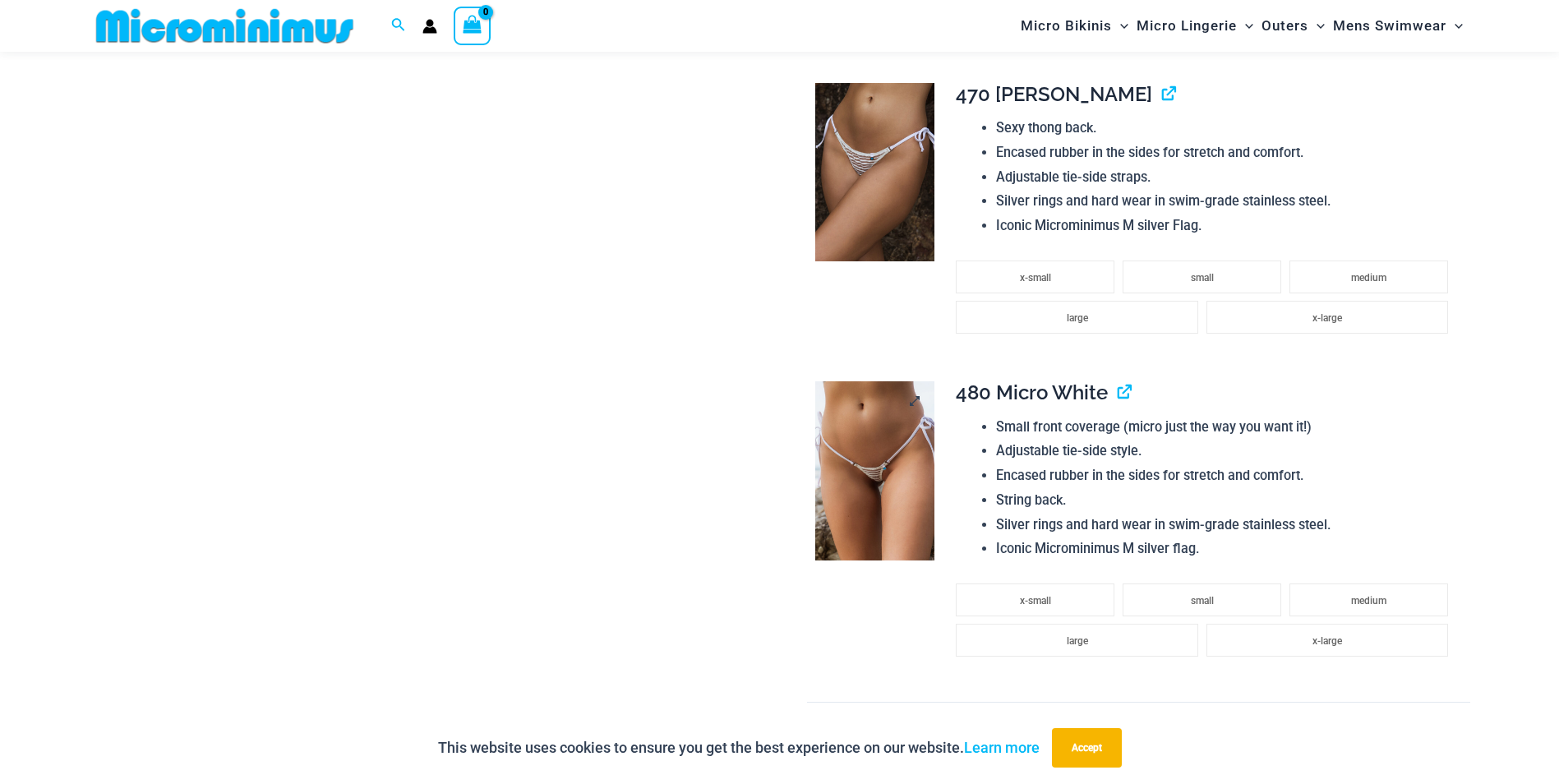
click at [880, 472] on img at bounding box center [875, 470] width 120 height 179
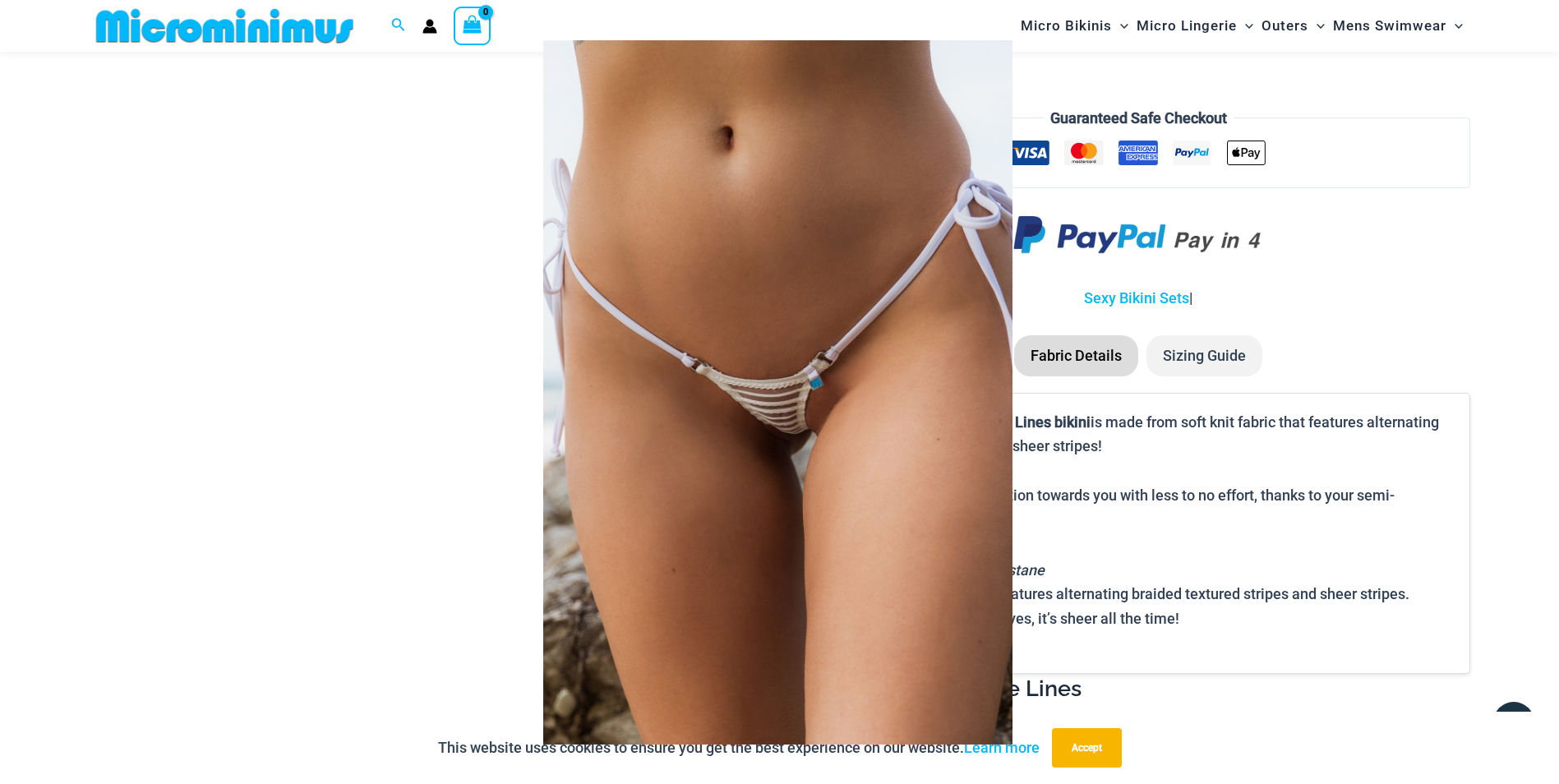
scroll to position [3173, 0]
